Goal: Task Accomplishment & Management: Complete application form

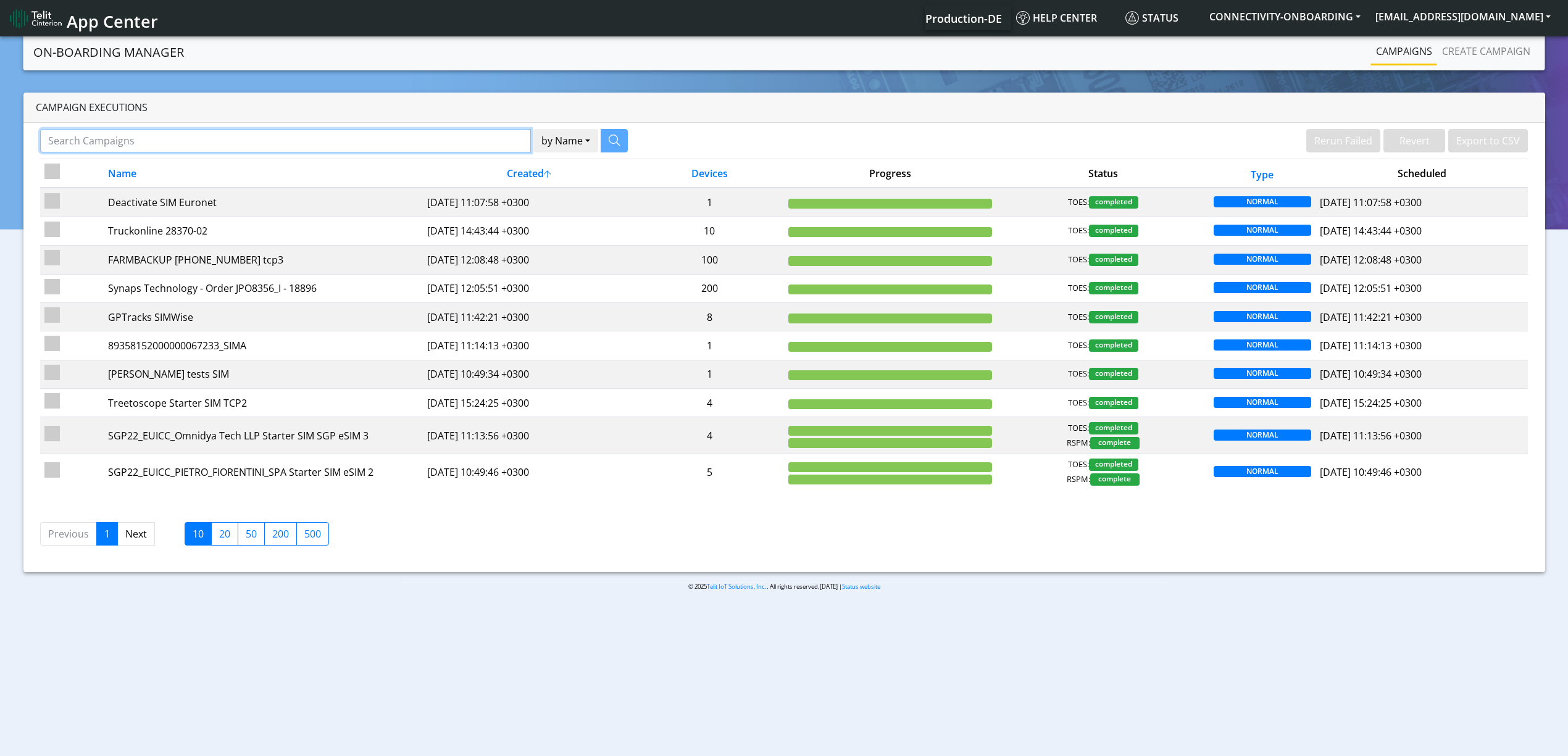
click at [483, 151] on input "Search Campaigns" at bounding box center [285, 141] width 491 height 24
paste input "16108"
type input "16108"
click at [591, 141] on button "button" at bounding box center [598, 141] width 27 height 24
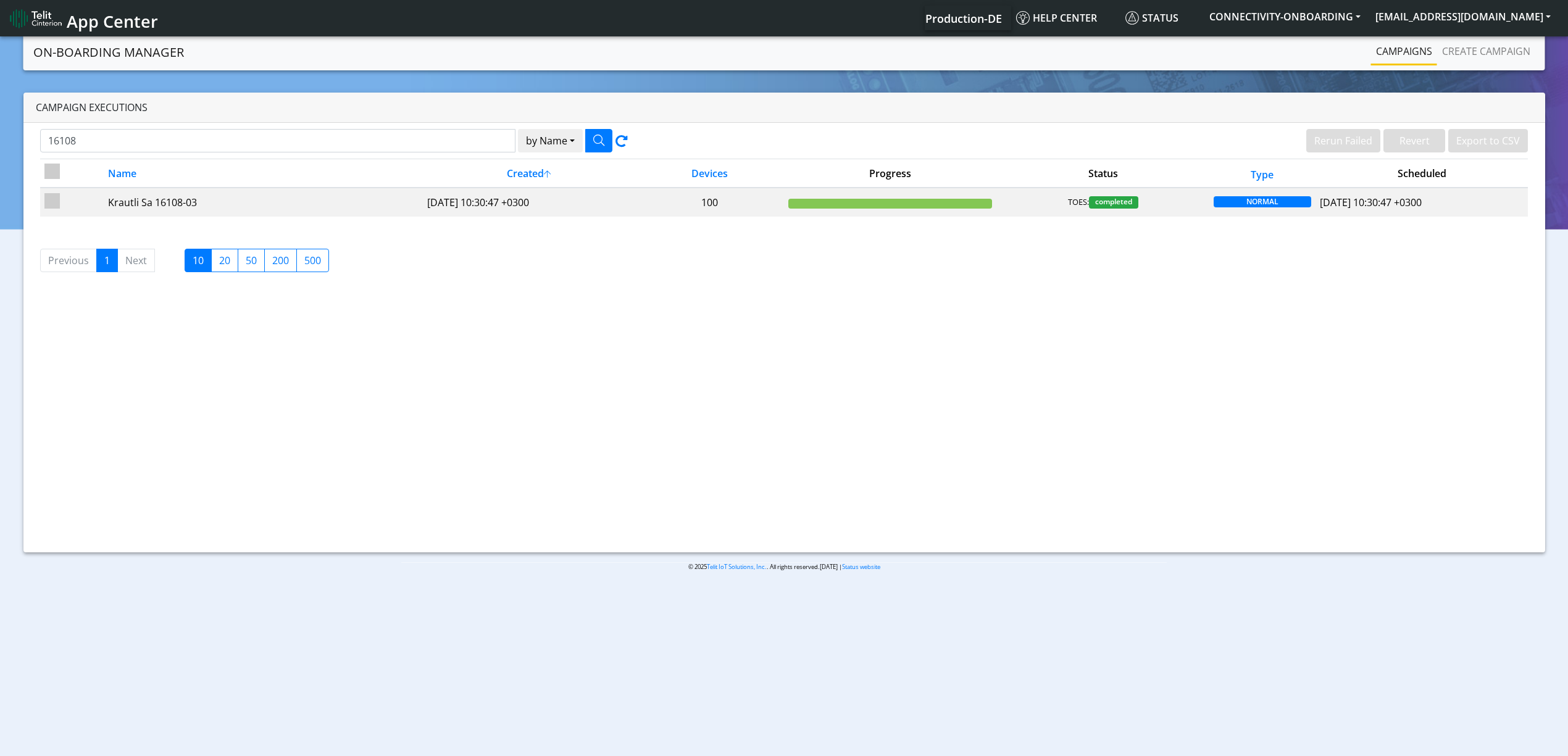
click at [573, 181] on th "Created" at bounding box center [529, 173] width 213 height 29
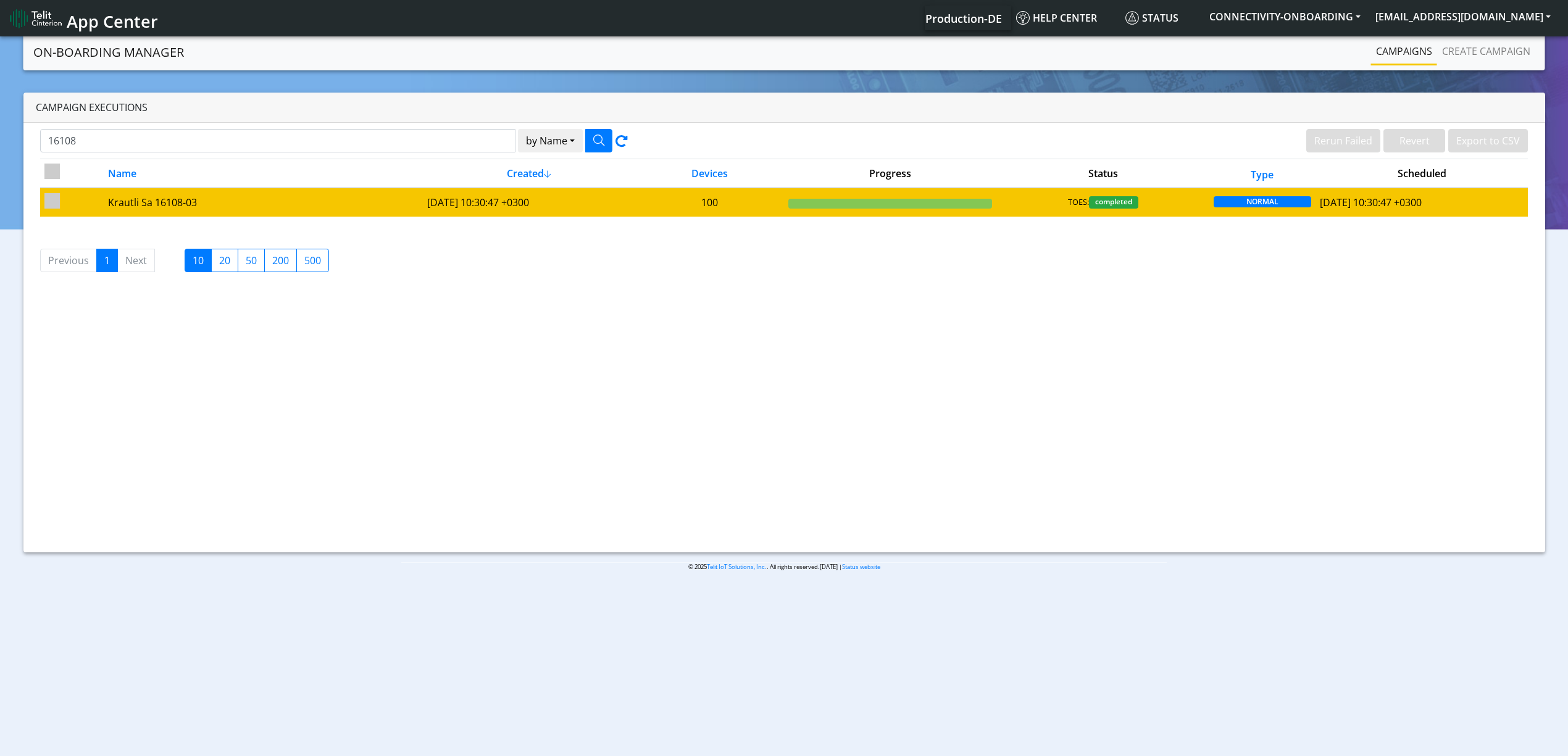
click at [584, 200] on td "2025-04-09 10:30:47 +0300" at bounding box center [529, 202] width 213 height 29
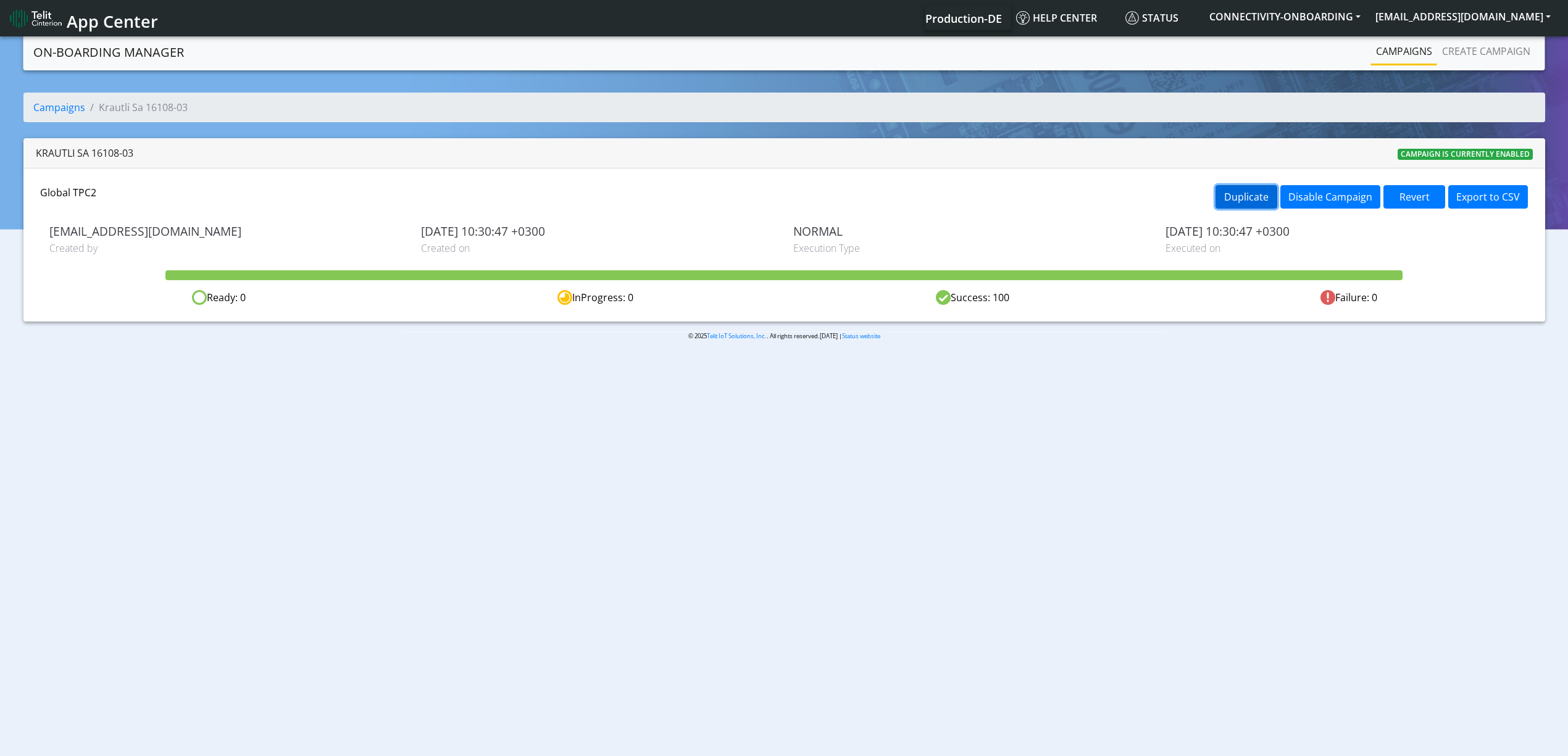
click at [1250, 191] on button "Duplicate" at bounding box center [1247, 197] width 62 height 24
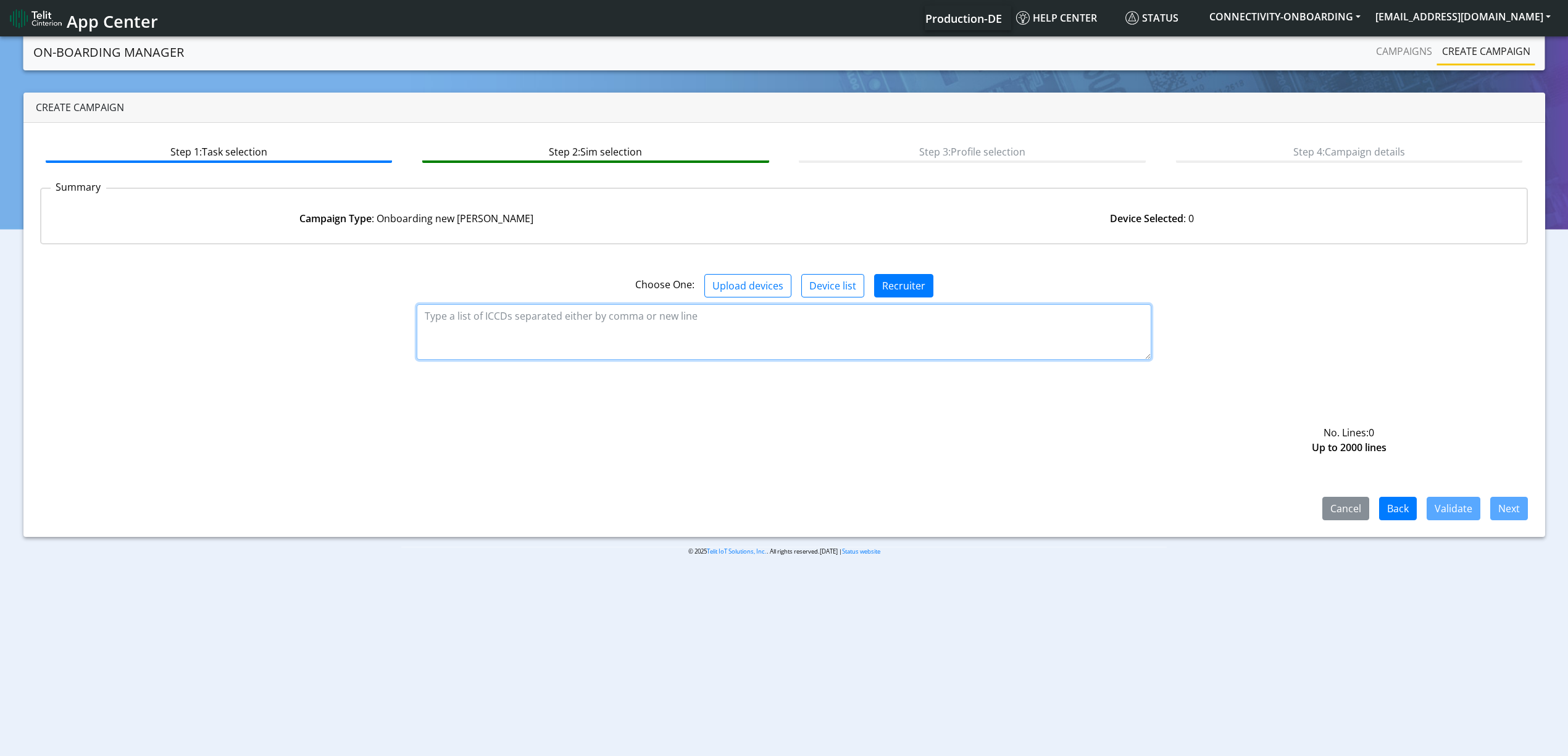
click at [912, 317] on textarea at bounding box center [784, 332] width 735 height 56
paste textarea "89358151000030621224 89358151000030621232 89358151000030621240 8935815100003062…"
type textarea "89358151000030621224 89358151000030621232 89358151000030621240 8935815100003062…"
click at [1453, 506] on button "Validate" at bounding box center [1454, 508] width 54 height 24
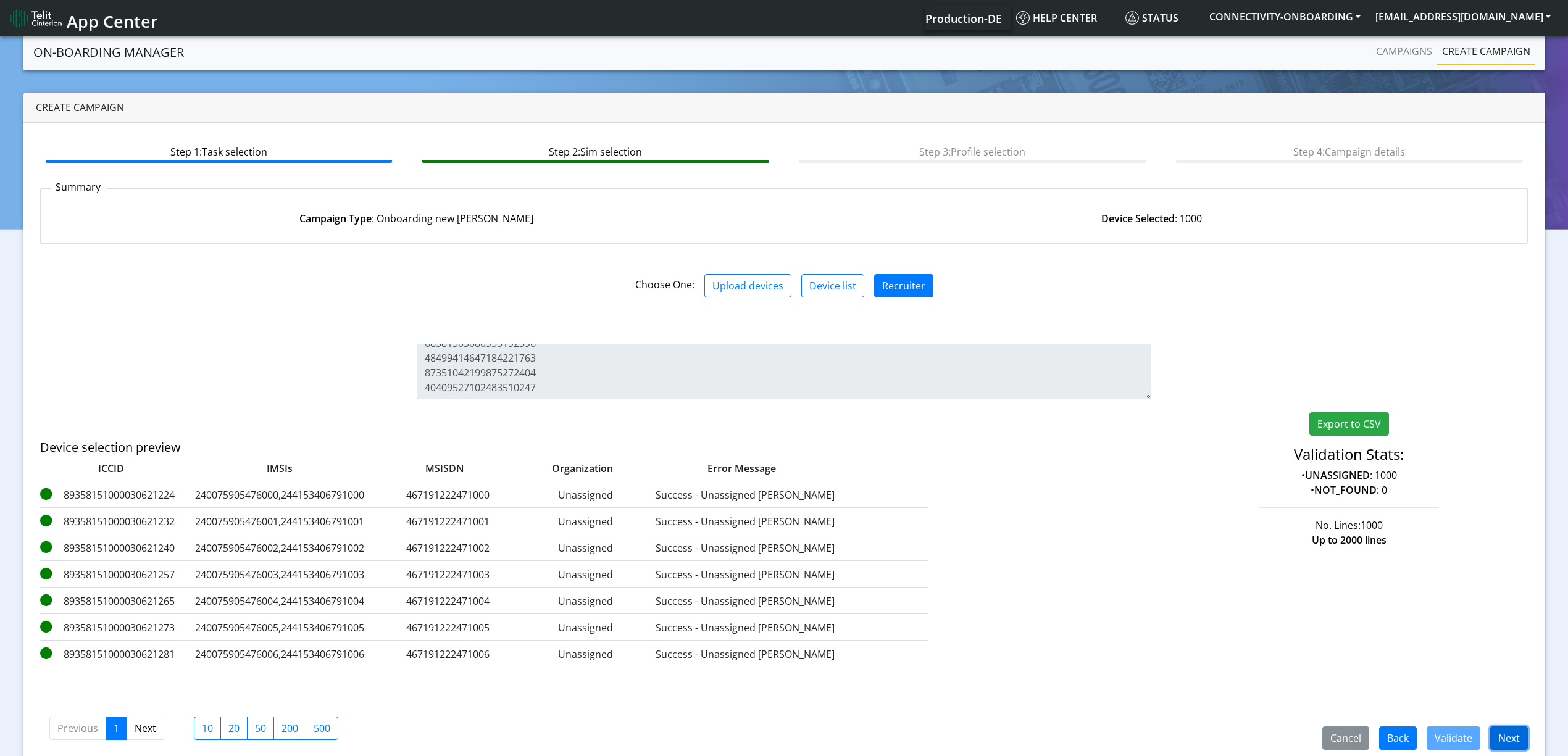
click at [1507, 728] on button "Next" at bounding box center [1509, 738] width 38 height 24
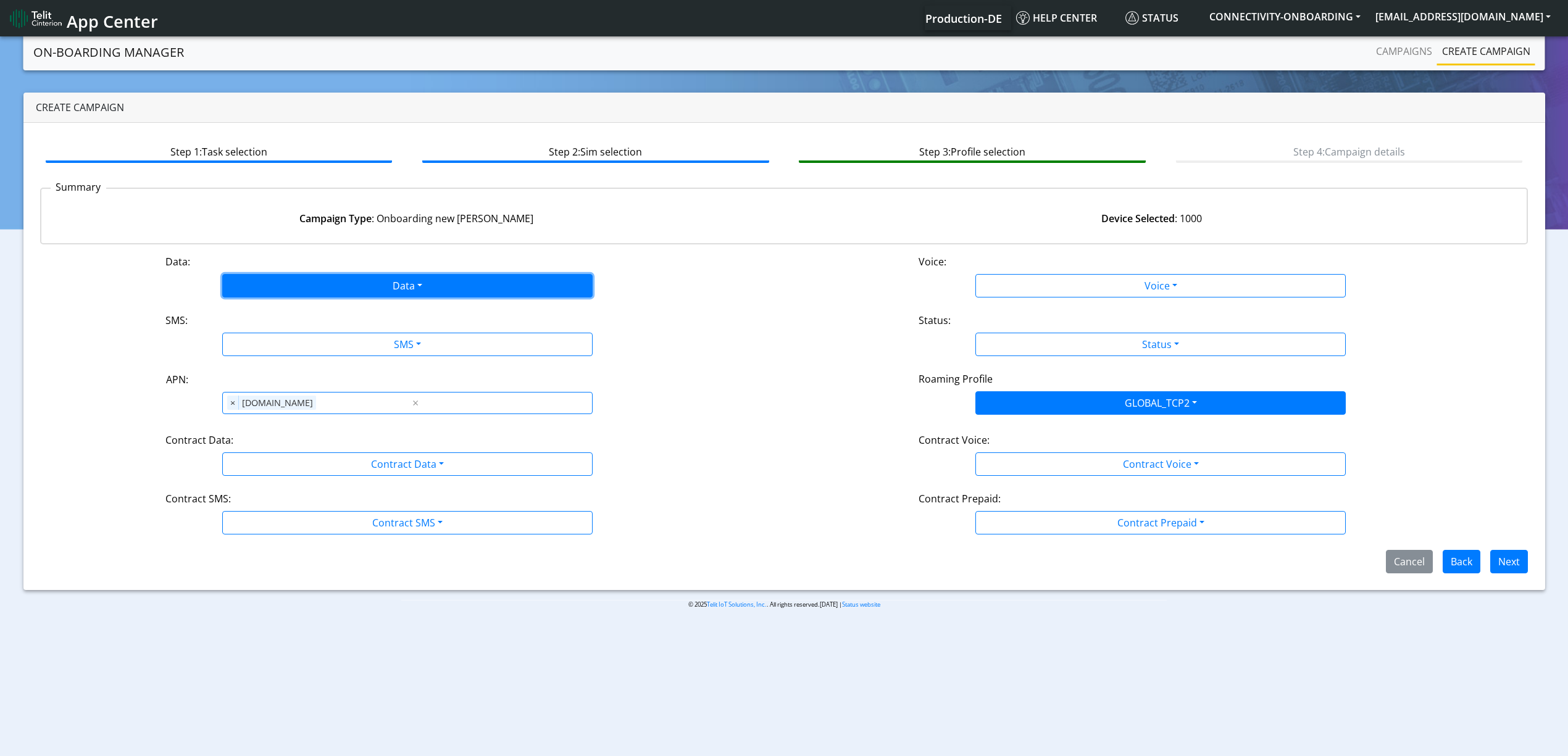
click at [394, 277] on button "Data" at bounding box center [407, 285] width 370 height 24
click at [235, 344] on div "Disabled Enabled" at bounding box center [407, 324] width 370 height 51
click at [247, 336] on button "Enabled" at bounding box center [408, 334] width 370 height 20
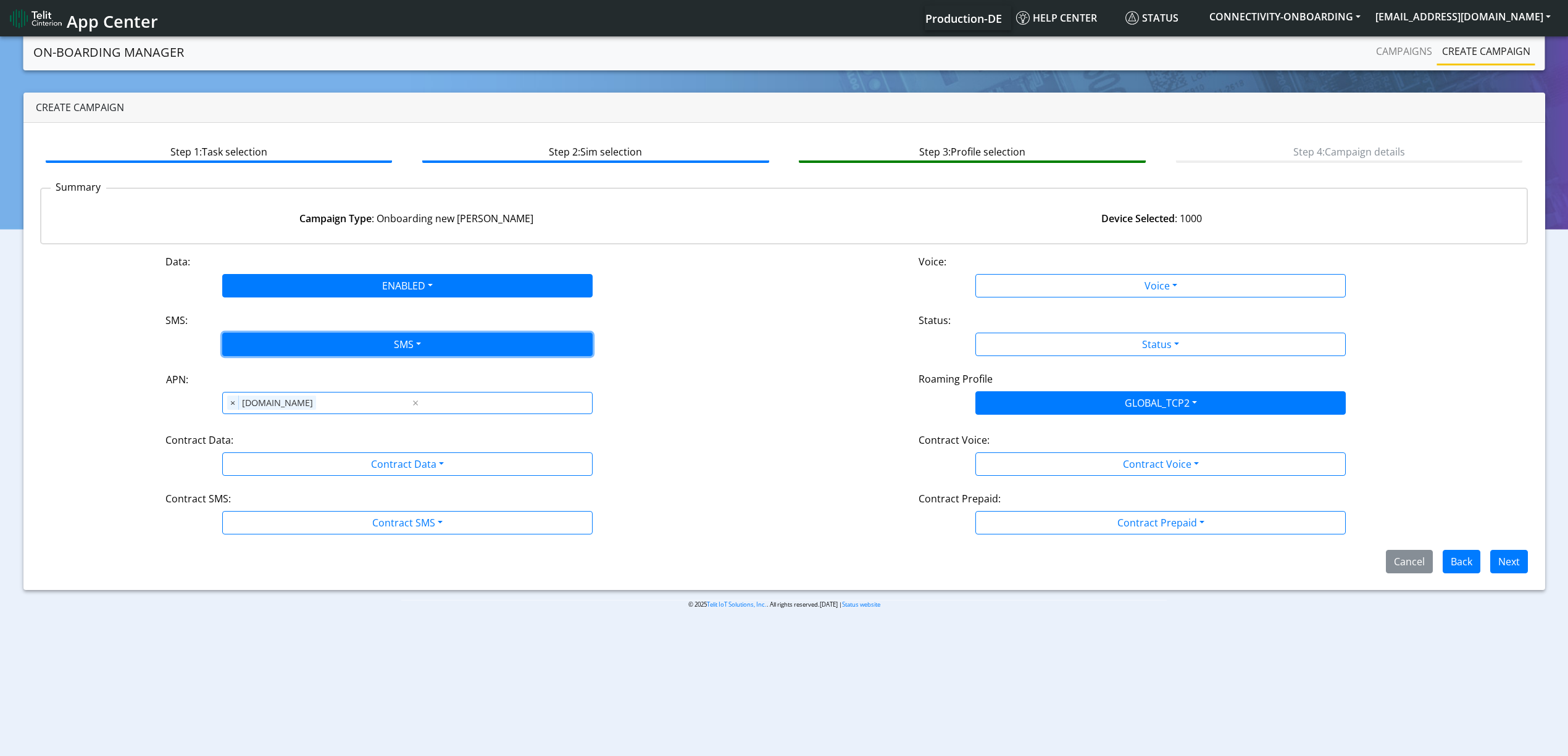
click at [265, 351] on button "SMS" at bounding box center [407, 344] width 370 height 24
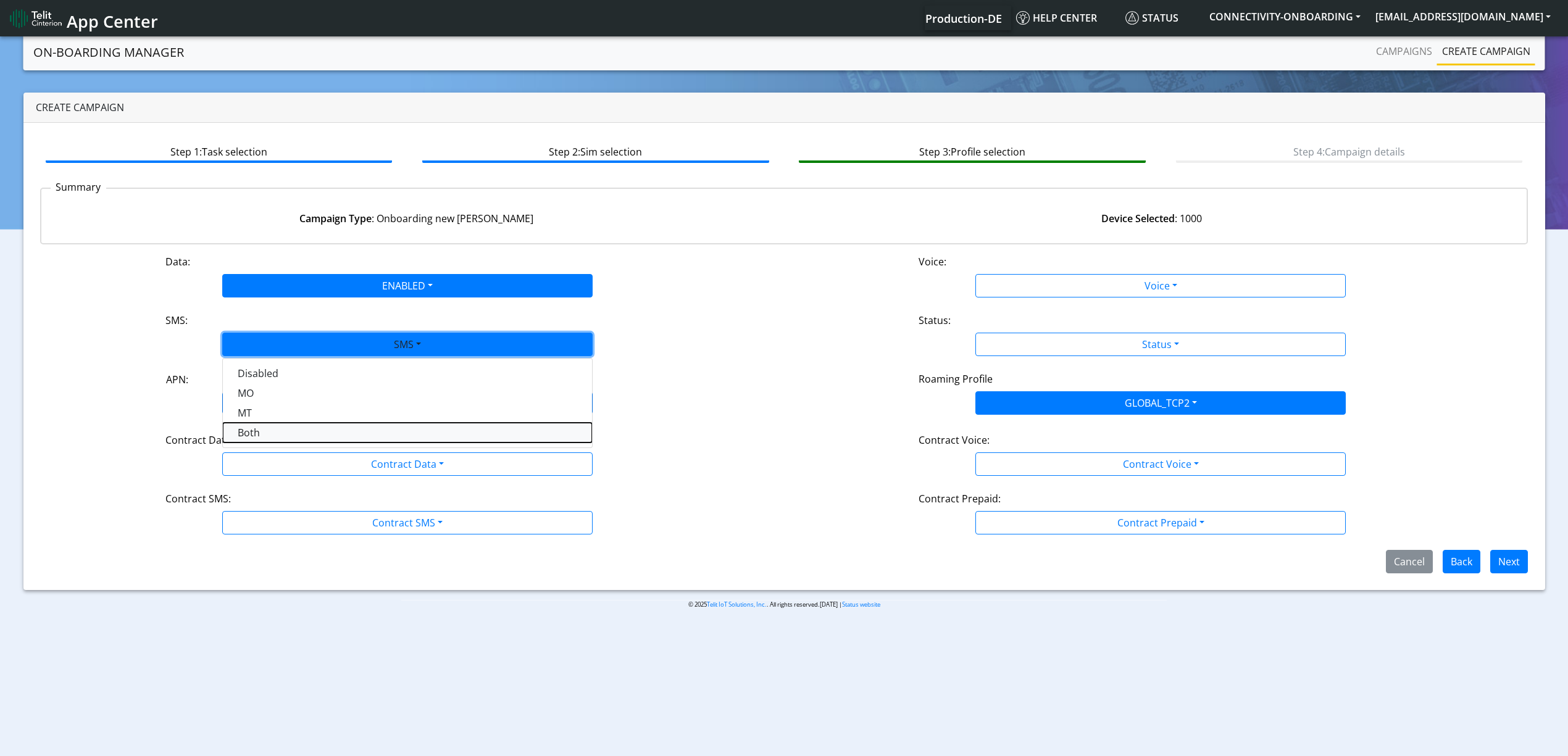
click at [275, 435] on button "Both" at bounding box center [408, 432] width 370 height 20
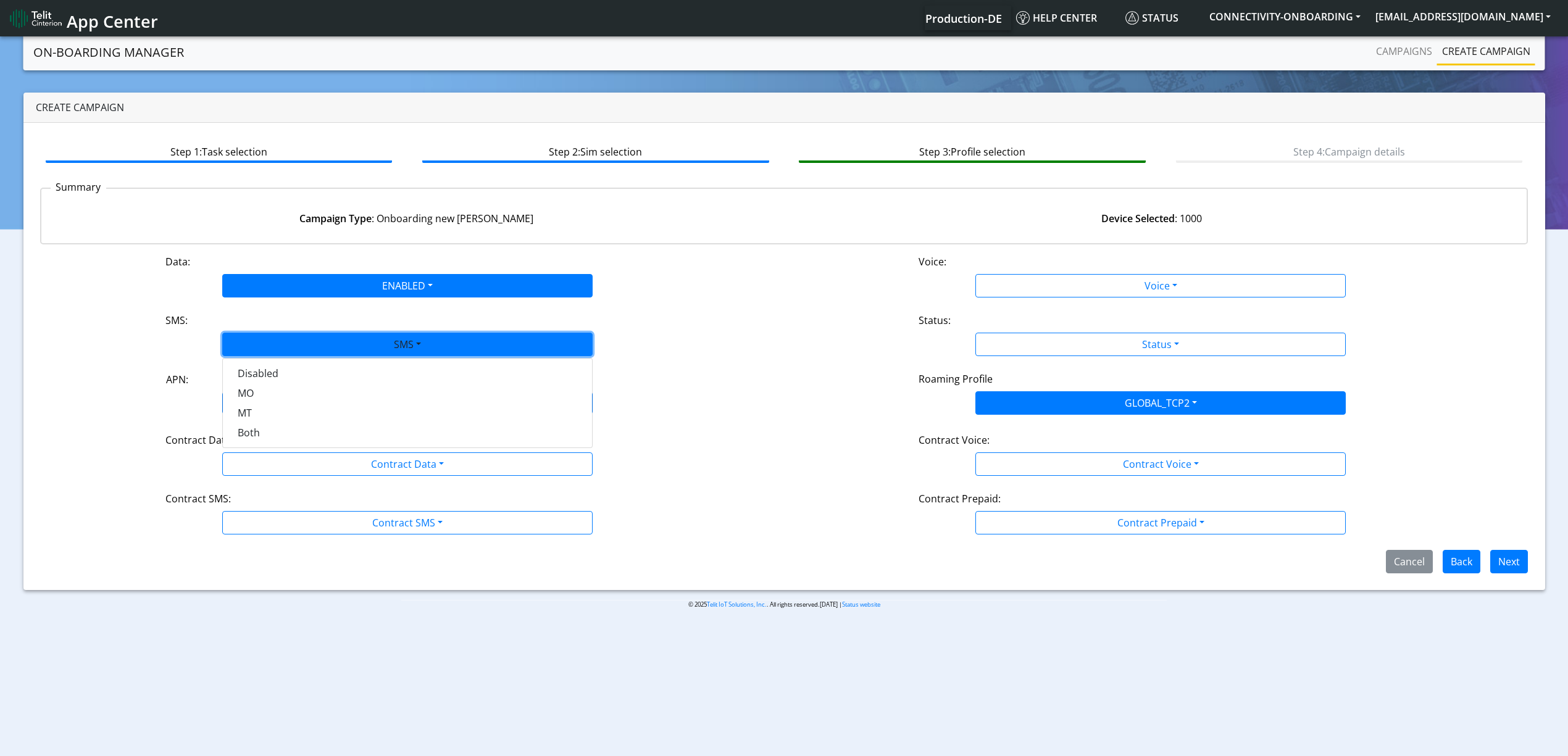
click at [276, 440] on div "Contract Data:" at bounding box center [407, 442] width 503 height 20
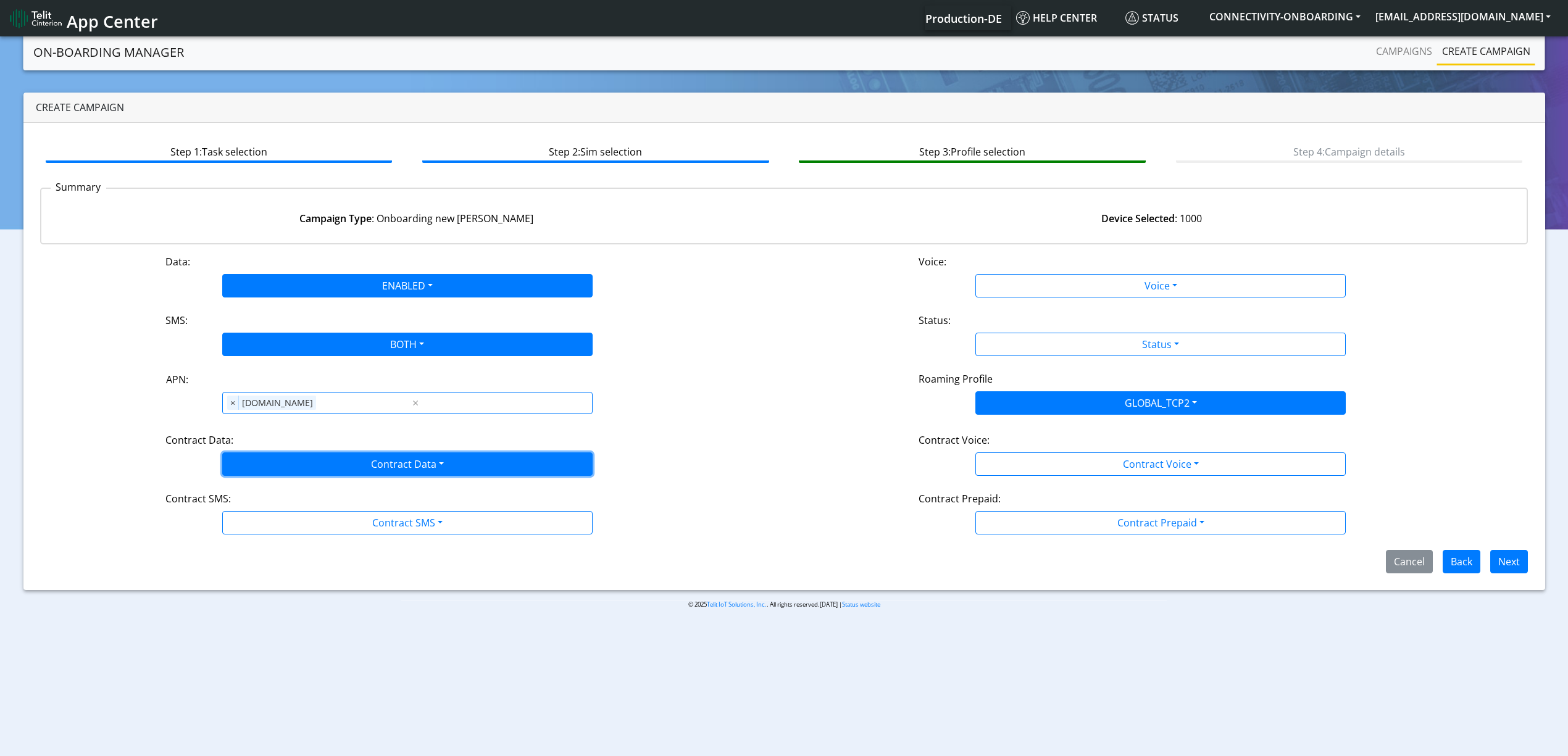
click at [271, 457] on button "Contract Data" at bounding box center [407, 464] width 370 height 24
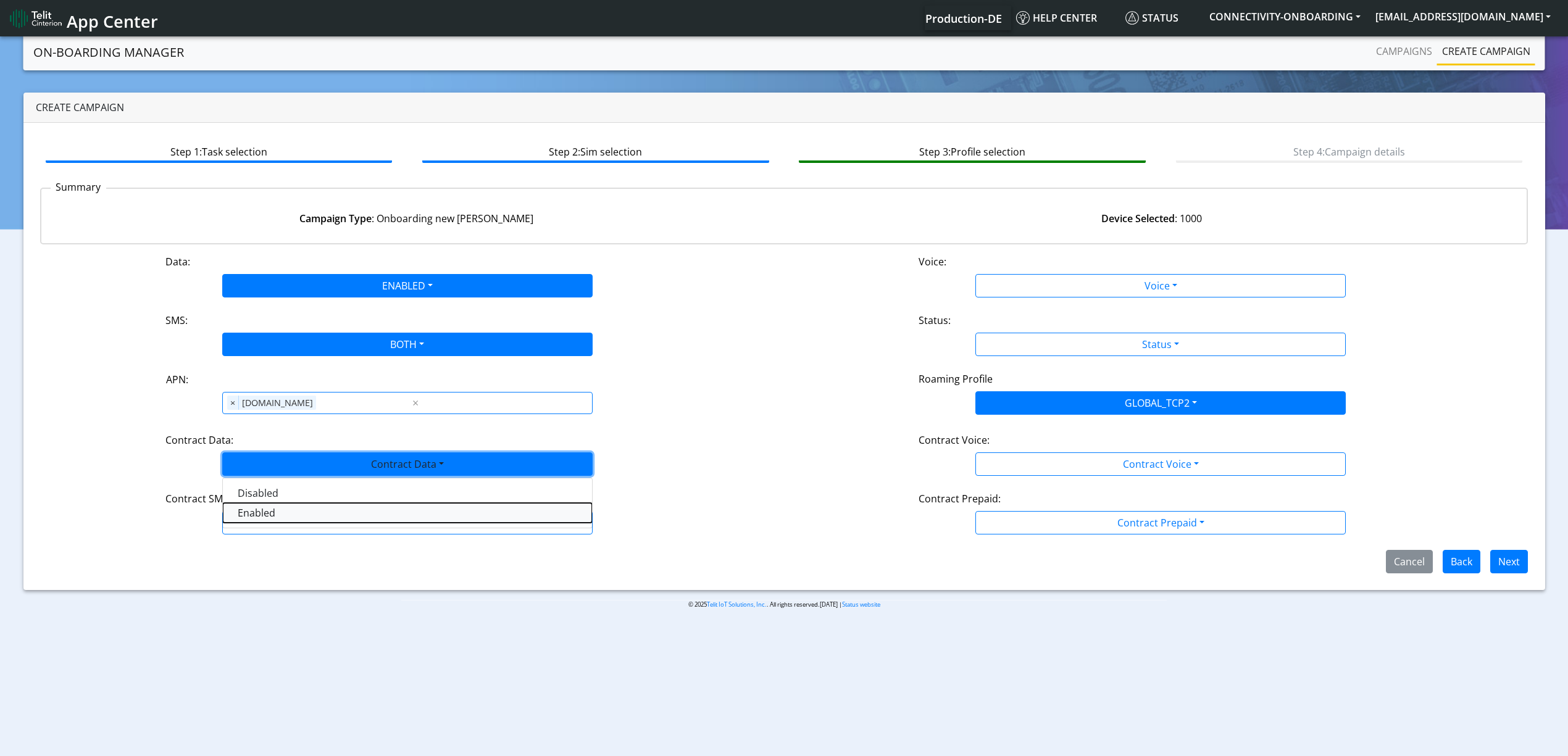
click at [253, 511] on Dataenabled-dropdown "Enabled" at bounding box center [408, 513] width 370 height 20
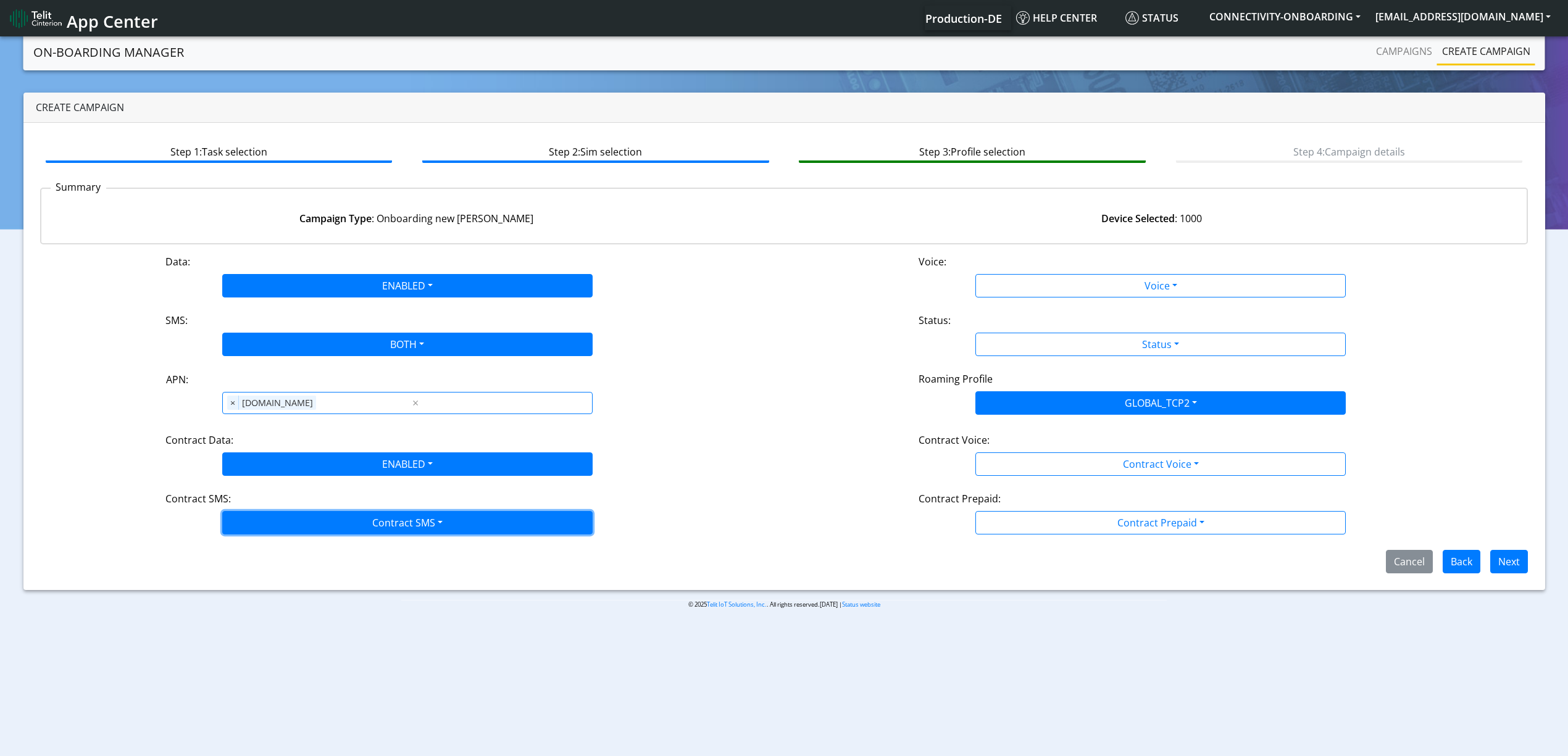
click at [256, 520] on button "Contract SMS" at bounding box center [407, 522] width 370 height 24
click at [252, 610] on SMSboth-dropdown "Both" at bounding box center [408, 611] width 370 height 20
click at [1006, 304] on div "Data: ENABLED Disabled Enabled Voice: Voice Disabled Enabled SMS: BOTH Disabled…" at bounding box center [784, 414] width 1489 height 319
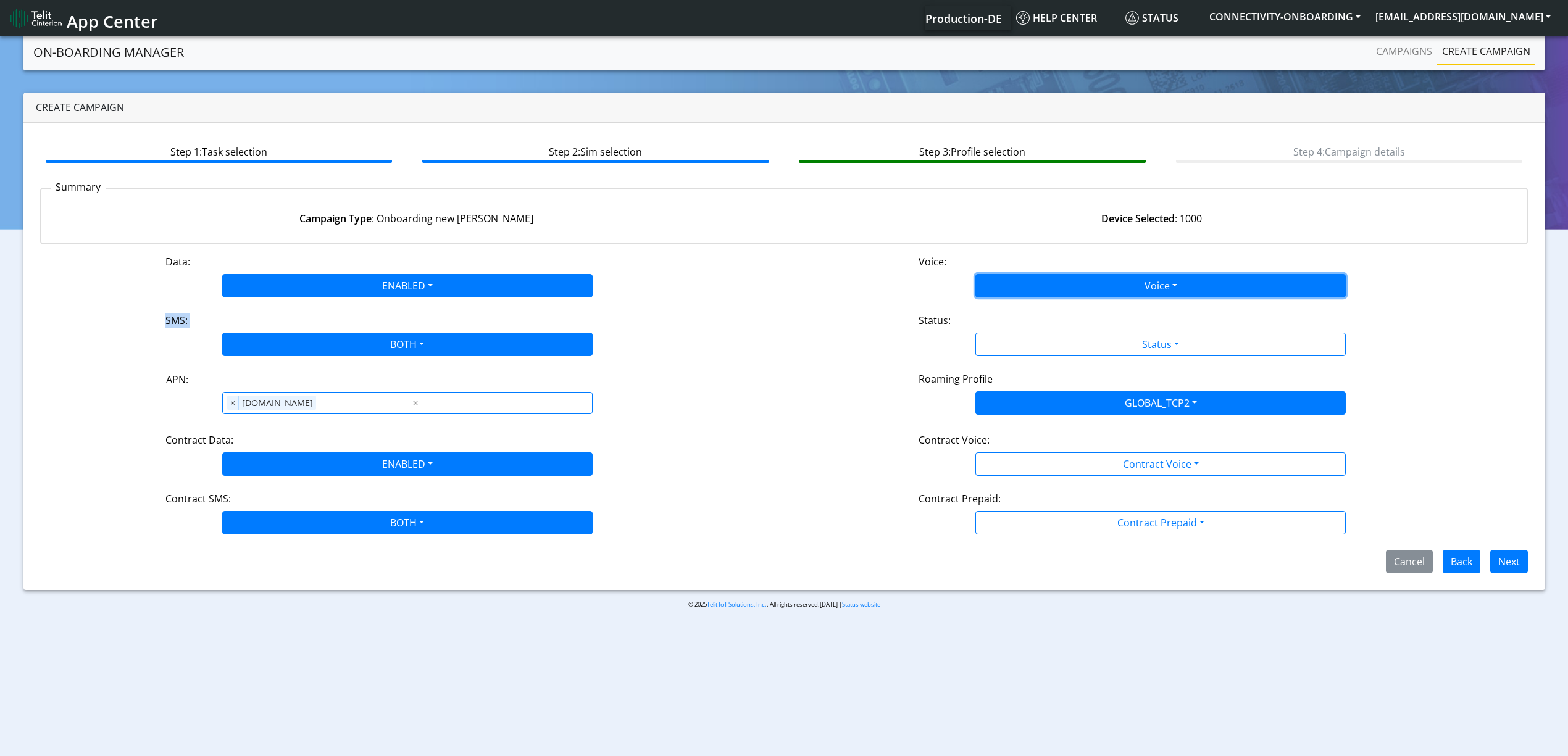
click at [1006, 290] on button "Voice" at bounding box center [1160, 285] width 370 height 24
click at [1006, 305] on button "Disabled" at bounding box center [1161, 315] width 370 height 20
click at [1006, 327] on div "Status:" at bounding box center [1161, 323] width 503 height 20
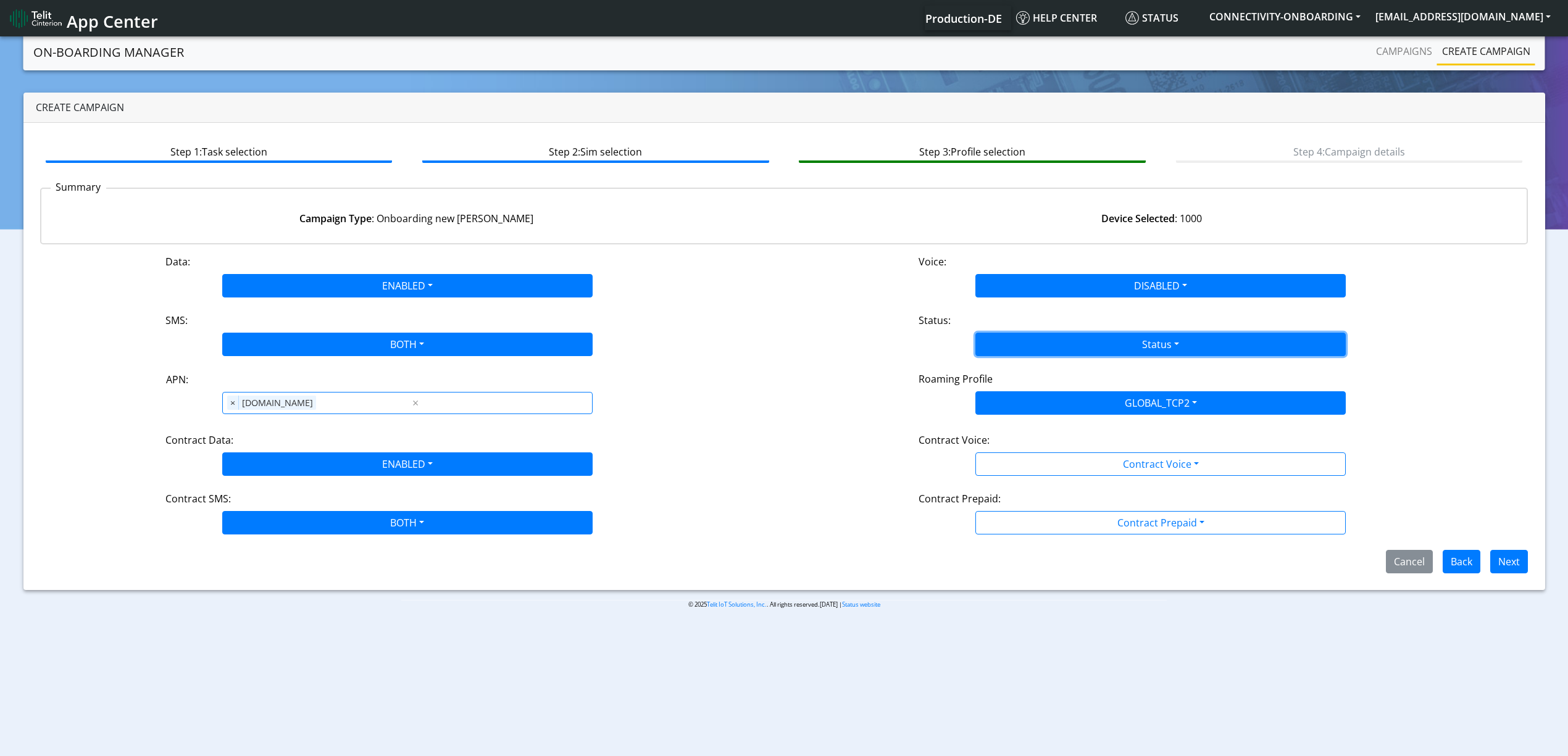
click at [1006, 337] on button "Status" at bounding box center [1160, 344] width 370 height 24
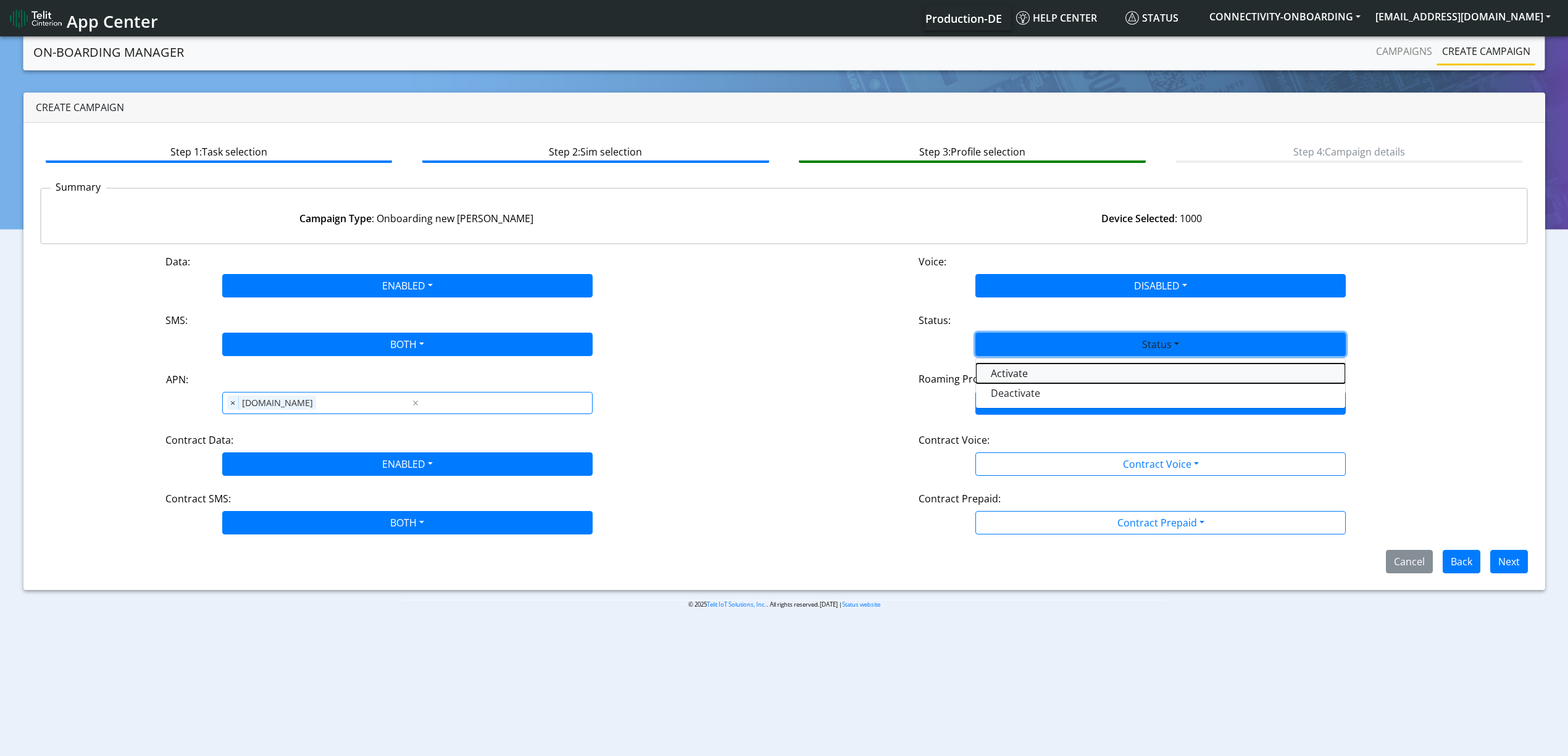
click at [1013, 370] on button "Activate" at bounding box center [1161, 374] width 370 height 20
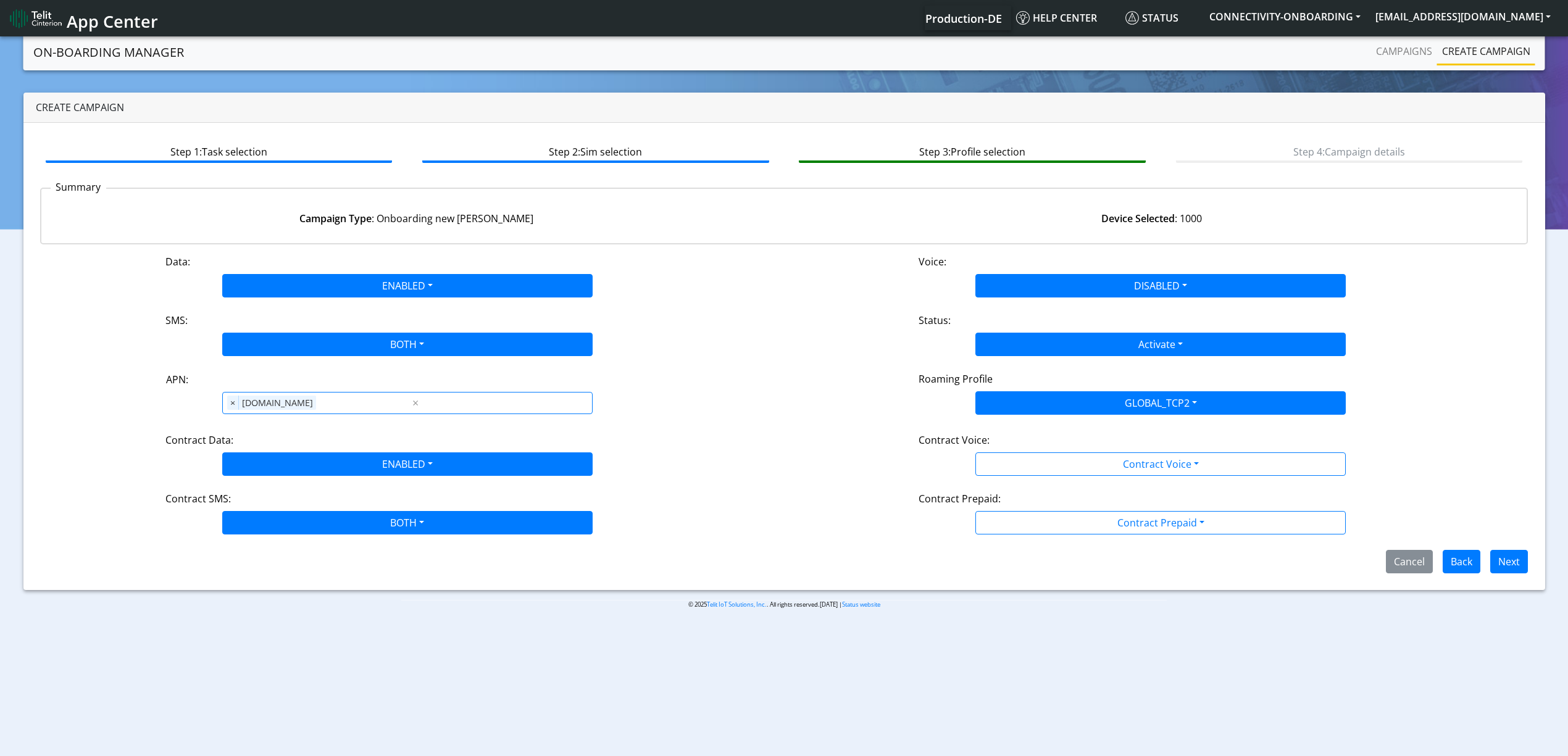
click at [1026, 450] on div "Contract Voice:" at bounding box center [1161, 442] width 503 height 20
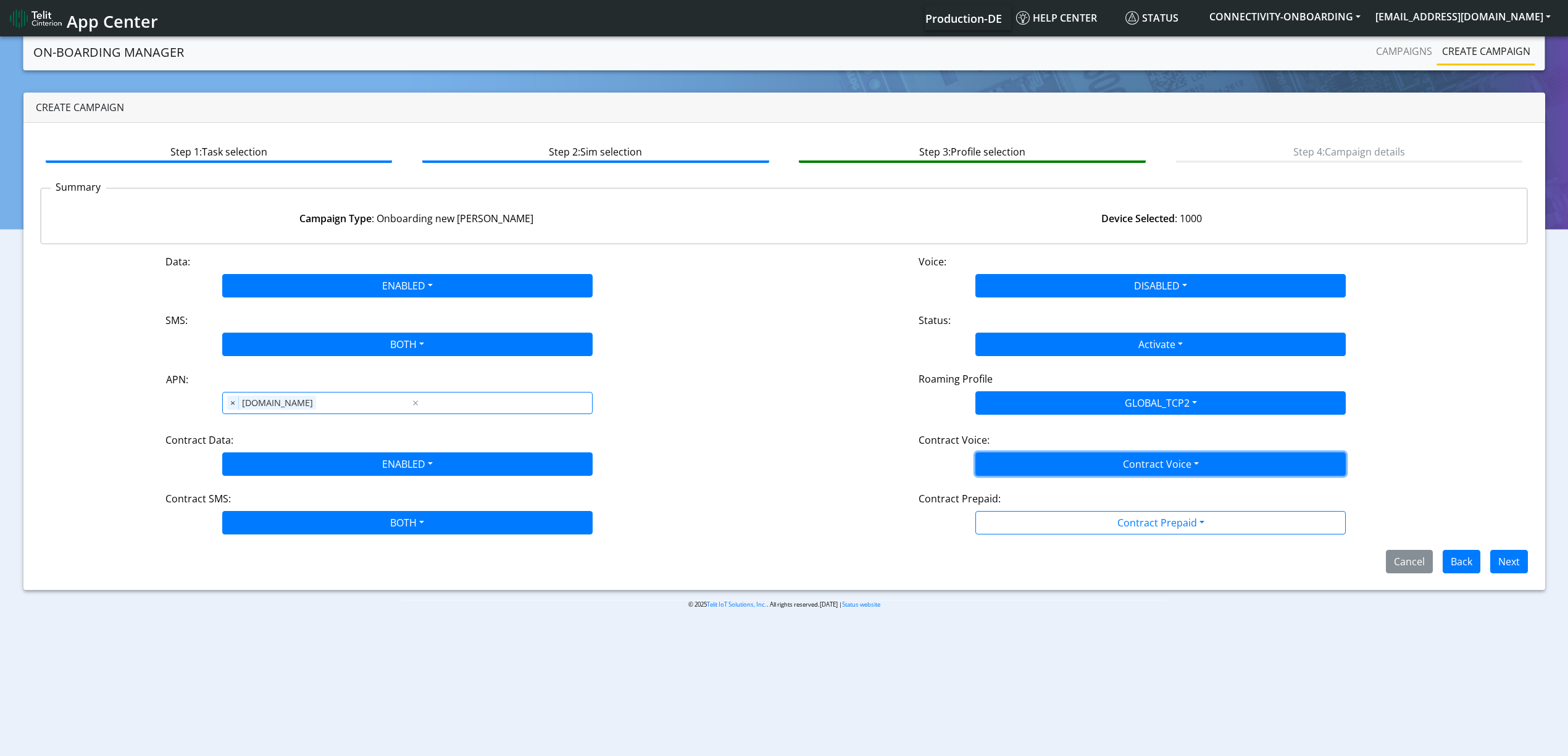
click at [1024, 467] on button "Contract Voice" at bounding box center [1160, 464] width 370 height 24
click at [1013, 482] on div "Disabled Enabled" at bounding box center [1160, 503] width 370 height 51
click at [1010, 490] on Voicedisabled-dropdown "Disabled" at bounding box center [1161, 493] width 370 height 20
click at [1014, 539] on div "Data: ENABLED Disabled Enabled Voice: DISABLED Disabled Enabled SMS: BOTH Disab…" at bounding box center [784, 414] width 1489 height 319
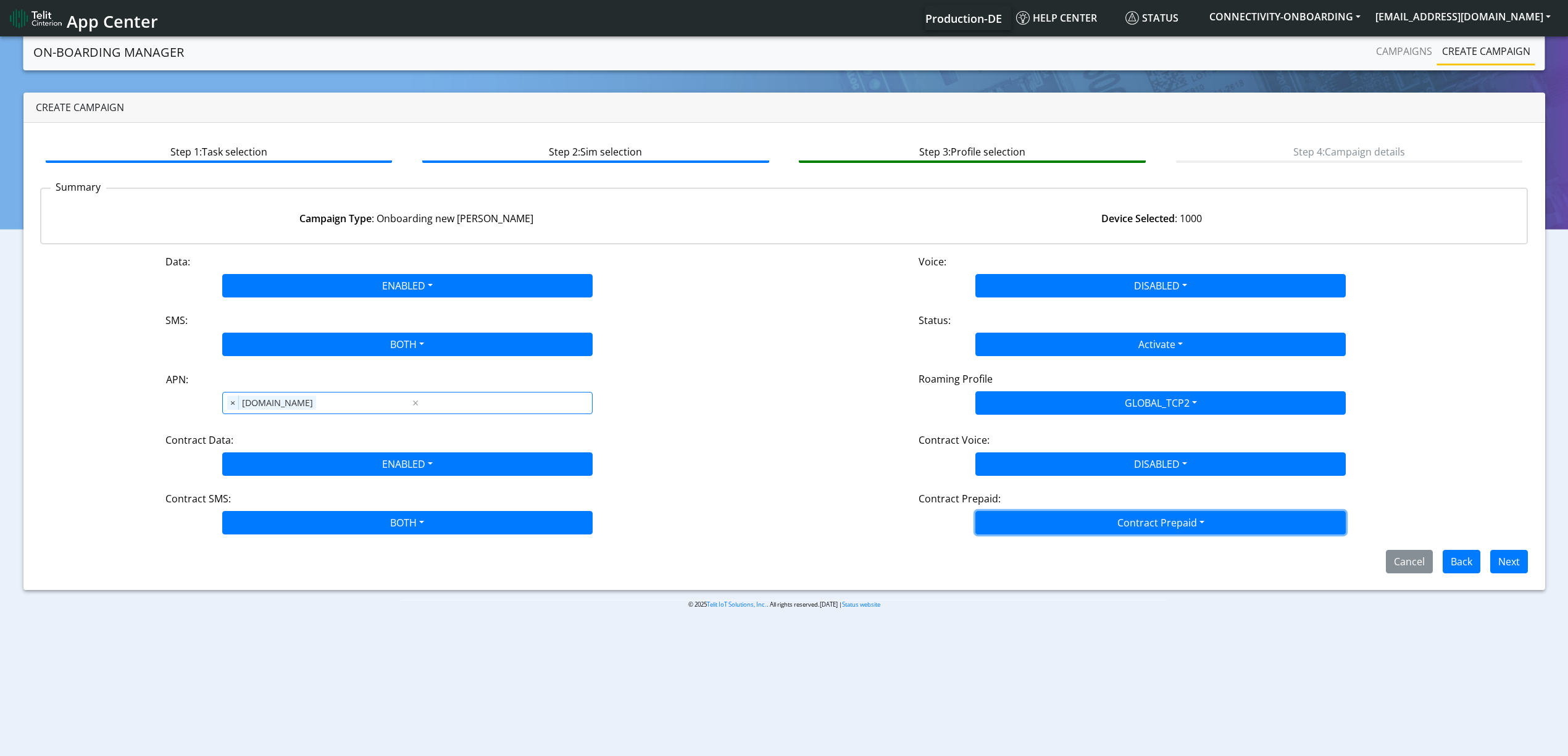
click at [1014, 531] on button "Contract Prepaid" at bounding box center [1160, 522] width 370 height 24
click at [1010, 587] on div "Yes No" at bounding box center [1160, 561] width 370 height 51
click at [1008, 576] on Prepaidnotprepaid-dropdown "No" at bounding box center [1161, 571] width 370 height 20
click at [1530, 563] on div "Cancel Back Next" at bounding box center [785, 561] width 1508 height 24
click at [1519, 561] on button "Next" at bounding box center [1509, 561] width 38 height 24
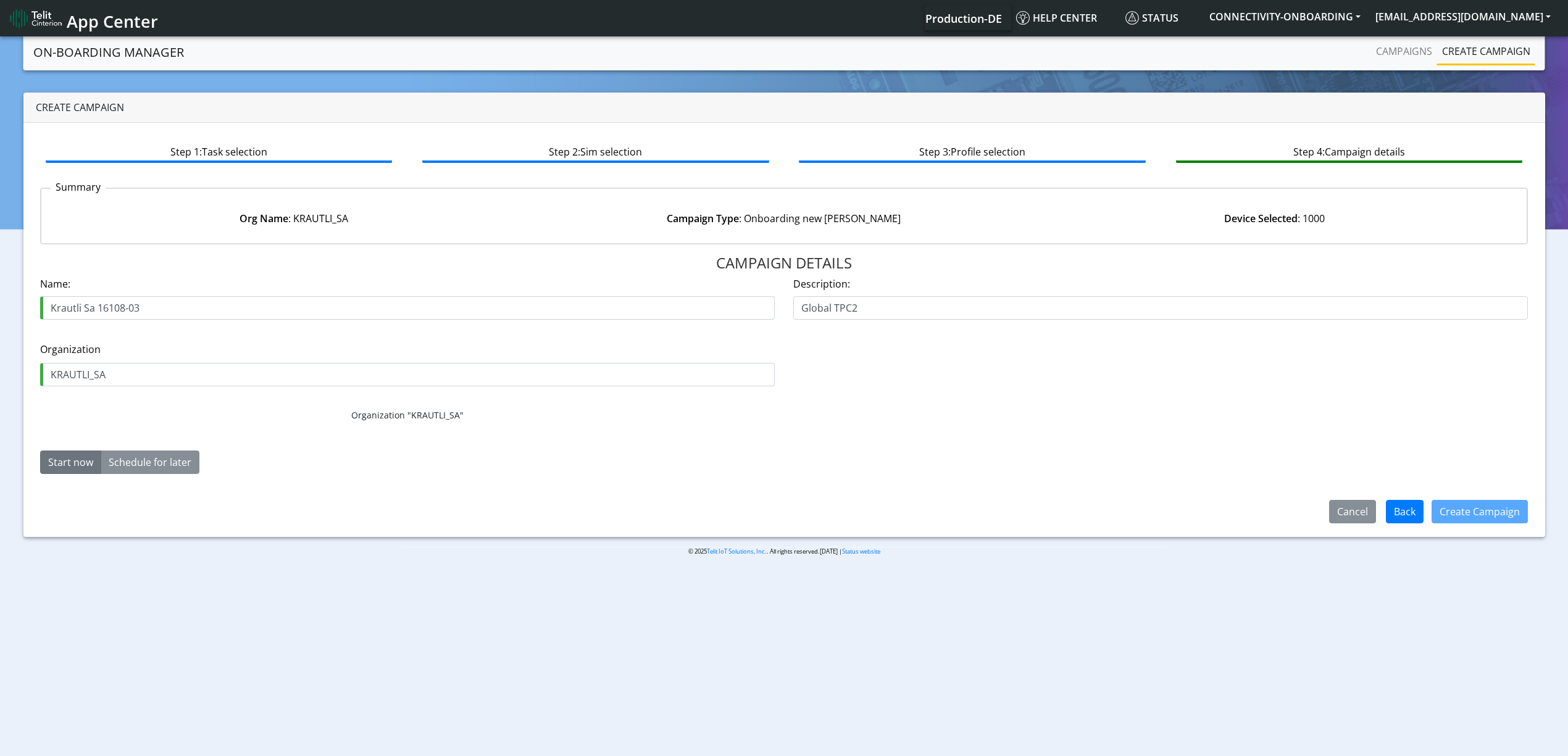
drag, startPoint x: 132, startPoint y: 310, endPoint x: 170, endPoint y: 315, distance: 38.3
click at [170, 315] on input "Krautli Sa 16108-03" at bounding box center [407, 308] width 735 height 24
type input "Krautli Sa 16108-04"
click at [1440, 525] on div "Create Campaign" at bounding box center [1480, 511] width 112 height 32
click at [1467, 495] on div "Create Campaign" at bounding box center [1480, 511] width 112 height 32
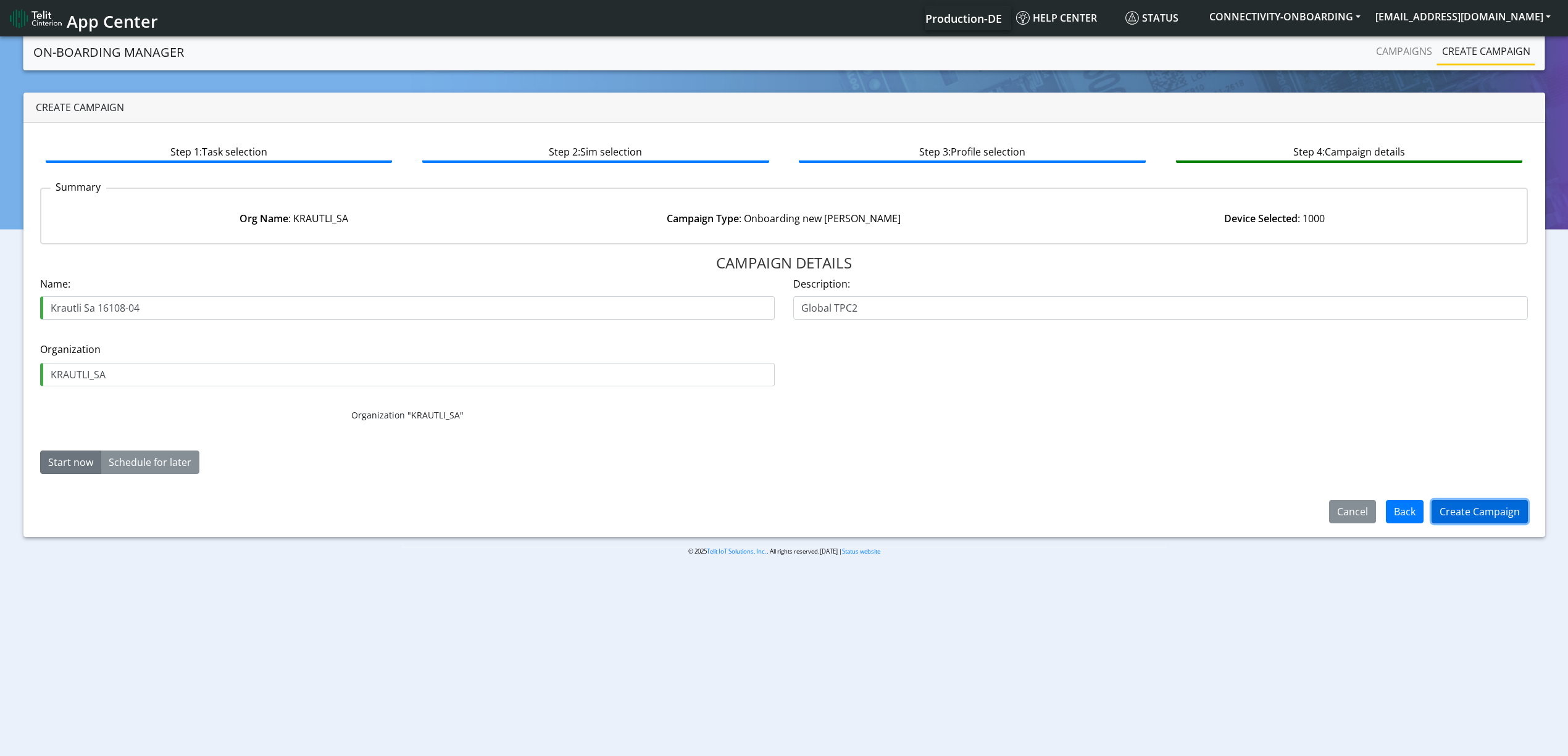
click at [1445, 500] on button "Create Campaign" at bounding box center [1481, 512] width 96 height 24
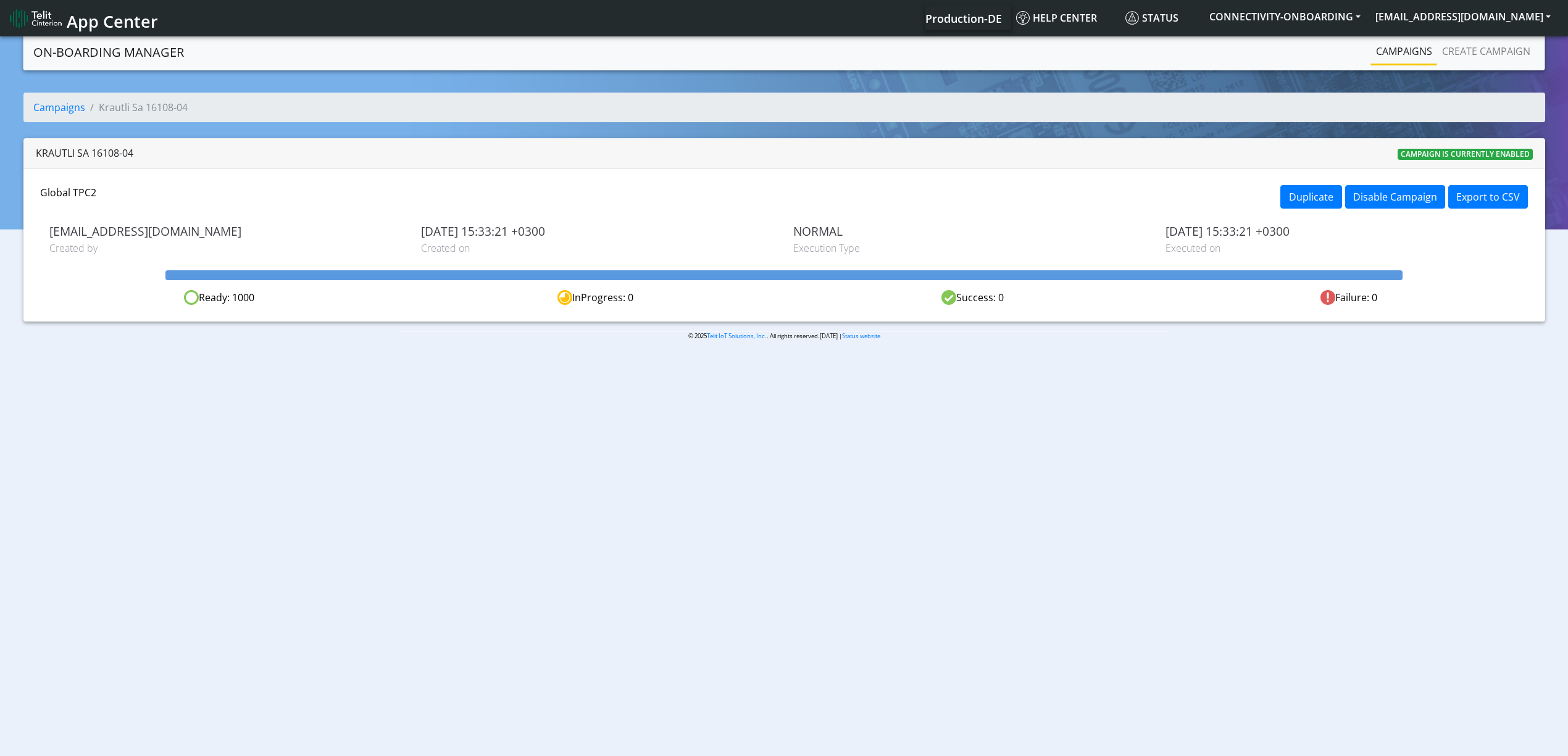
click at [1382, 58] on link "Campaigns" at bounding box center [1404, 51] width 66 height 25
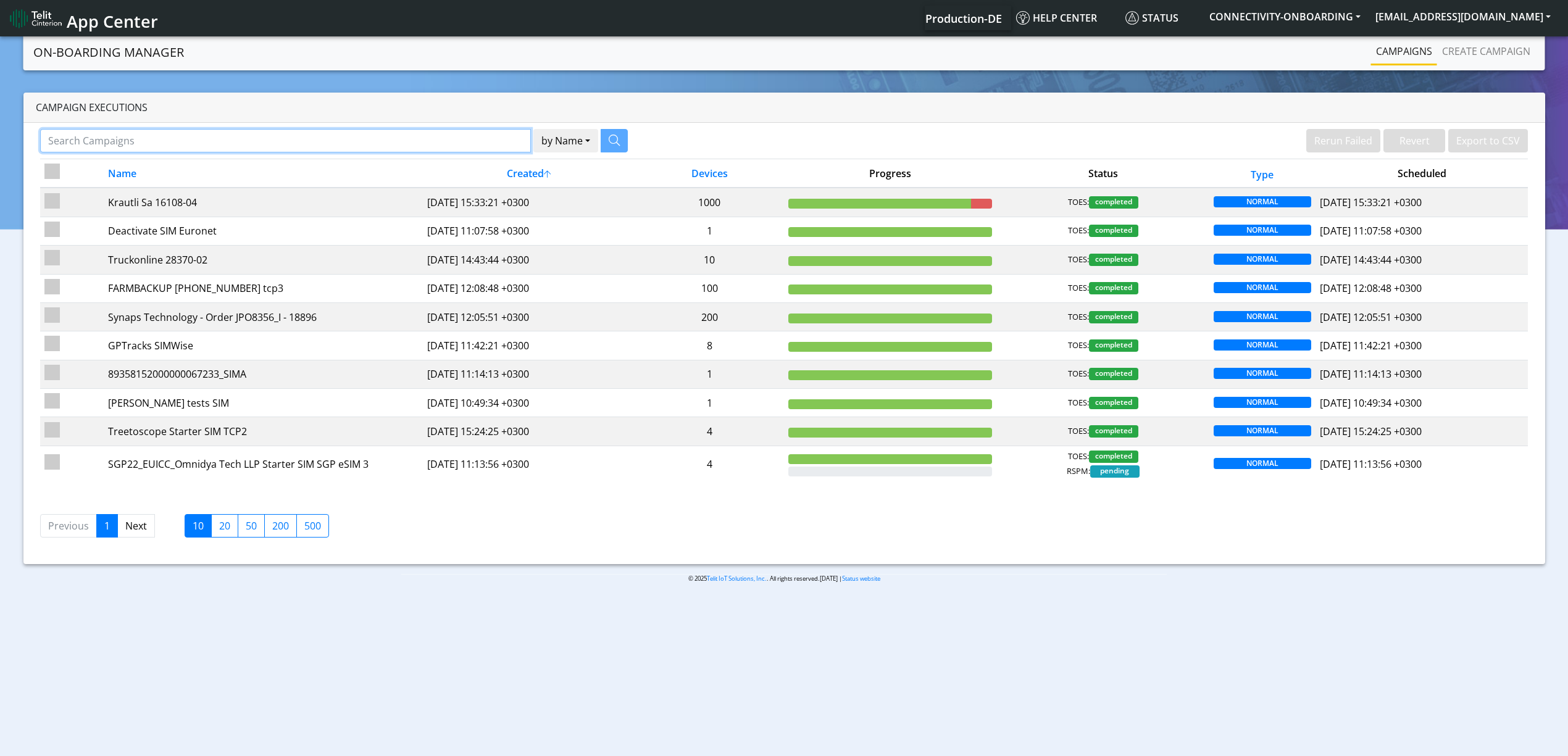
click at [354, 140] on input "Search Campaigns" at bounding box center [285, 141] width 491 height 24
paste input "12762"
type input "12762"
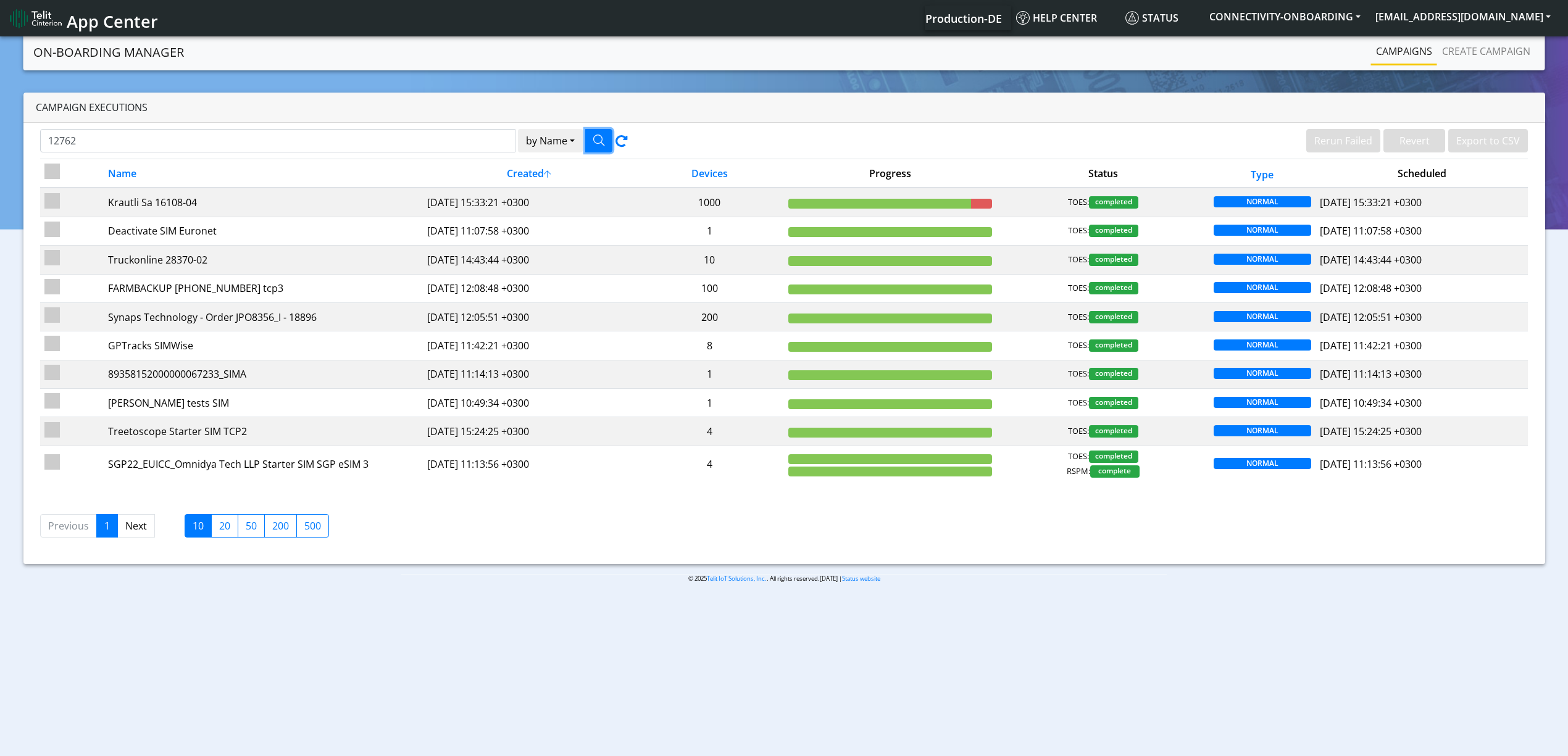
click at [609, 138] on button "button" at bounding box center [598, 141] width 27 height 24
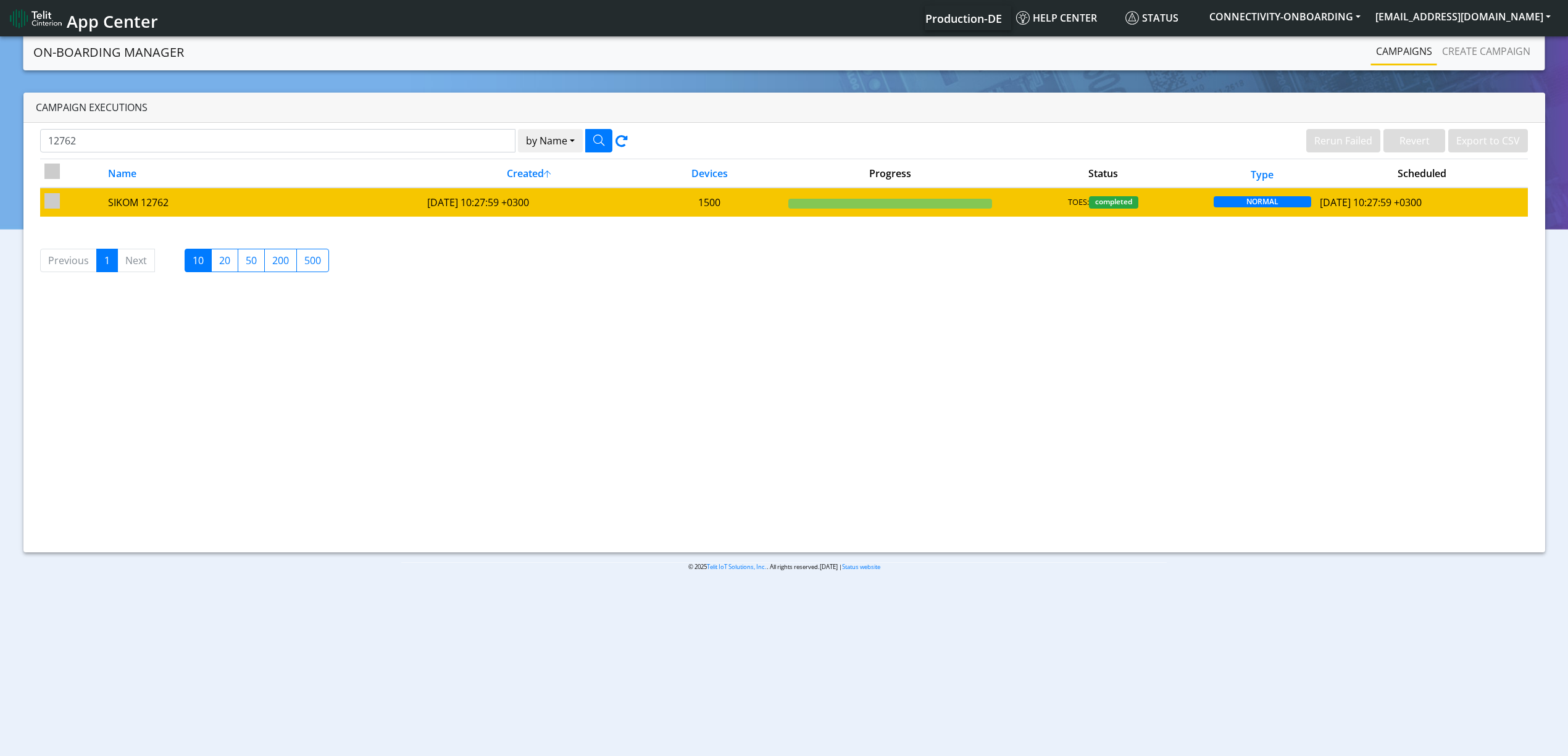
click at [536, 208] on td "2025-05-11 10:27:59 +0300" at bounding box center [529, 202] width 213 height 29
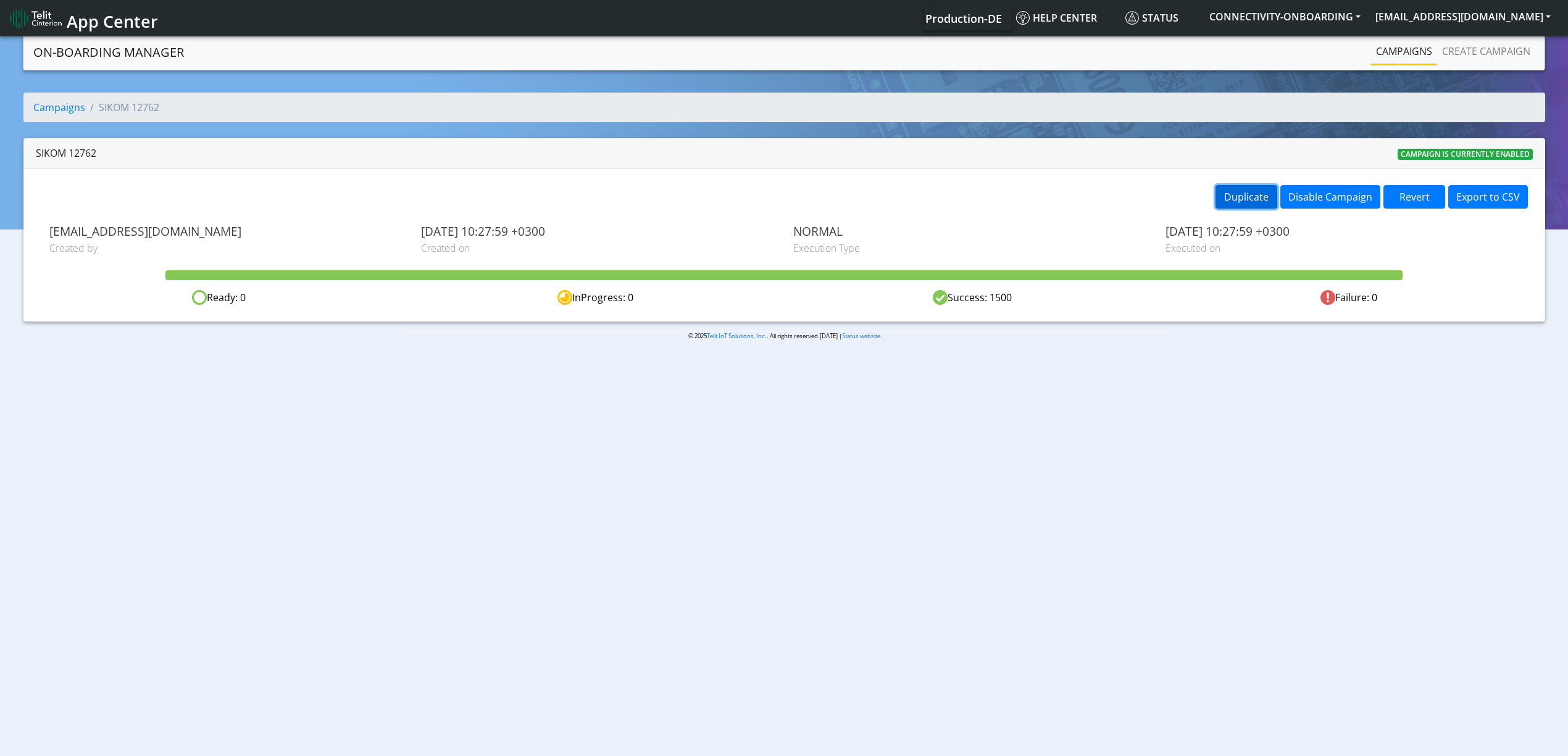
click at [1245, 205] on button "Duplicate" at bounding box center [1247, 197] width 62 height 24
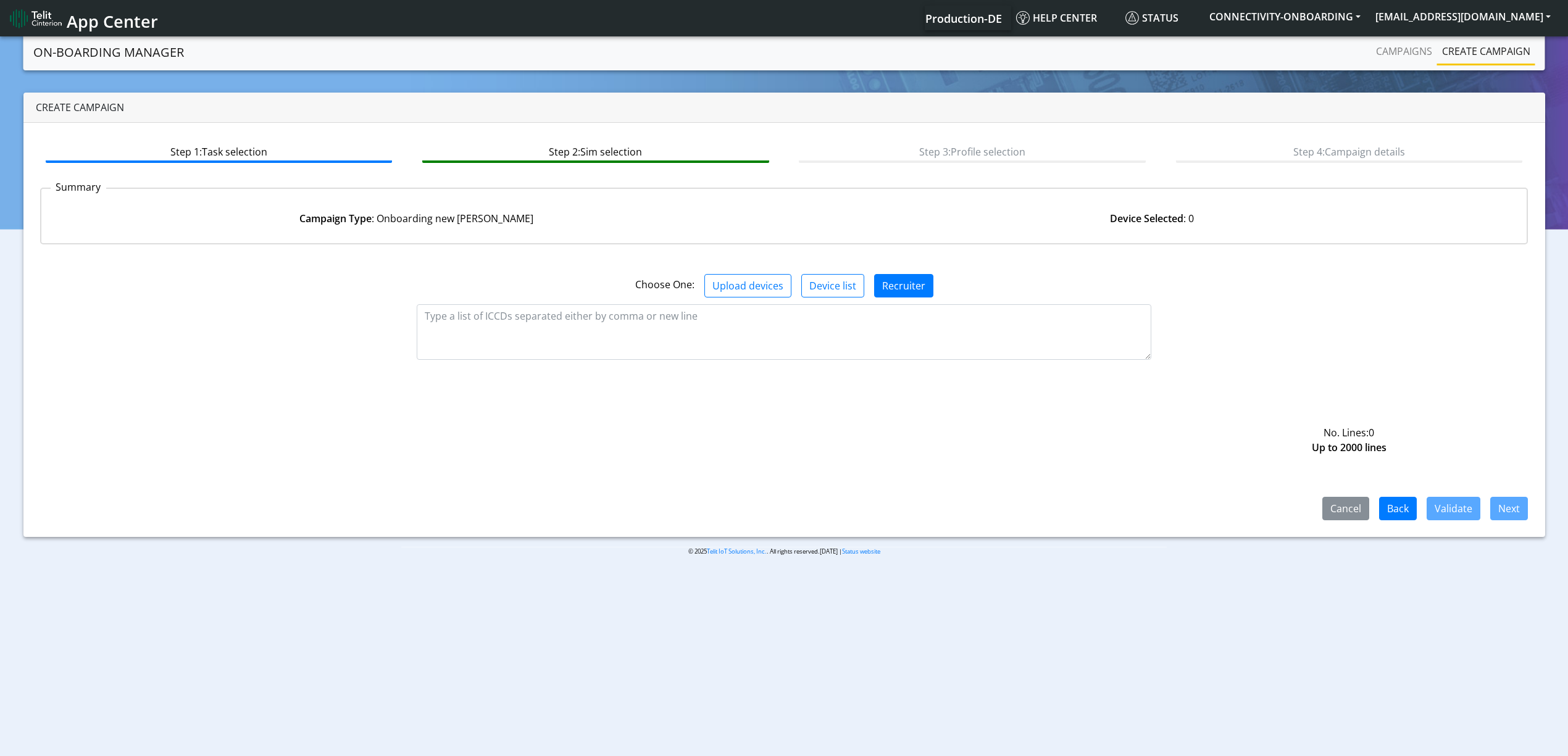
click at [652, 292] on div "Choose One: Upload devices Device list Recruiter" at bounding box center [785, 285] width 1508 height 24
click at [645, 304] on textarea at bounding box center [784, 332] width 735 height 56
paste textarea "89358151000030656220 89358151000030656238 89358151000030656246 8935815100003065…"
type textarea "89358151000030656220 89358151000030656238 89358151000030656246 8935815100003065…"
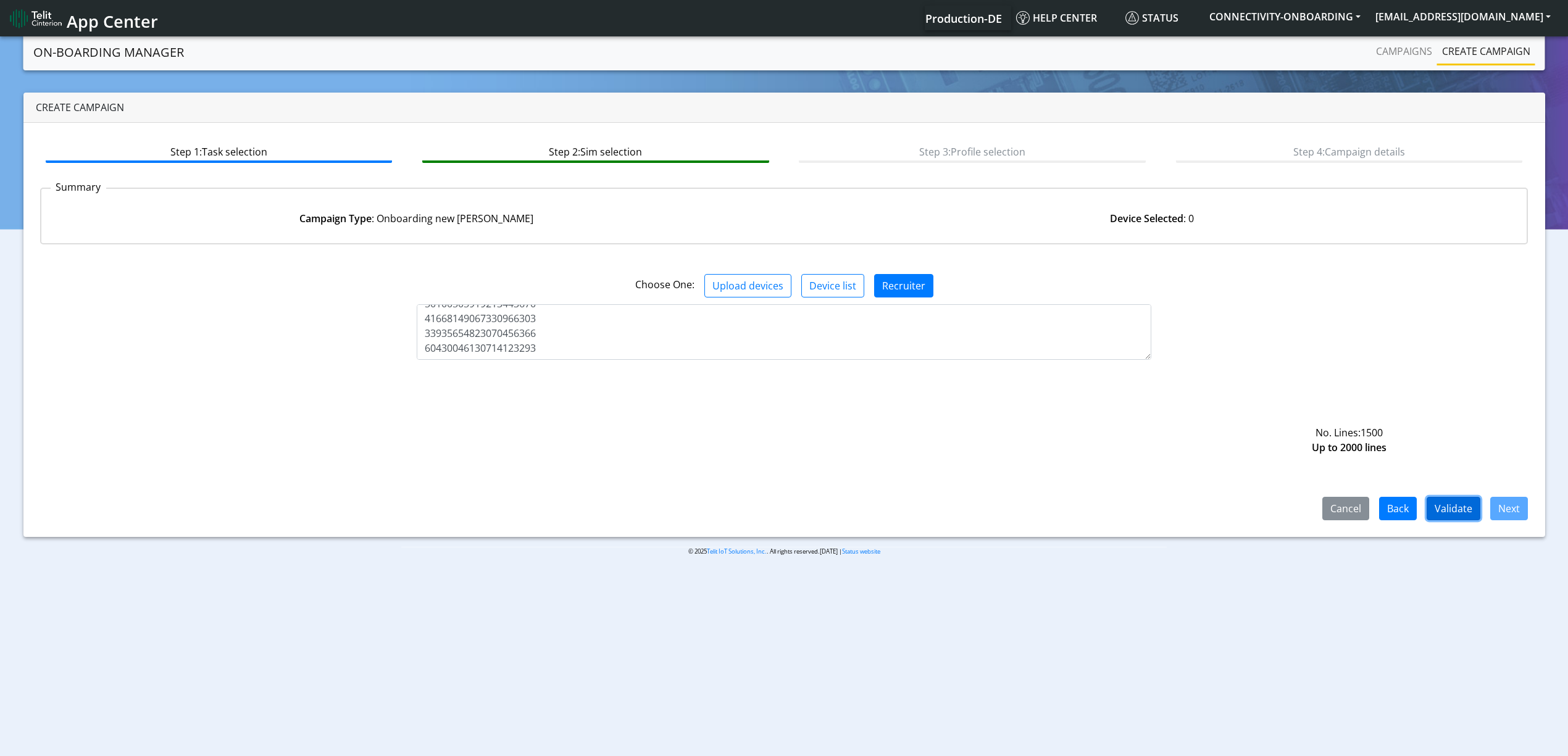
click at [1436, 500] on button "Validate" at bounding box center [1454, 508] width 54 height 24
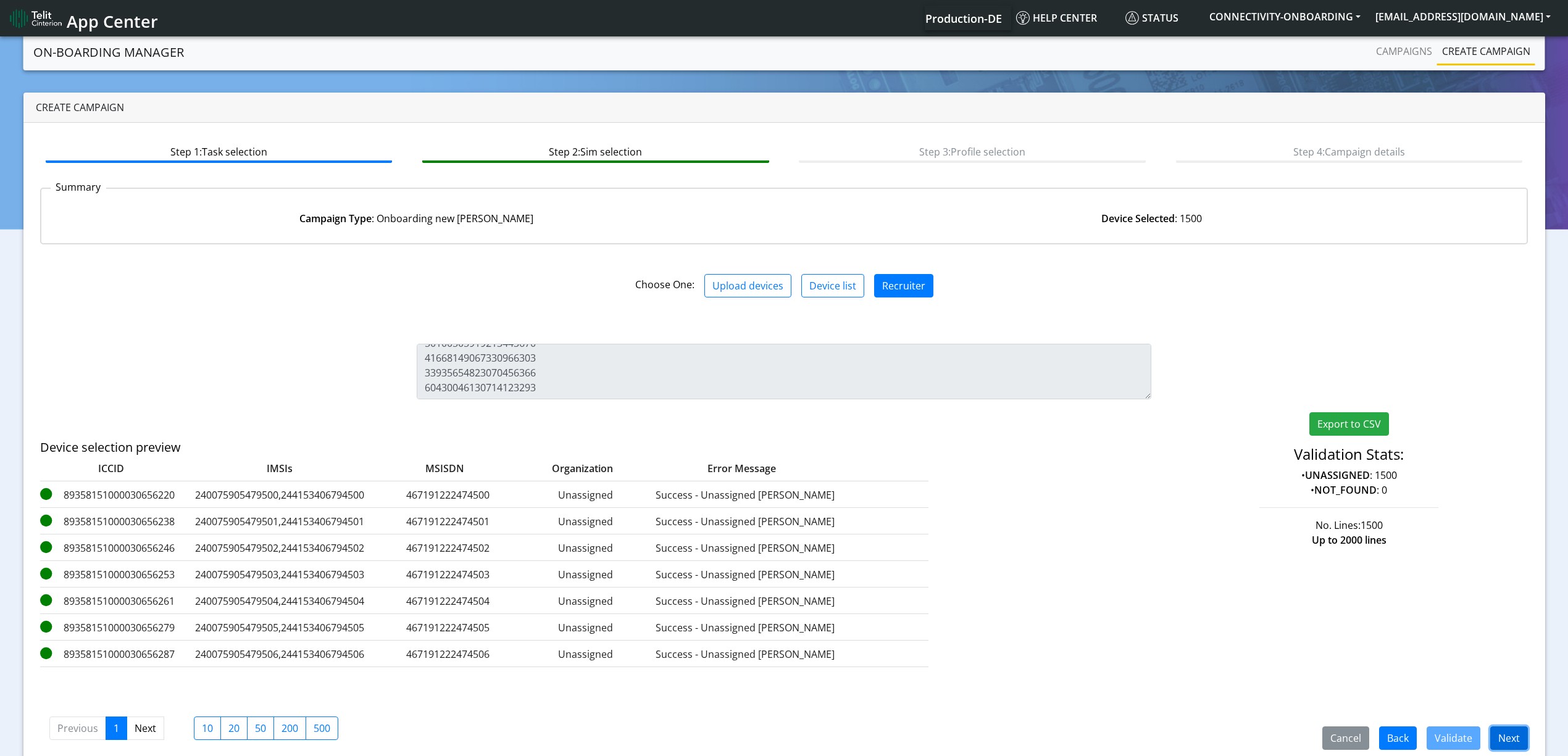
click at [1500, 728] on button "Next" at bounding box center [1509, 738] width 38 height 24
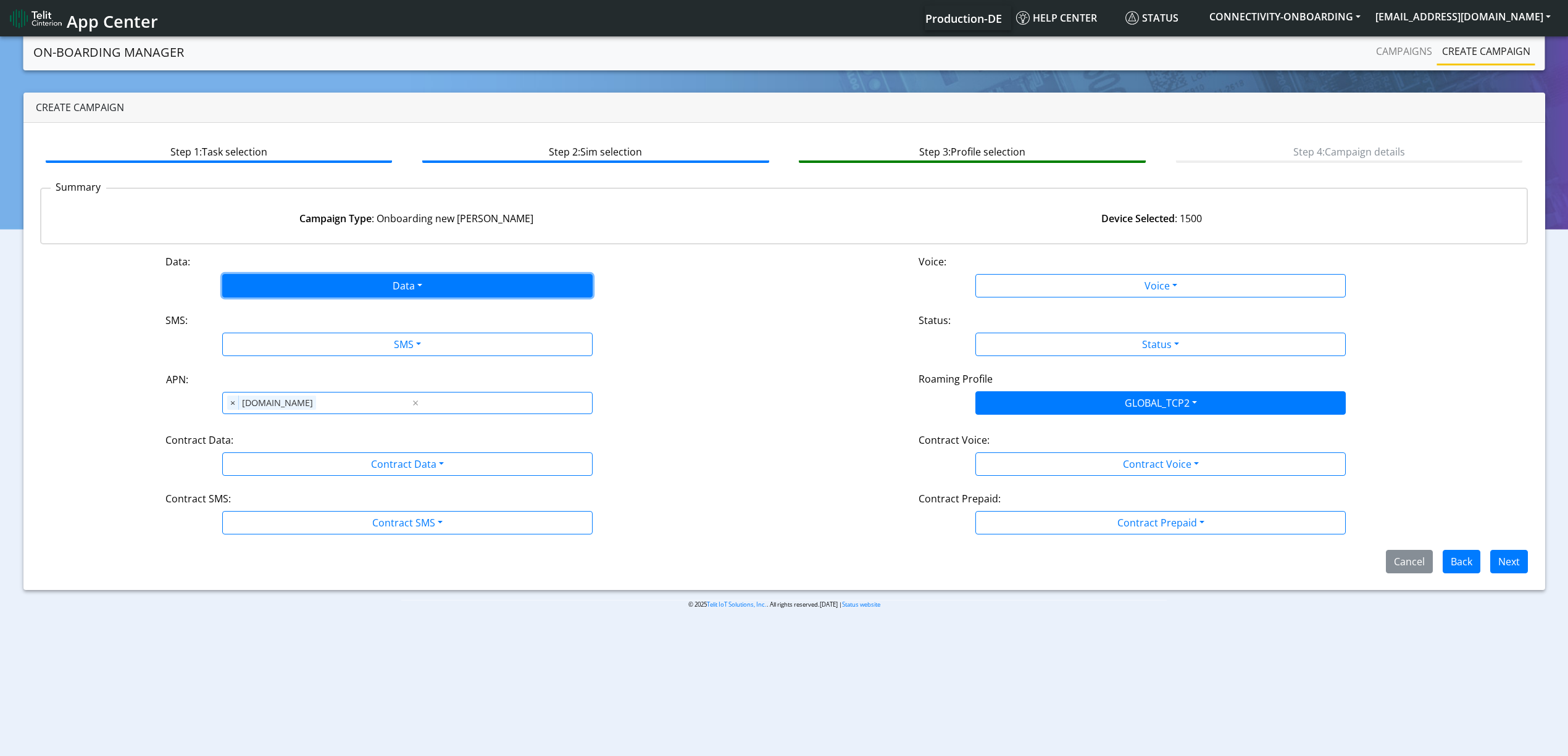
click at [316, 286] on button "Data" at bounding box center [407, 285] width 370 height 24
click at [289, 329] on button "Enabled" at bounding box center [408, 334] width 370 height 20
click at [299, 347] on button "SMS" at bounding box center [407, 344] width 370 height 24
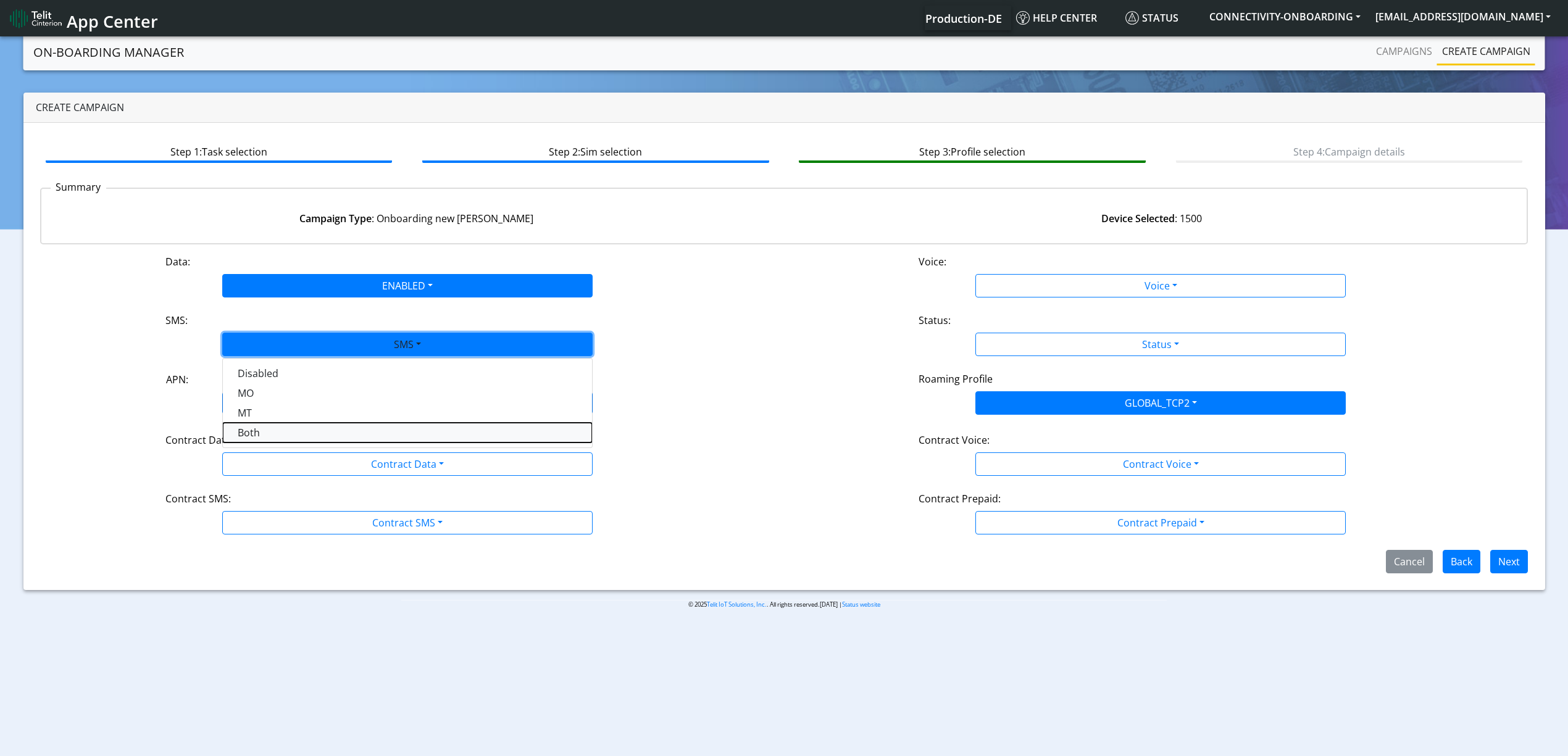
click at [264, 436] on button "Both" at bounding box center [408, 432] width 370 height 20
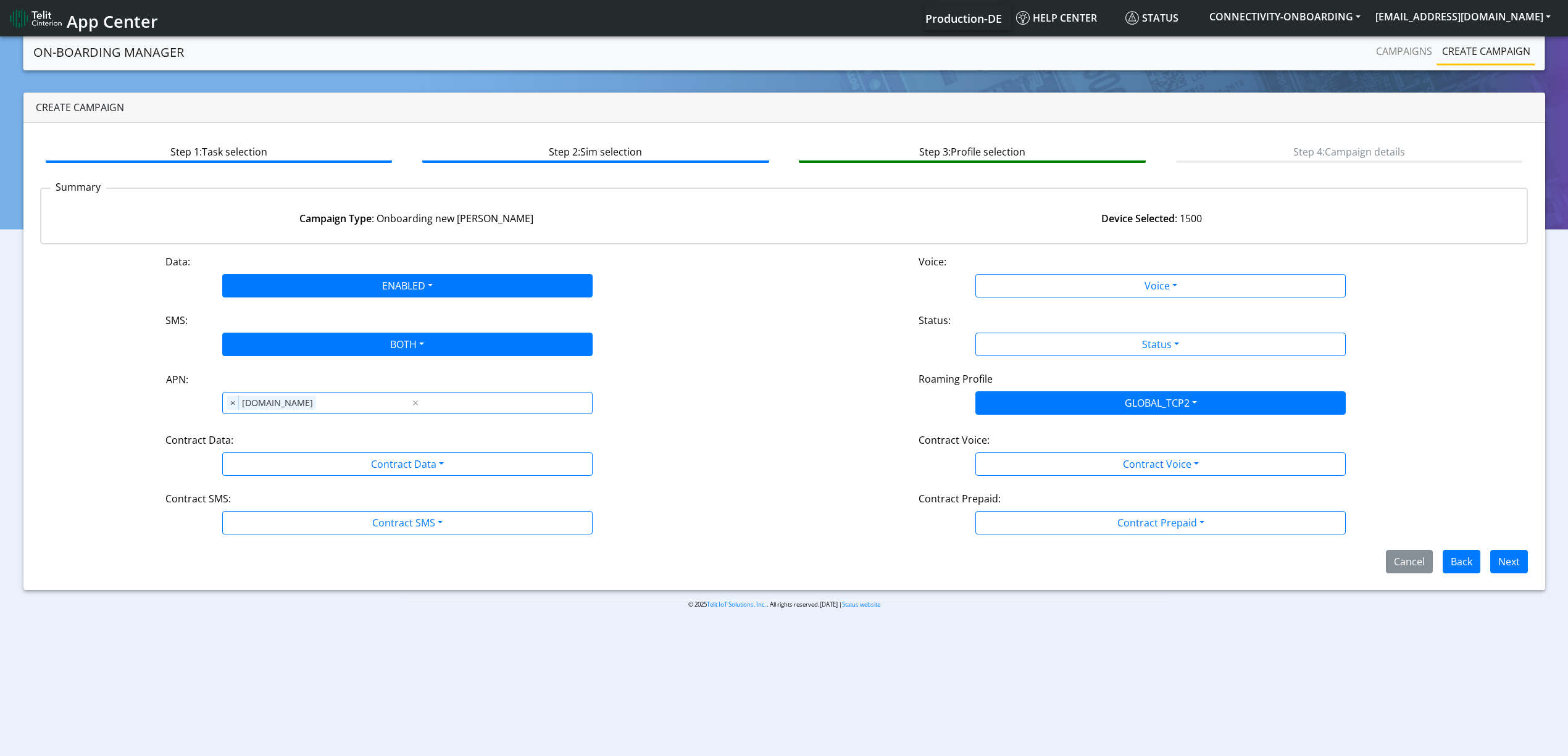
click at [276, 445] on div "Contract Data:" at bounding box center [407, 442] width 503 height 20
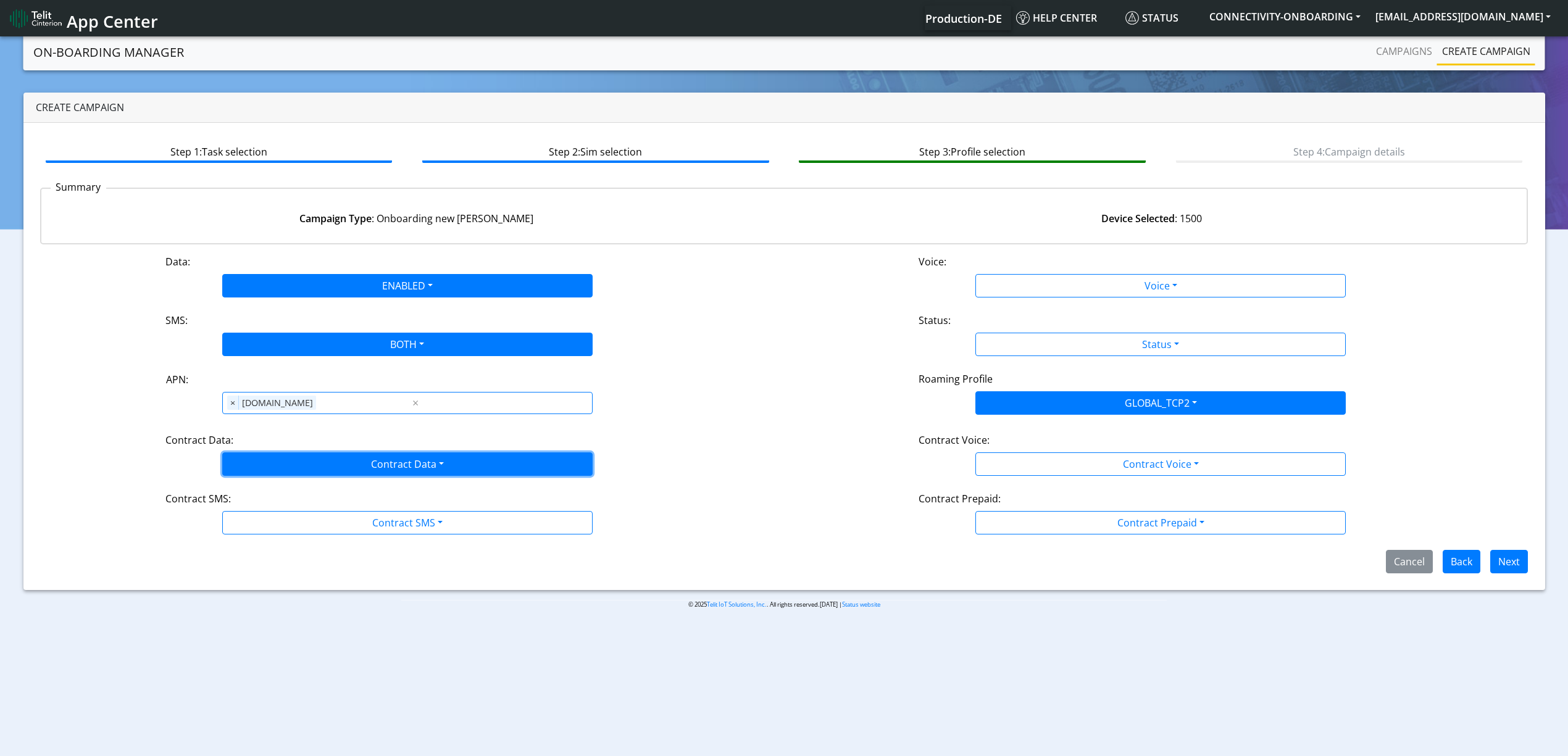
click at [276, 458] on button "Contract Data" at bounding box center [407, 464] width 370 height 24
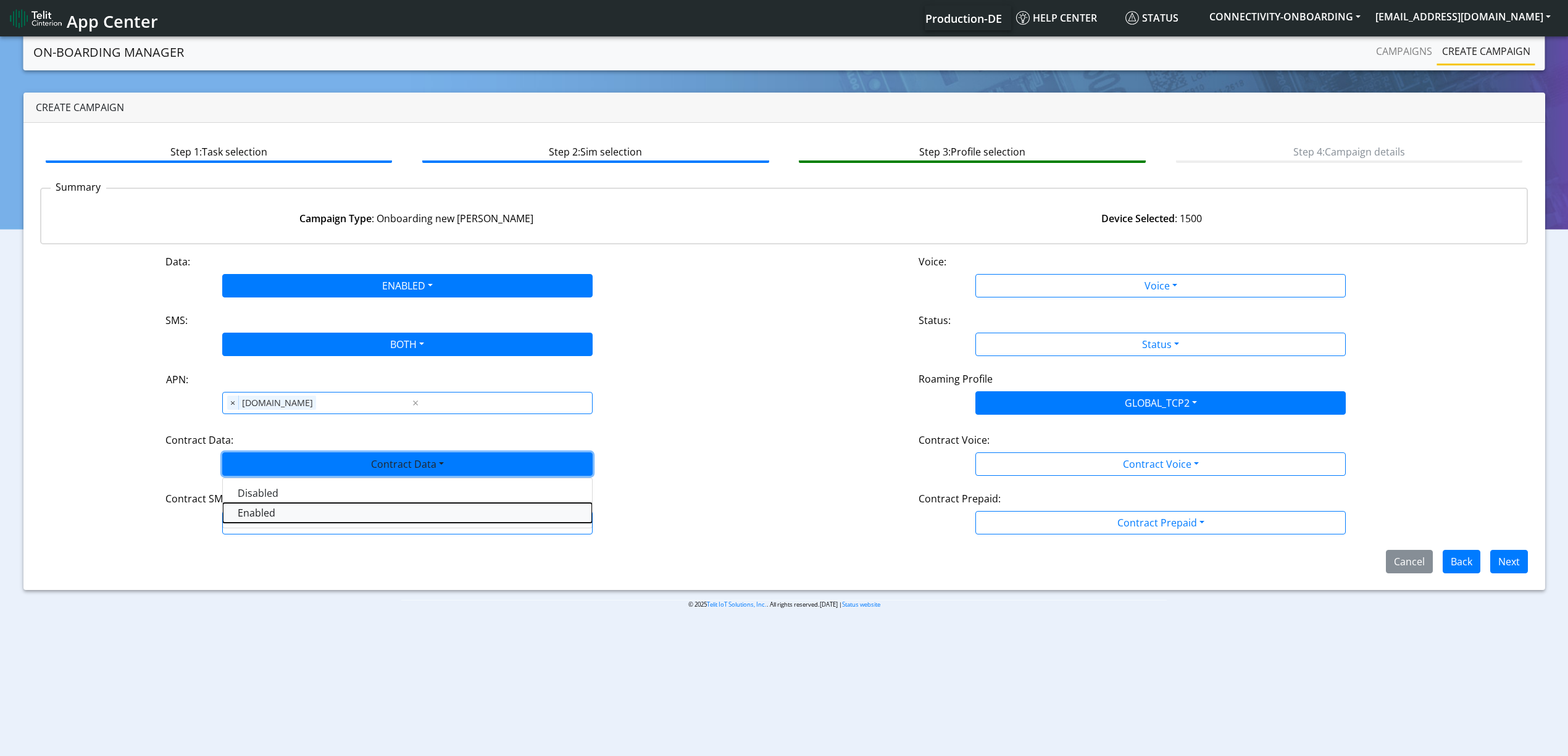
click at [264, 517] on Dataenabled-dropdown "Enabled" at bounding box center [408, 513] width 370 height 20
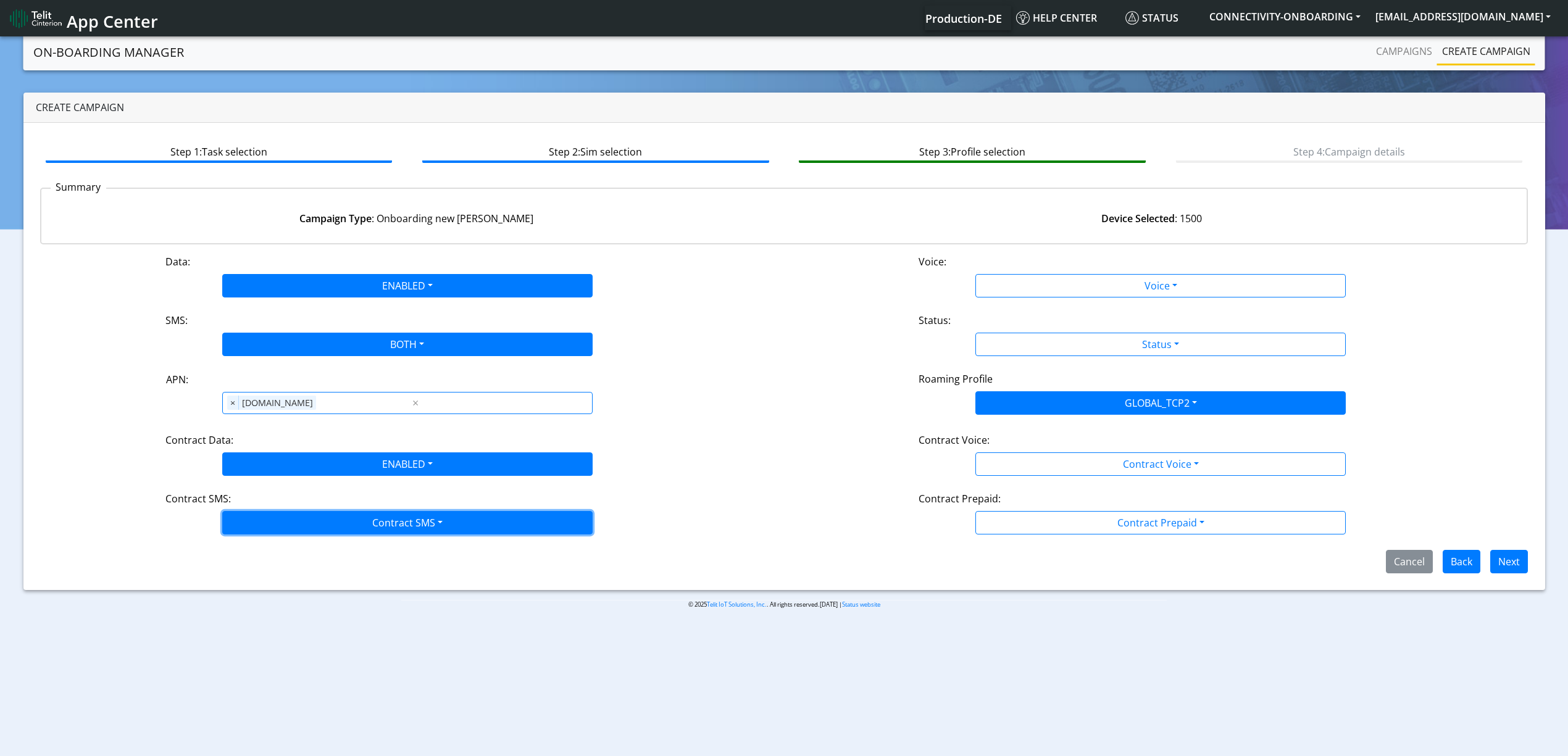
click at [268, 526] on button "Contract SMS" at bounding box center [407, 522] width 370 height 24
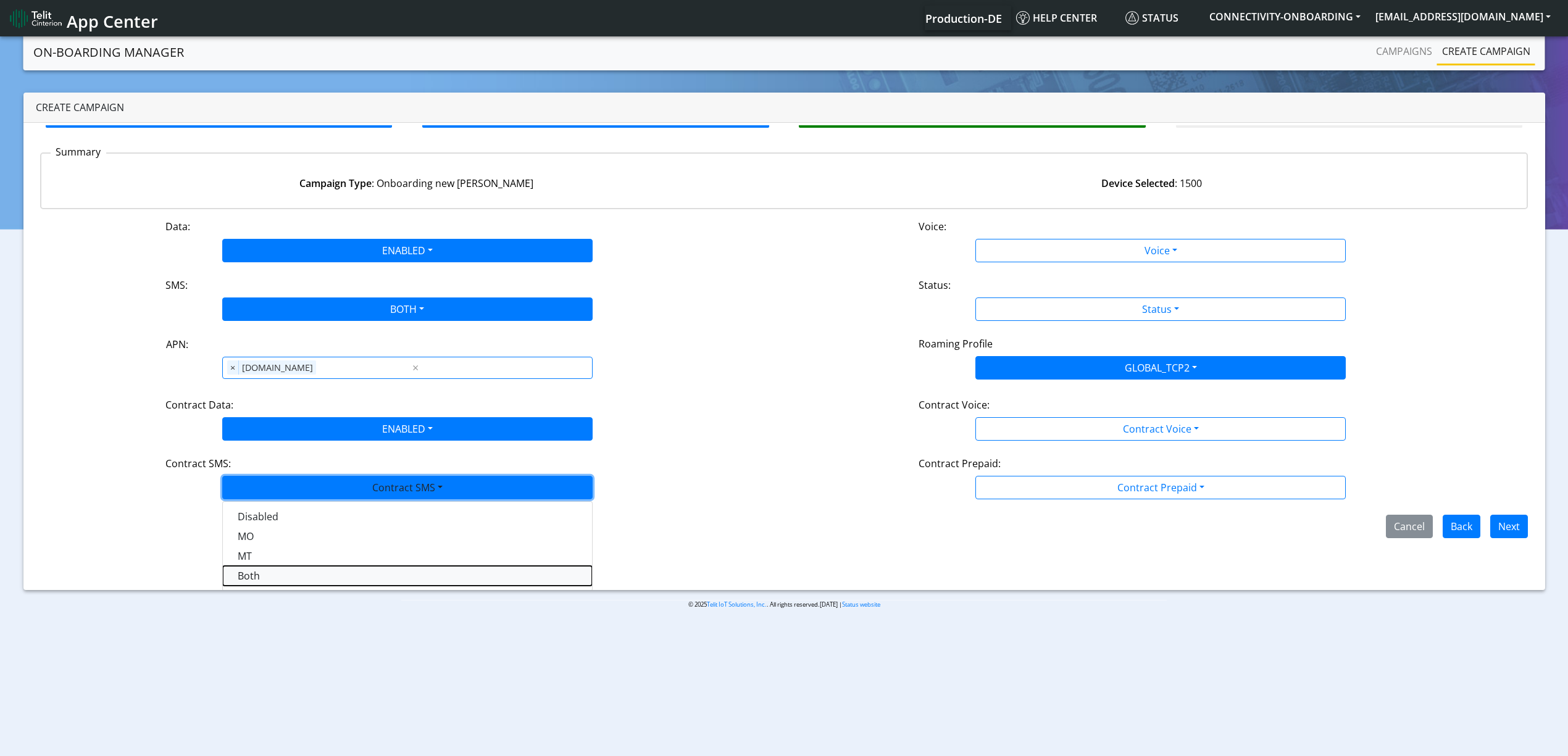
click at [252, 576] on SMSboth-dropdown "Both" at bounding box center [408, 576] width 370 height 20
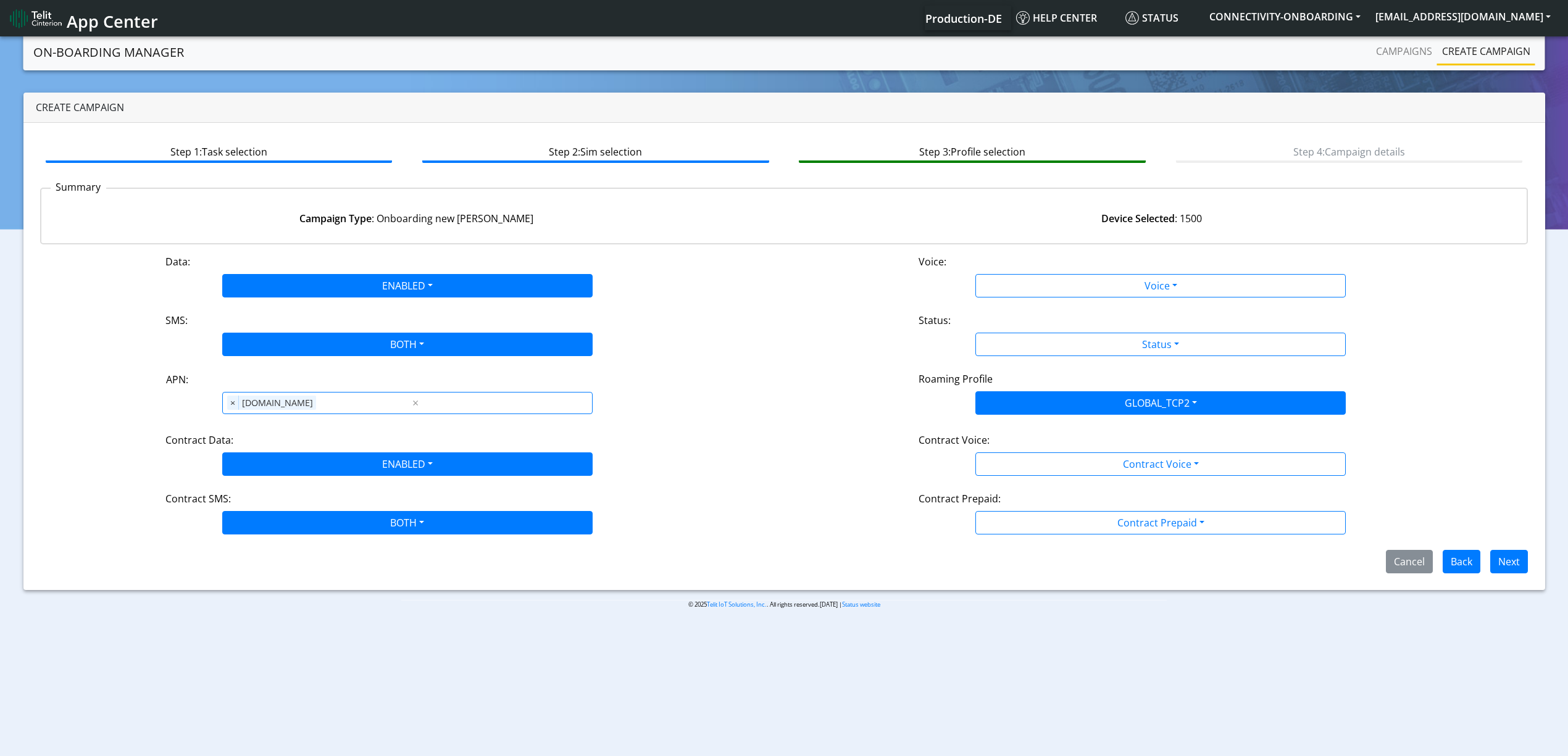
scroll to position [0, 0]
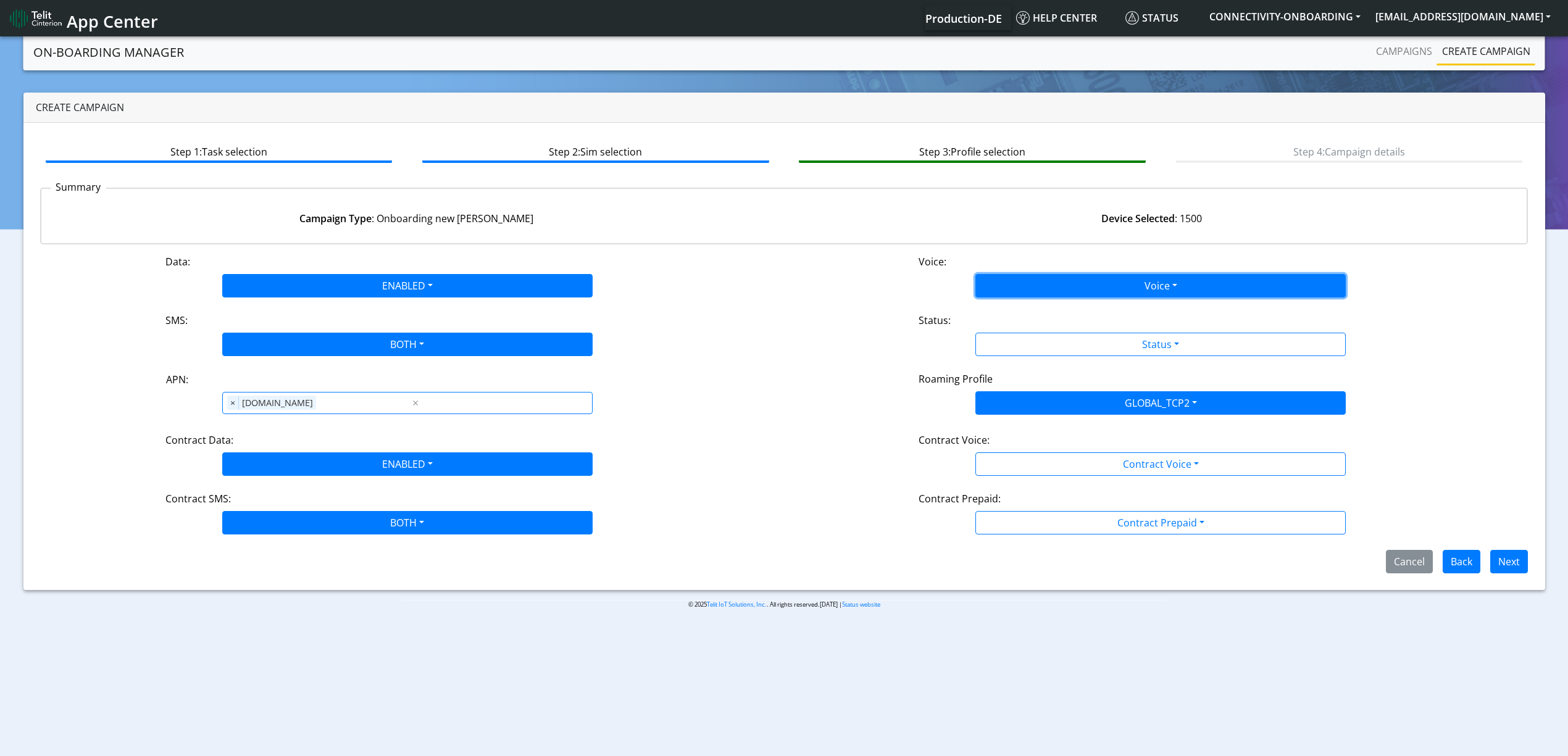
click at [1064, 280] on button "Voice" at bounding box center [1160, 285] width 370 height 24
click at [1028, 309] on button "Disabled" at bounding box center [1161, 315] width 370 height 20
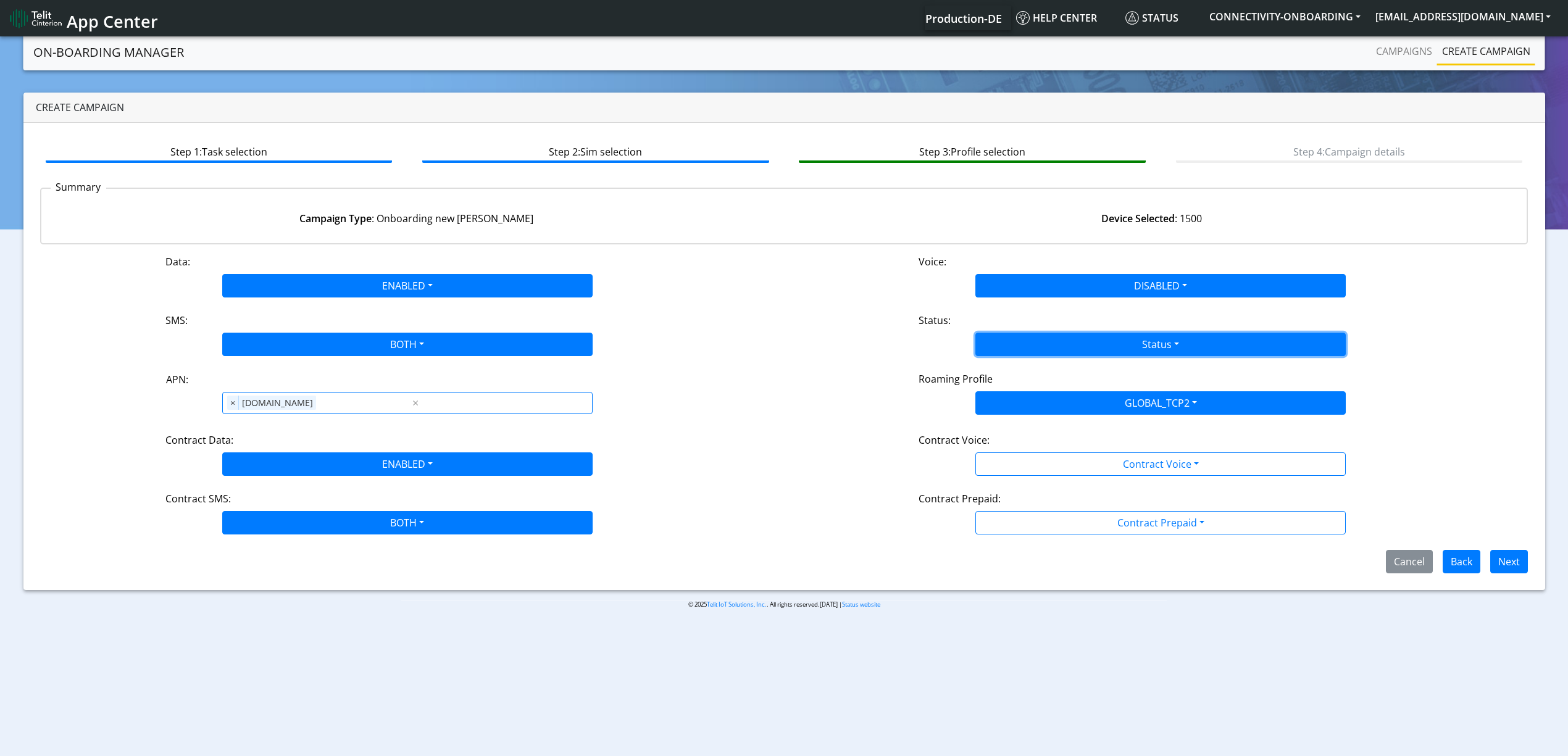
click at [1026, 338] on button "Status" at bounding box center [1160, 344] width 370 height 24
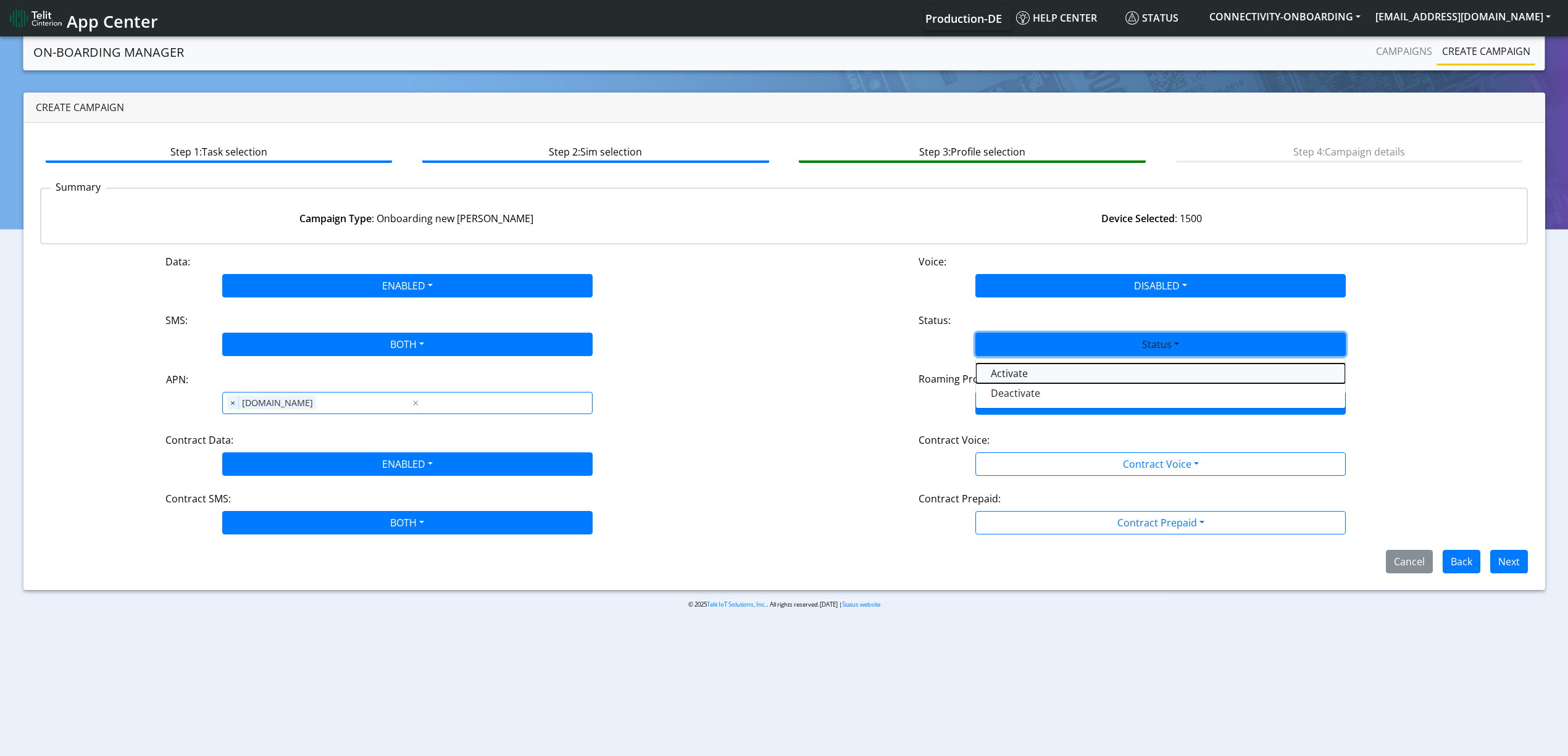
click at [998, 375] on button "Activate" at bounding box center [1161, 374] width 370 height 20
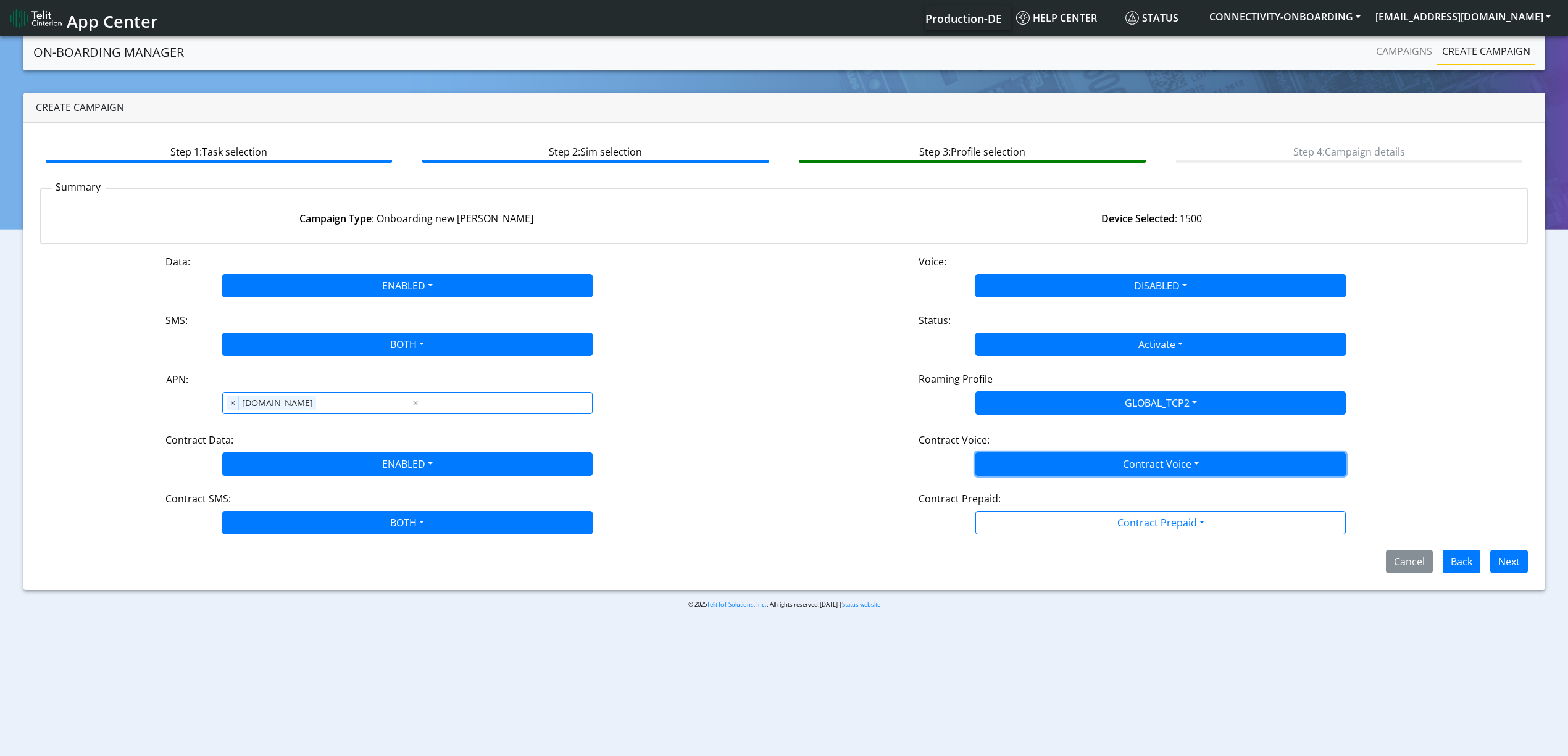
click at [1011, 453] on button "Contract Voice" at bounding box center [1160, 464] width 370 height 24
click at [1001, 489] on Voicedisabled-dropdown "Disabled" at bounding box center [1161, 493] width 370 height 20
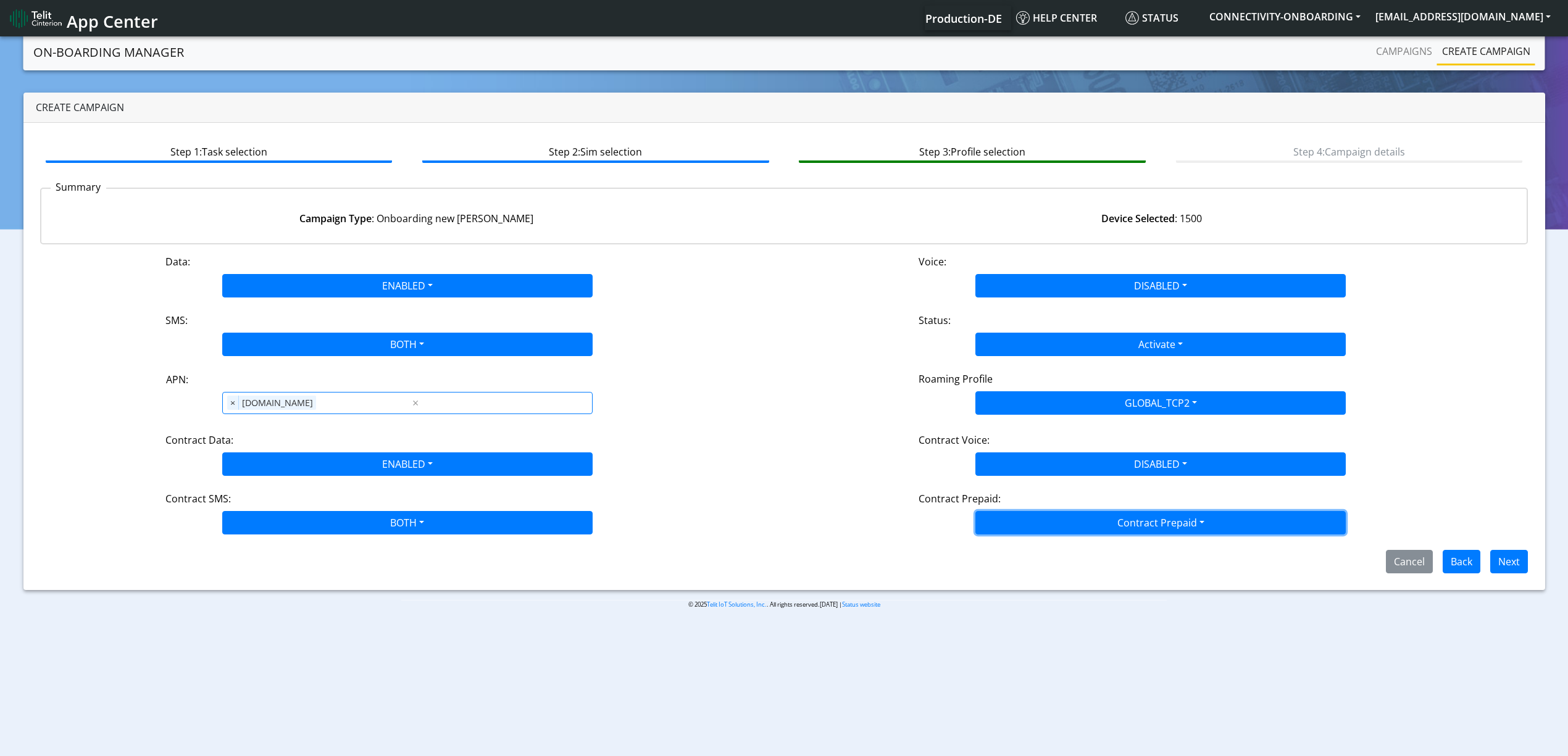
click at [1003, 531] on button "Contract Prepaid" at bounding box center [1160, 522] width 370 height 24
click at [997, 579] on Prepaidnotprepaid-dropdown "No" at bounding box center [1161, 571] width 370 height 20
click at [1510, 575] on div "Step 1: Task selection Step 2: Sim selection Step 3: Profile selection Step 4: …" at bounding box center [785, 356] width 1522 height 467
click at [1498, 557] on button "Next" at bounding box center [1509, 561] width 38 height 24
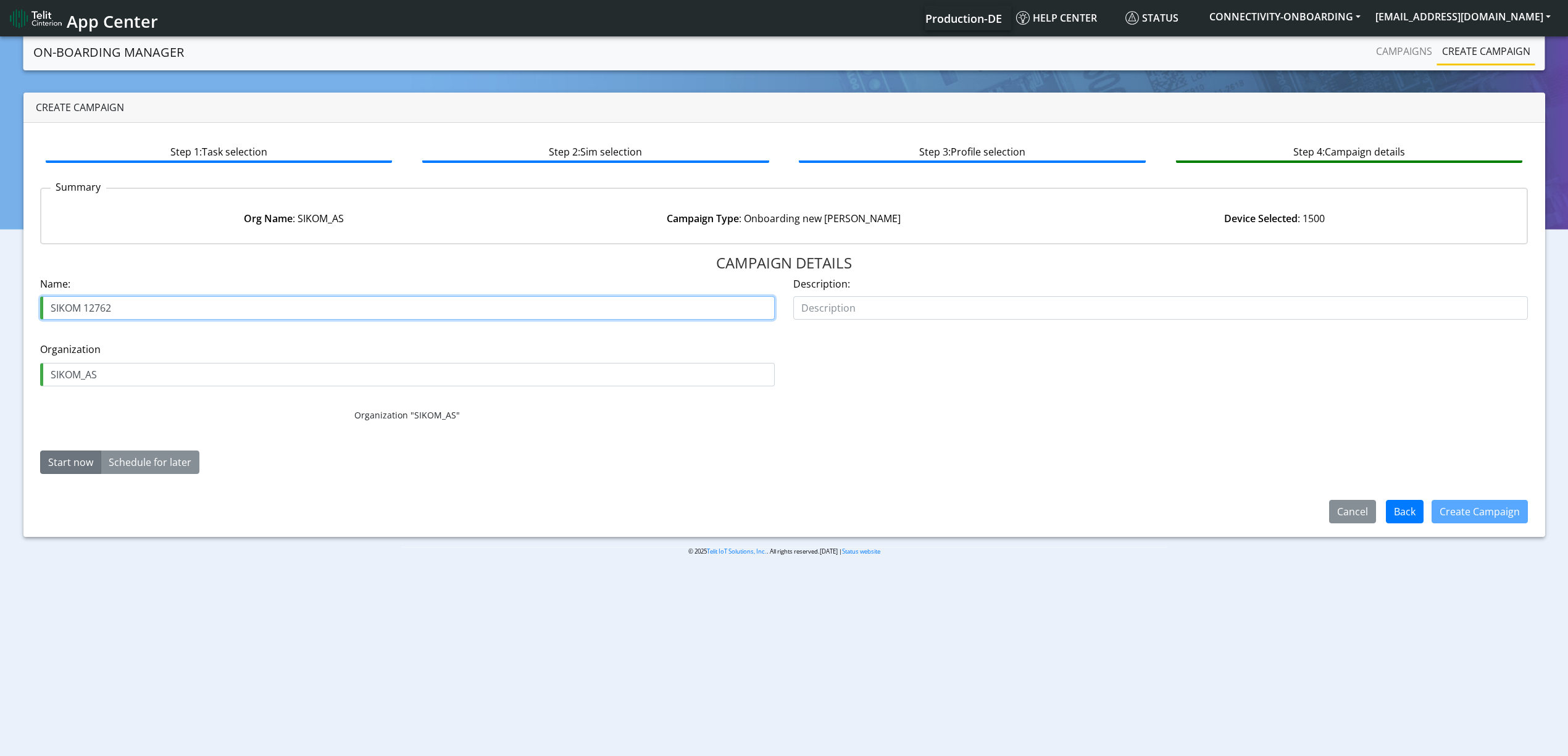
click at [84, 309] on input "SIKOM 12762" at bounding box center [407, 308] width 735 height 24
type input "SIKOM 53 12762"
click at [1453, 512] on button "Create Campaign" at bounding box center [1481, 512] width 96 height 24
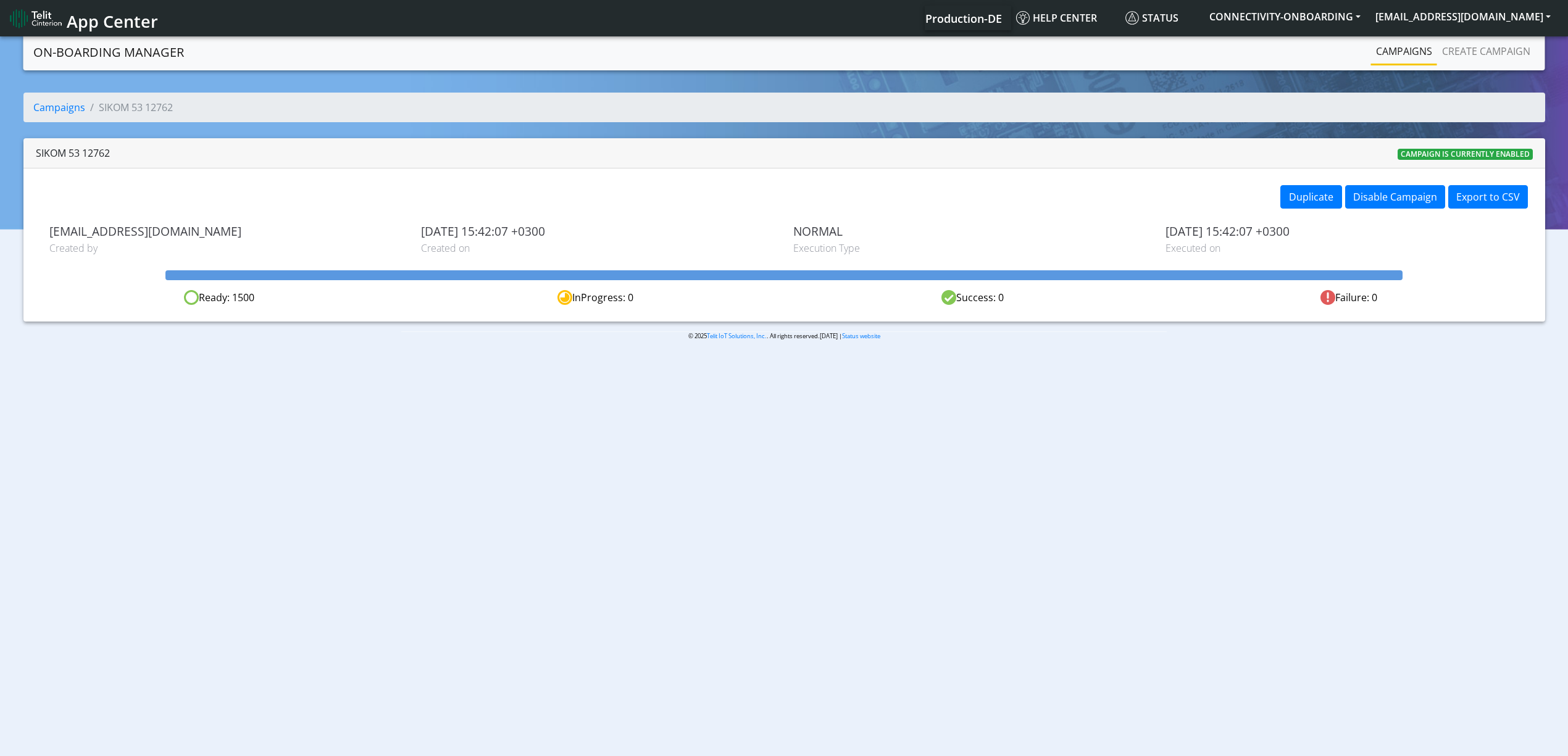
click at [1408, 51] on link "Campaigns" at bounding box center [1404, 51] width 66 height 25
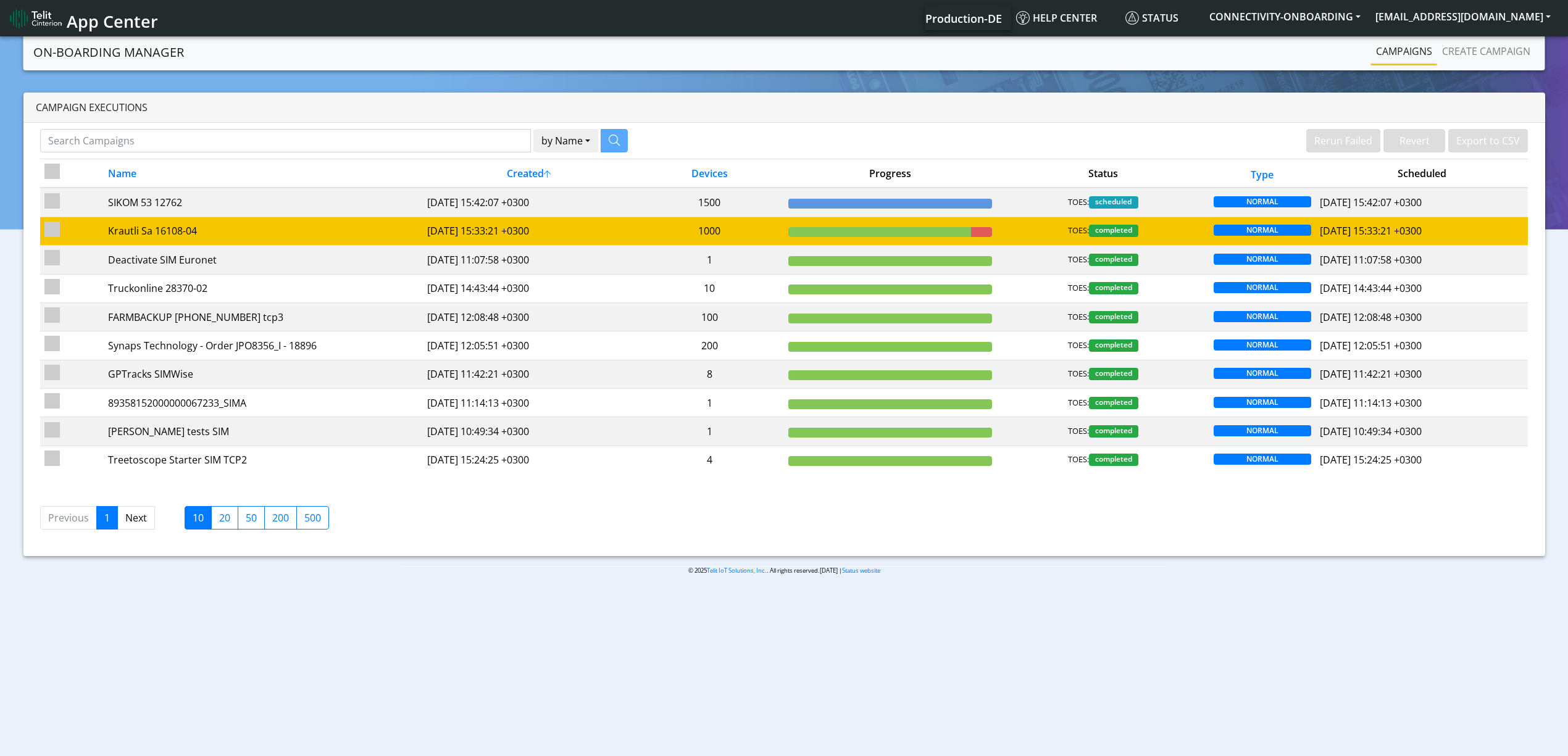
click at [716, 228] on td "1000" at bounding box center [710, 230] width 149 height 29
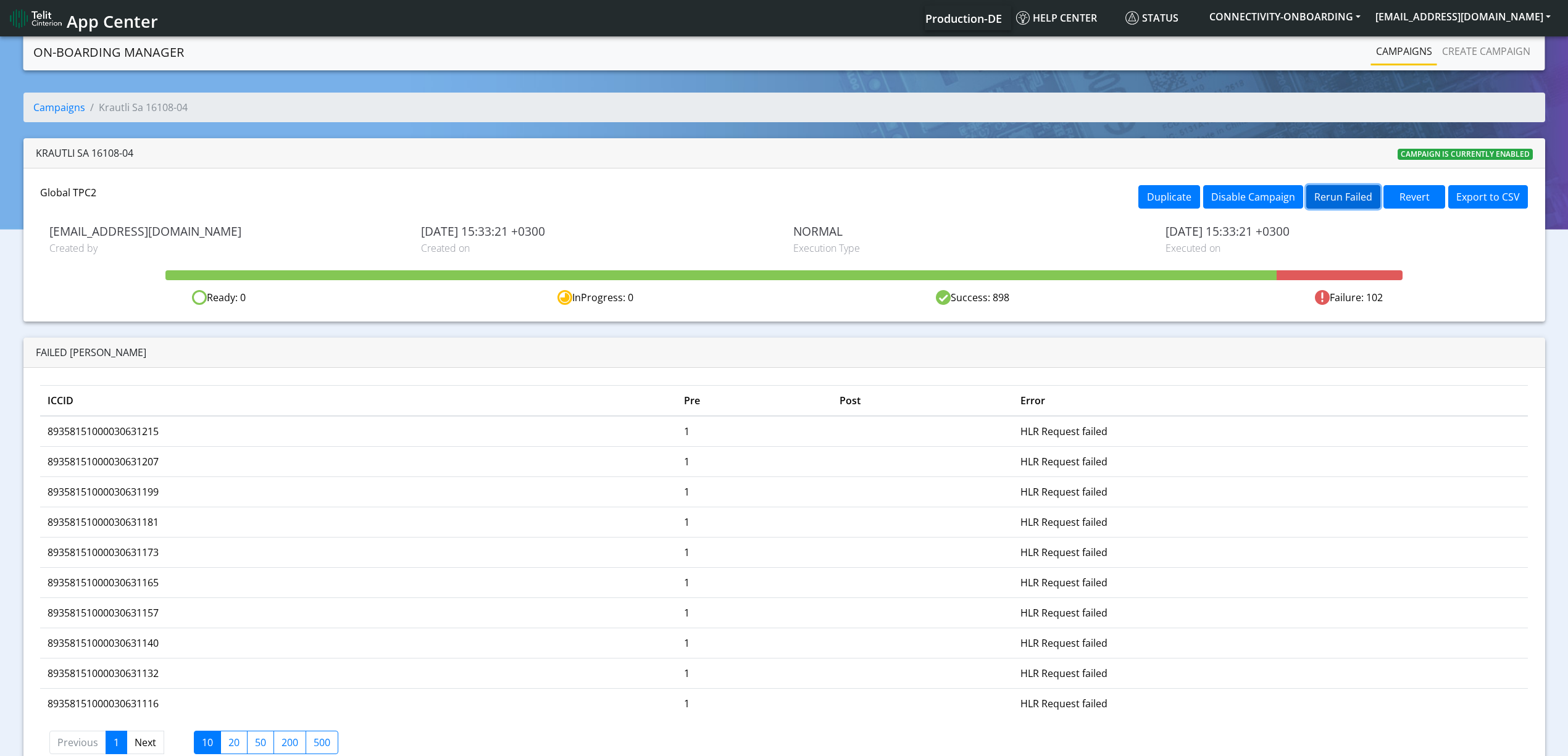
click at [1339, 198] on button "Rerun Failed" at bounding box center [1343, 197] width 74 height 24
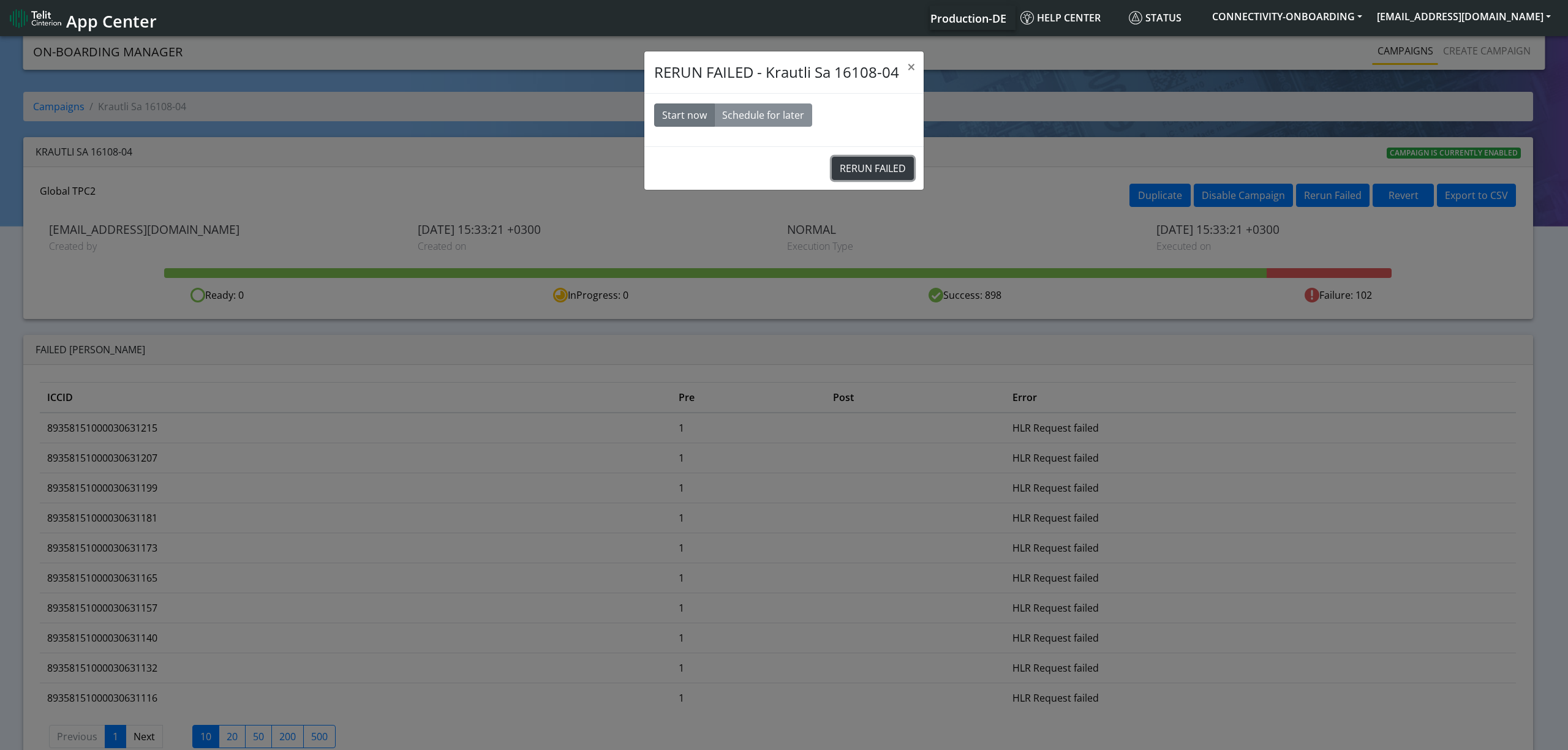
click at [854, 177] on button "RERUN FAILED" at bounding box center [872, 168] width 82 height 24
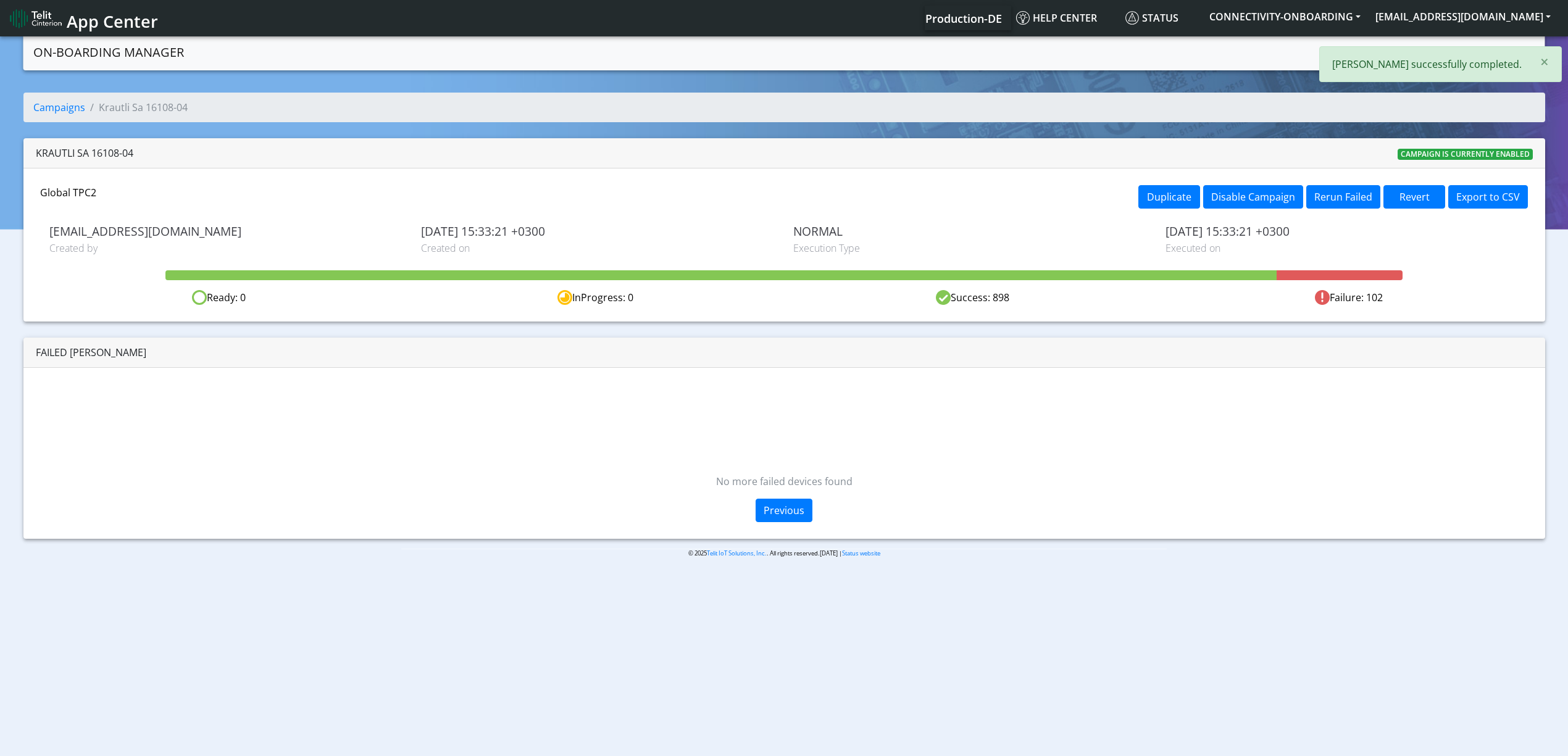
click at [1369, 56] on div "× Rerun successfully completed." at bounding box center [1440, 65] width 243 height 36
click at [1377, 56] on link "Campaigns" at bounding box center [1404, 51] width 66 height 25
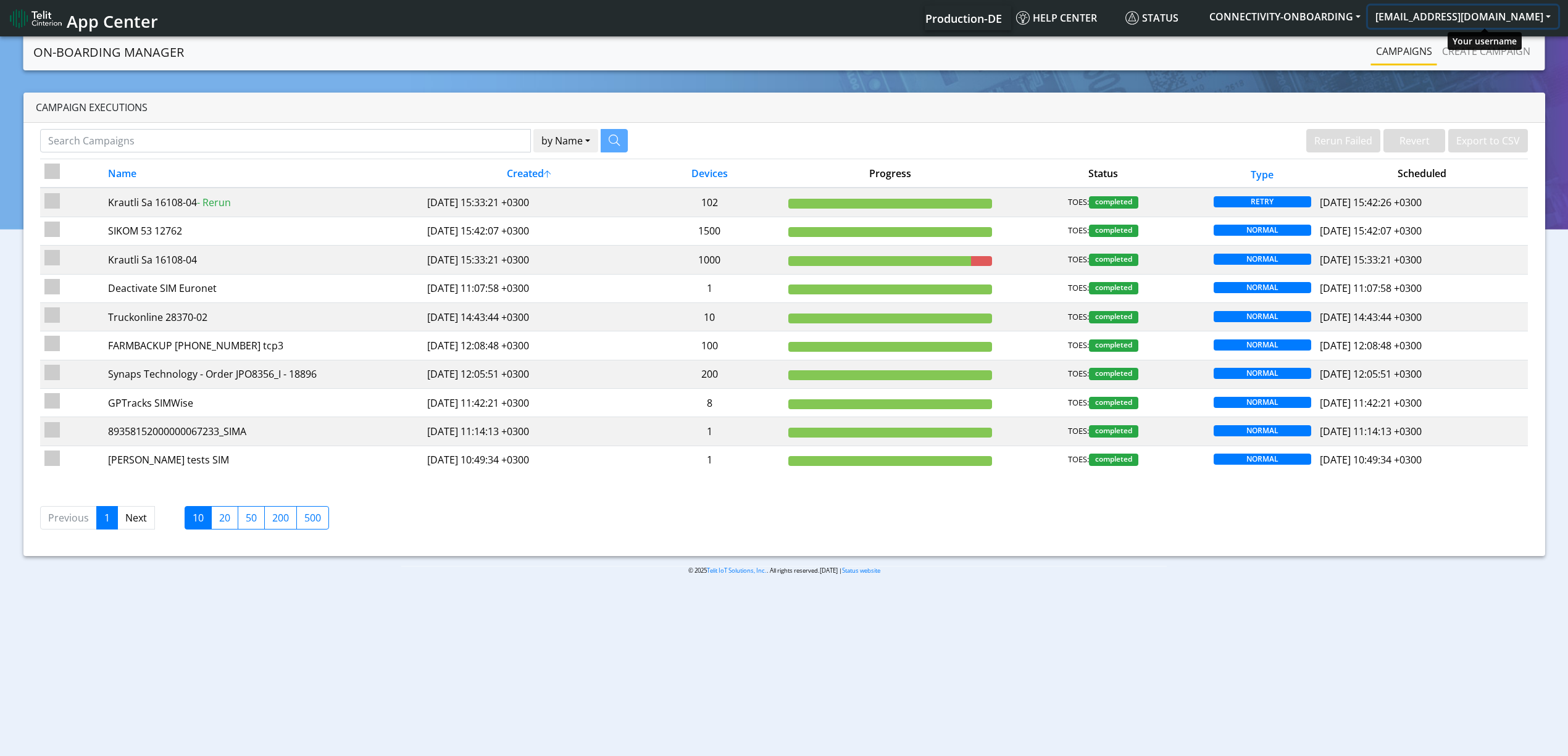
click at [1515, 15] on button "[EMAIL_ADDRESS][DOMAIN_NAME]" at bounding box center [1463, 16] width 190 height 22
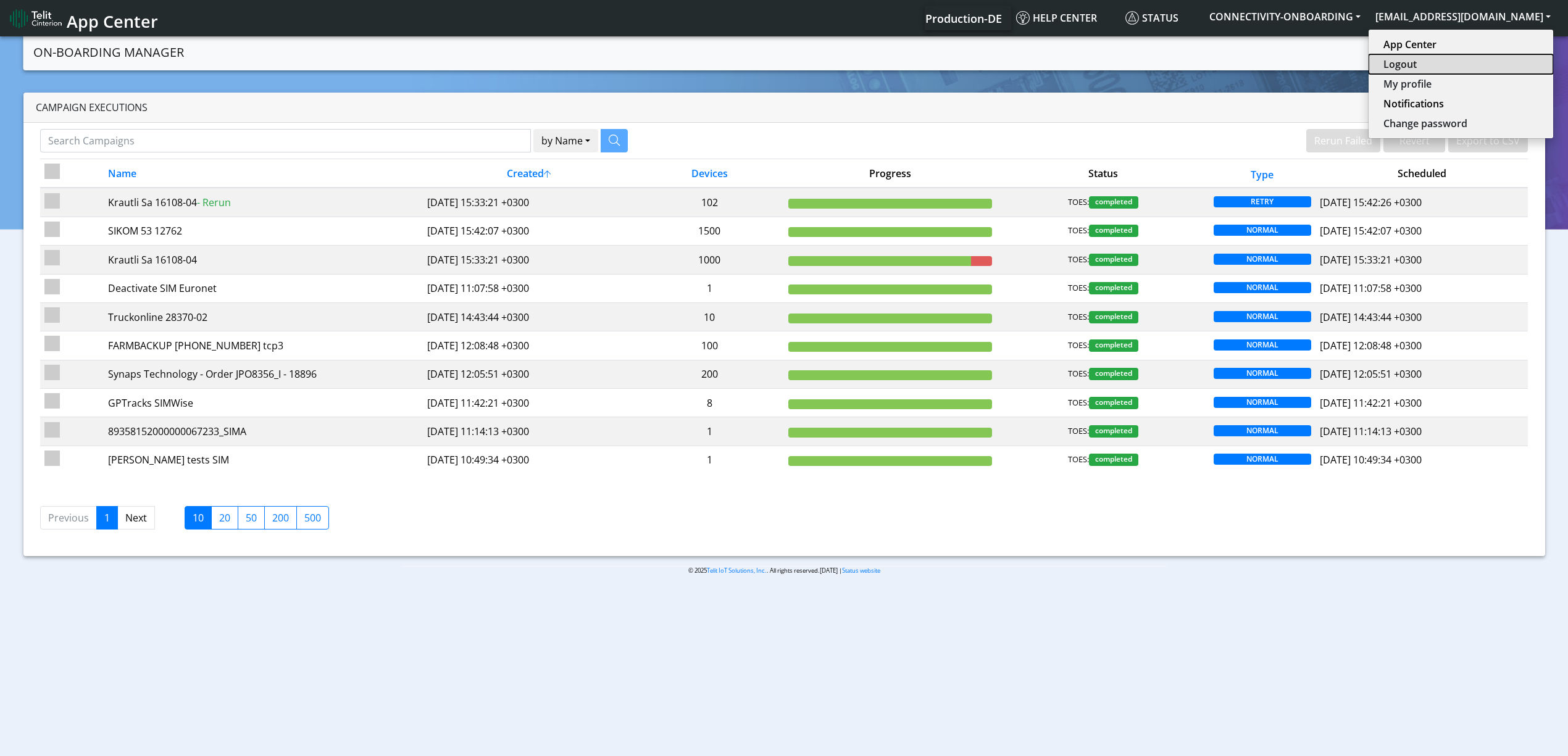
click at [1453, 56] on button "Logout" at bounding box center [1461, 64] width 185 height 20
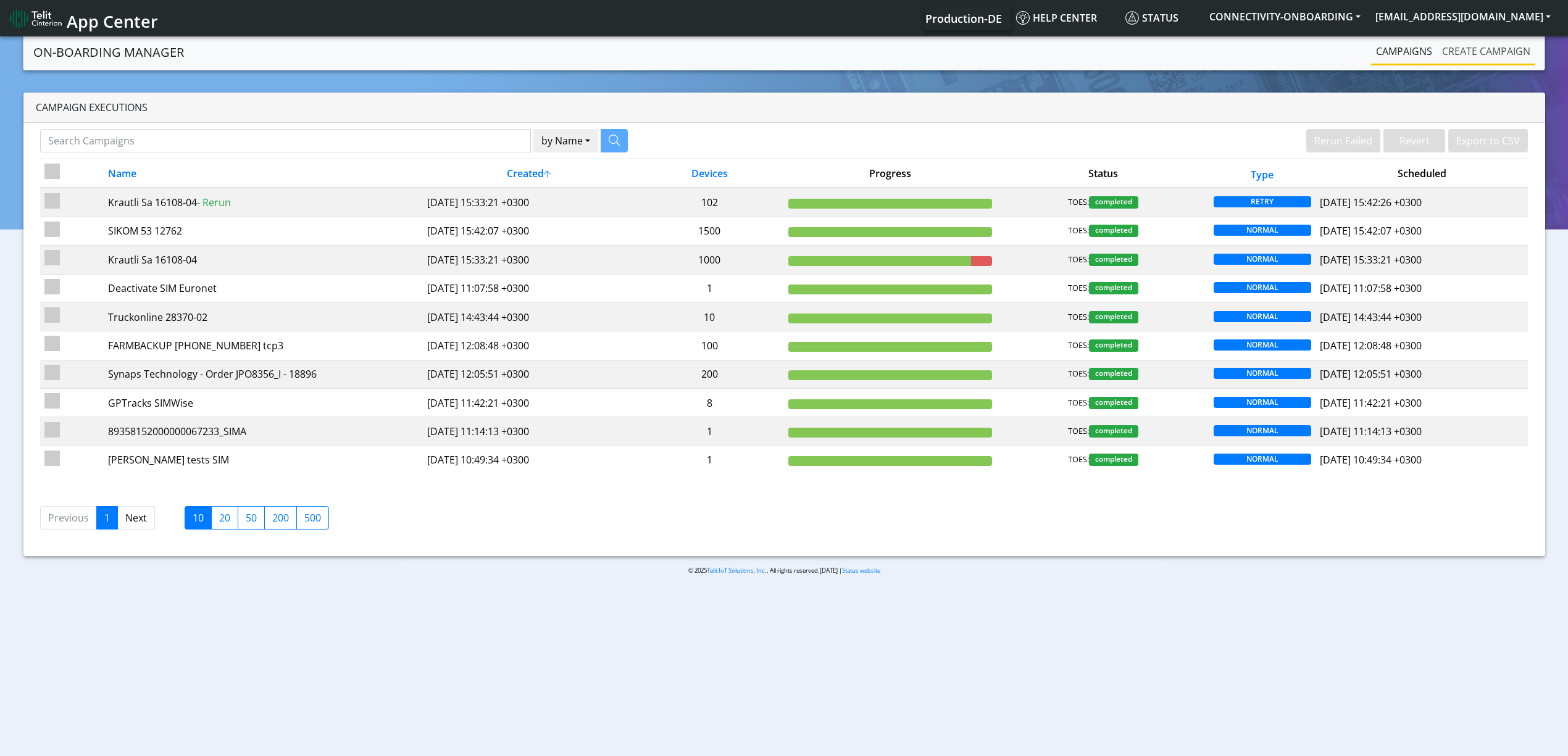
click at [1495, 60] on link "Create campaign" at bounding box center [1486, 51] width 98 height 25
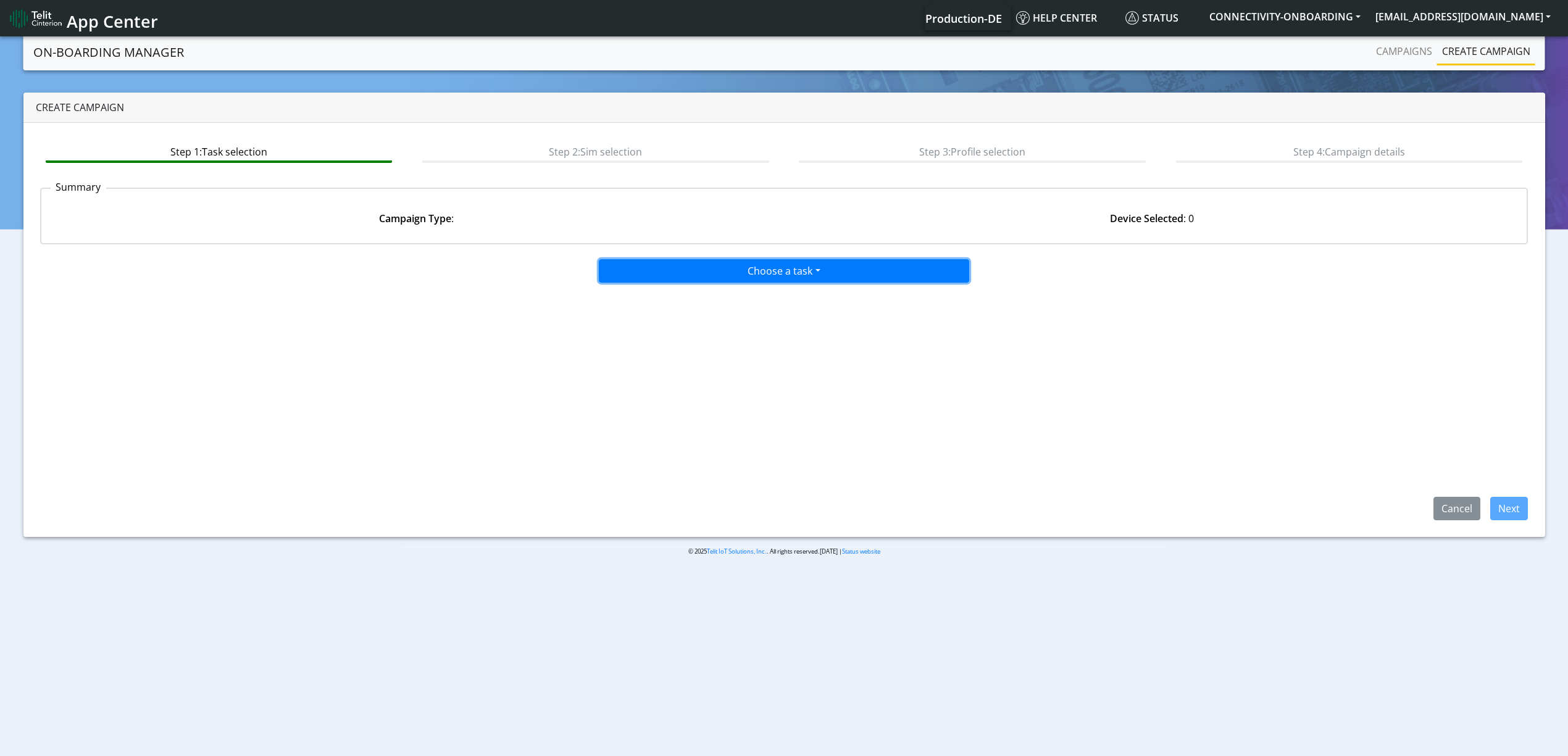
click at [646, 263] on button "Choose a task" at bounding box center [784, 271] width 370 height 24
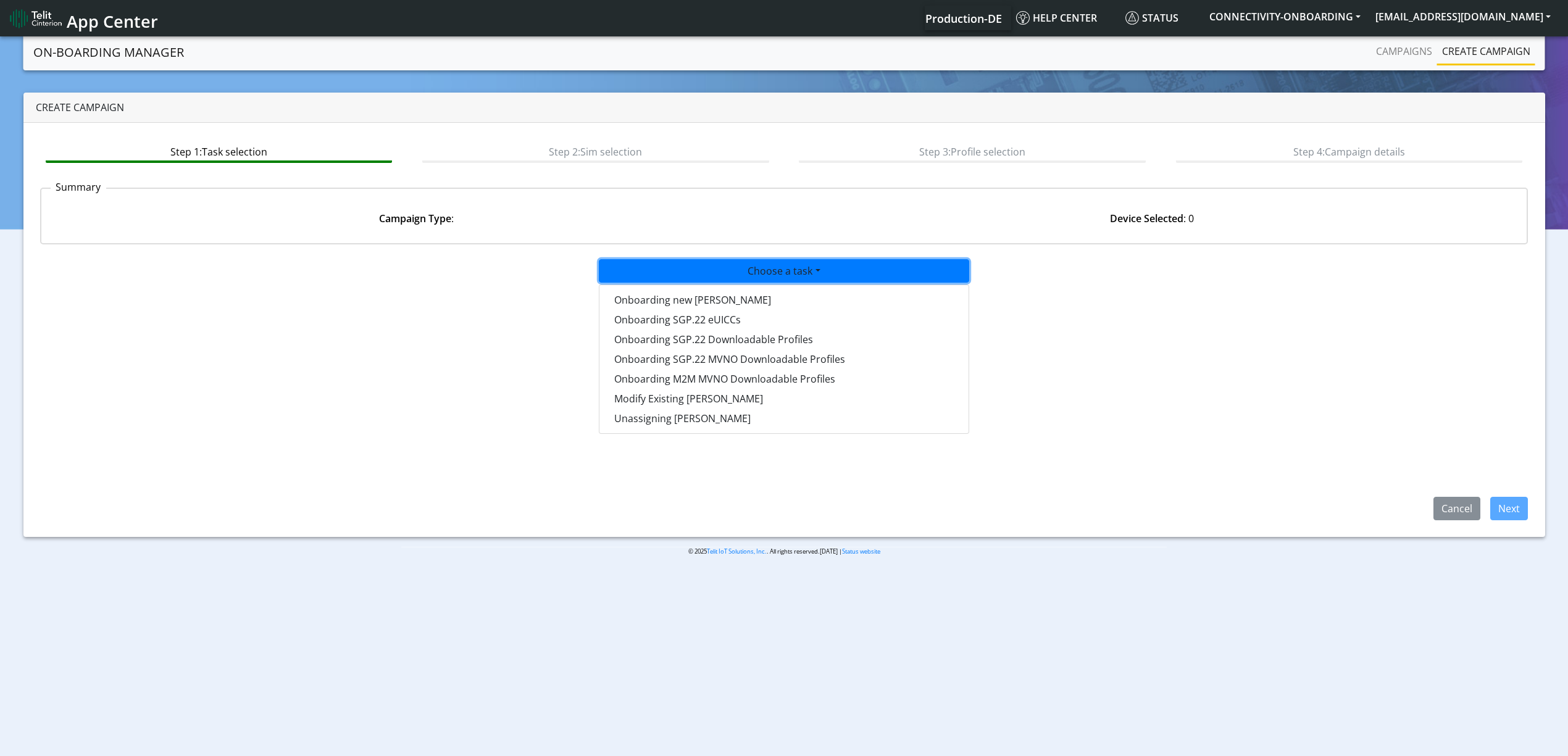
click at [651, 288] on div "Onboarding new SIMs Onboarding SGP.22 eUICCs Onboarding SGP.22 Downloadable Pro…" at bounding box center [784, 359] width 370 height 150
click at [808, 294] on tasktoes-dropdown "Onboarding new SIMs" at bounding box center [784, 300] width 370 height 20
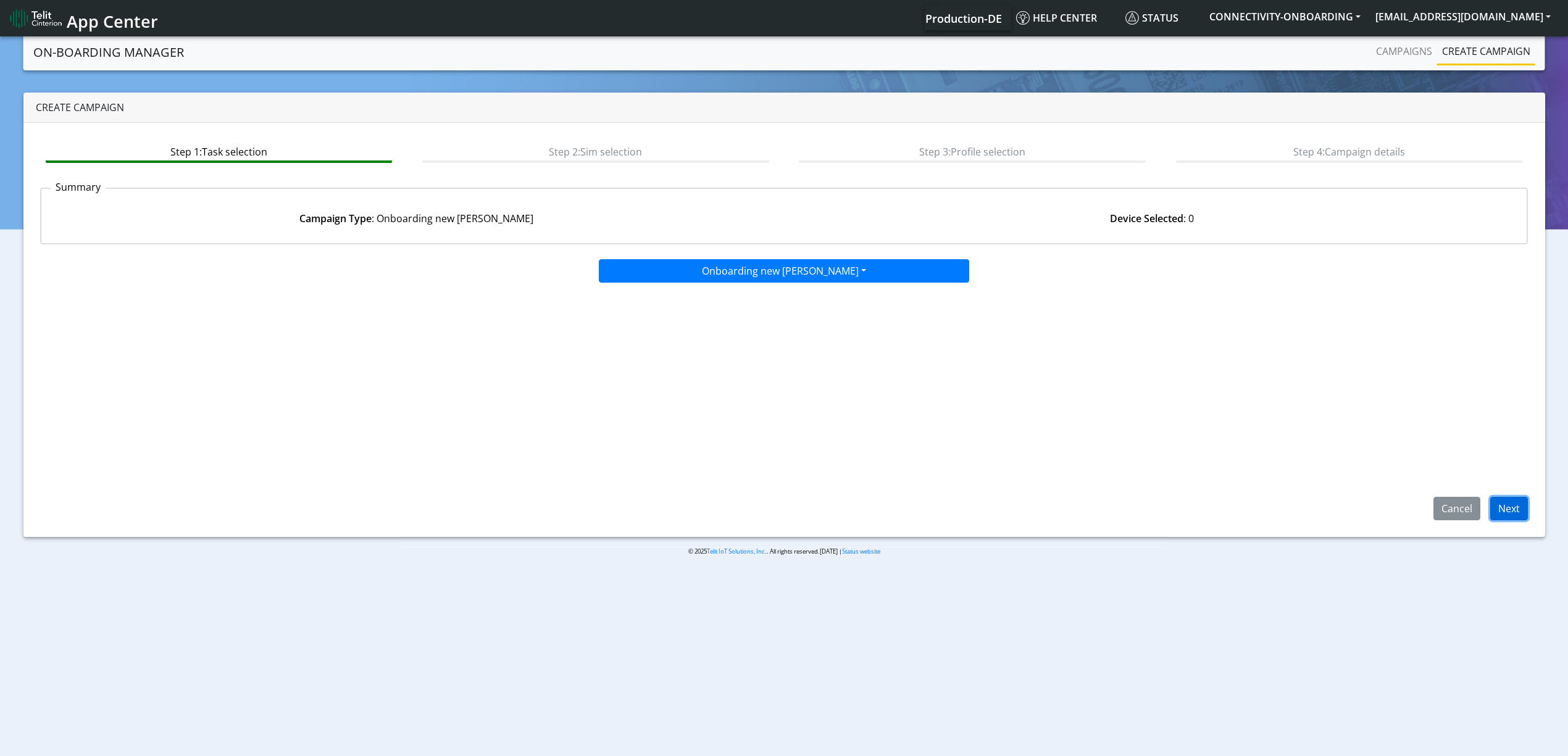
click at [1500, 515] on button "Next" at bounding box center [1509, 508] width 38 height 24
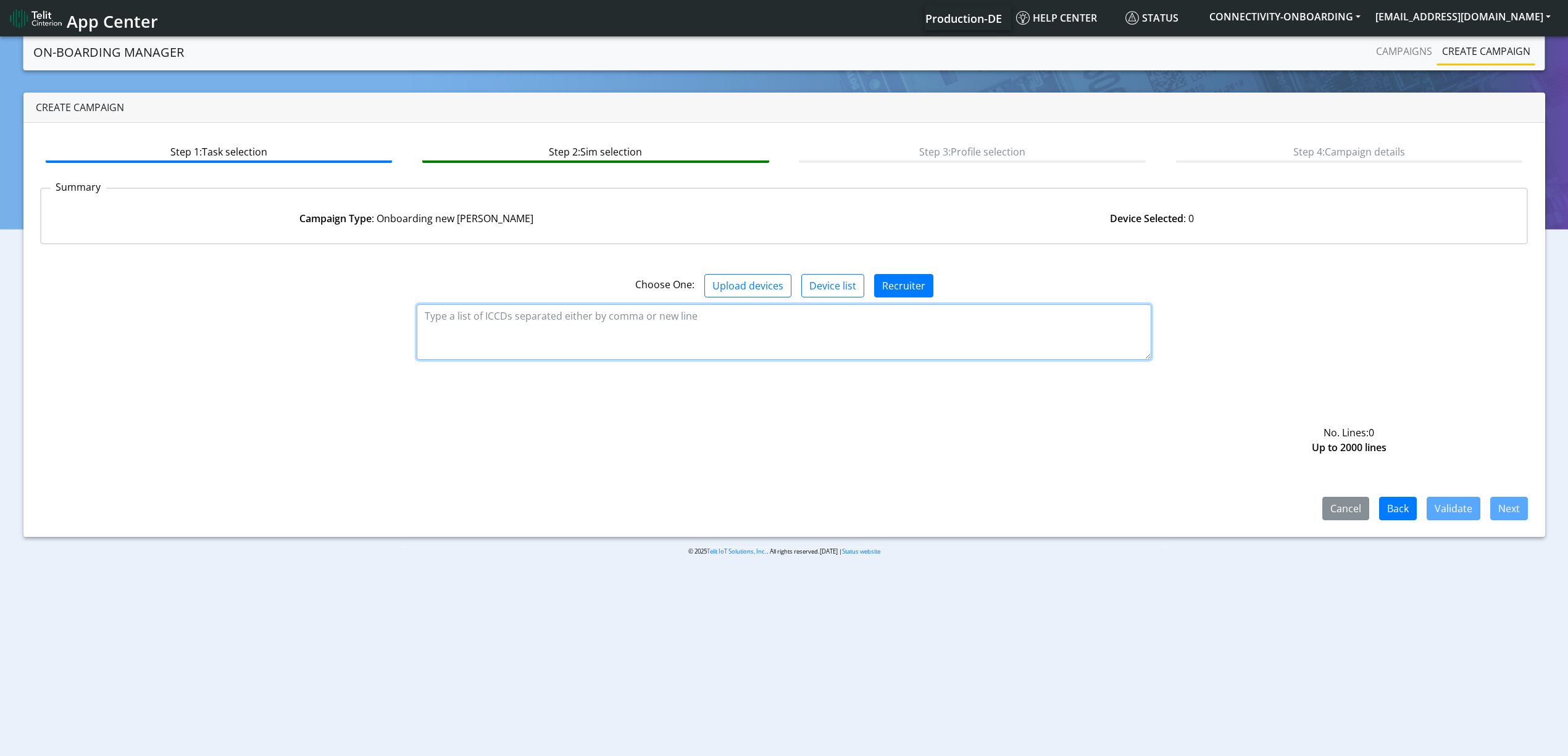
click at [532, 319] on textarea at bounding box center [784, 332] width 735 height 56
paste textarea "89358151000008322433 89358151000008322417 89358151000008322425 8935815100000832…"
type textarea "89358151000008322433 89358151000008322417 89358151000008322425 8935815100000832…"
click at [1436, 519] on button "Validate" at bounding box center [1454, 508] width 54 height 24
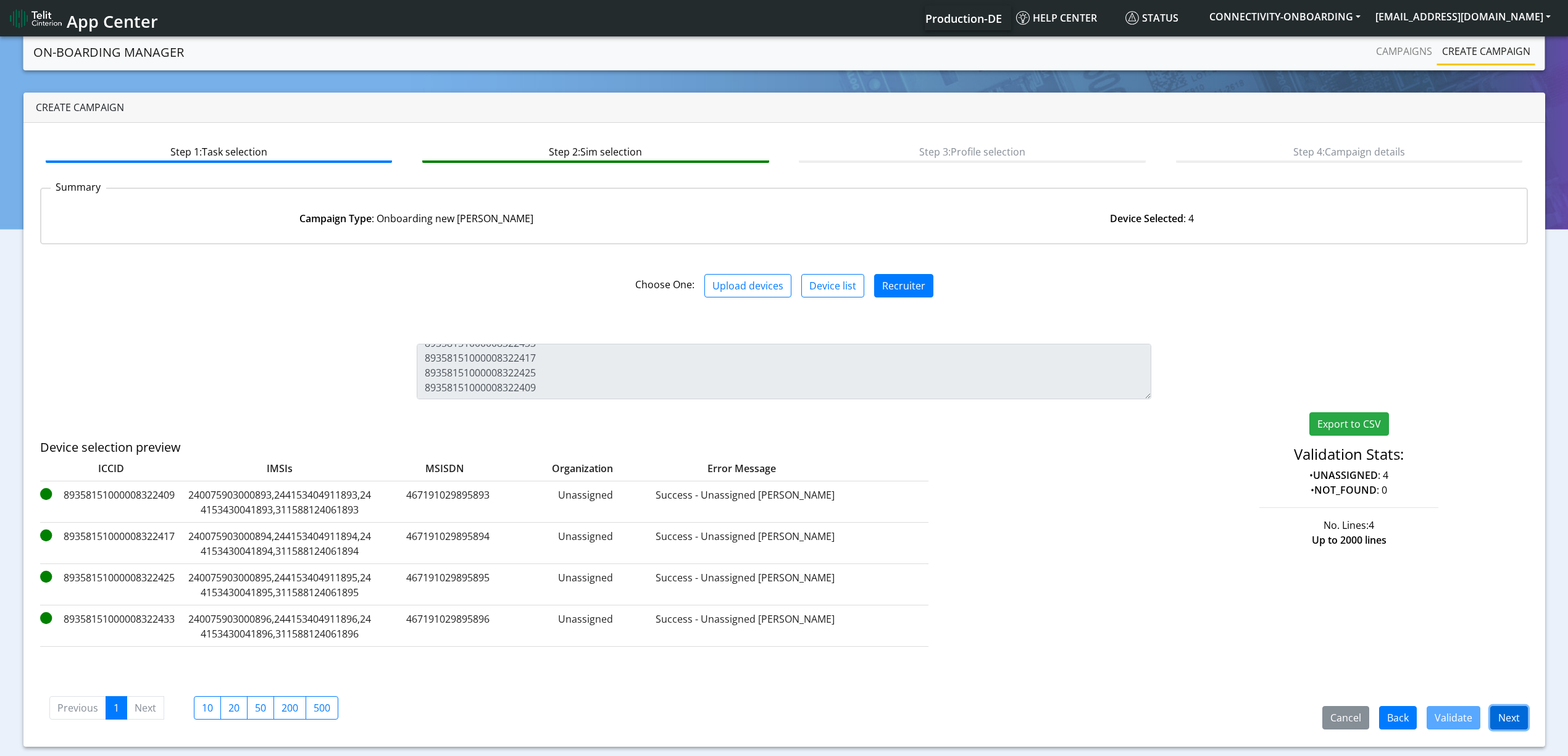
click at [1508, 710] on button "Next" at bounding box center [1509, 718] width 38 height 24
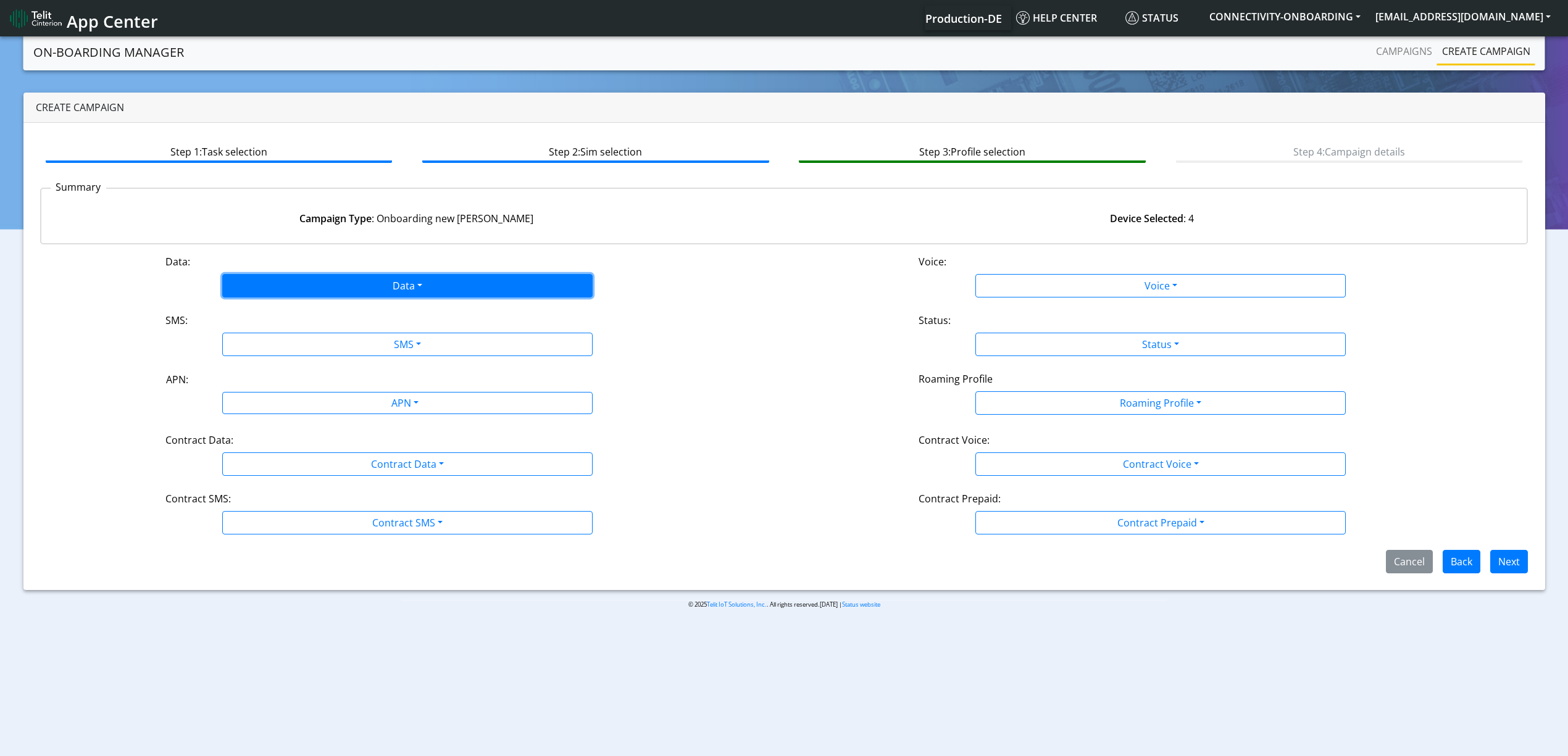
click at [278, 292] on button "Data" at bounding box center [407, 285] width 370 height 24
click at [260, 329] on button "Enabled" at bounding box center [408, 334] width 370 height 20
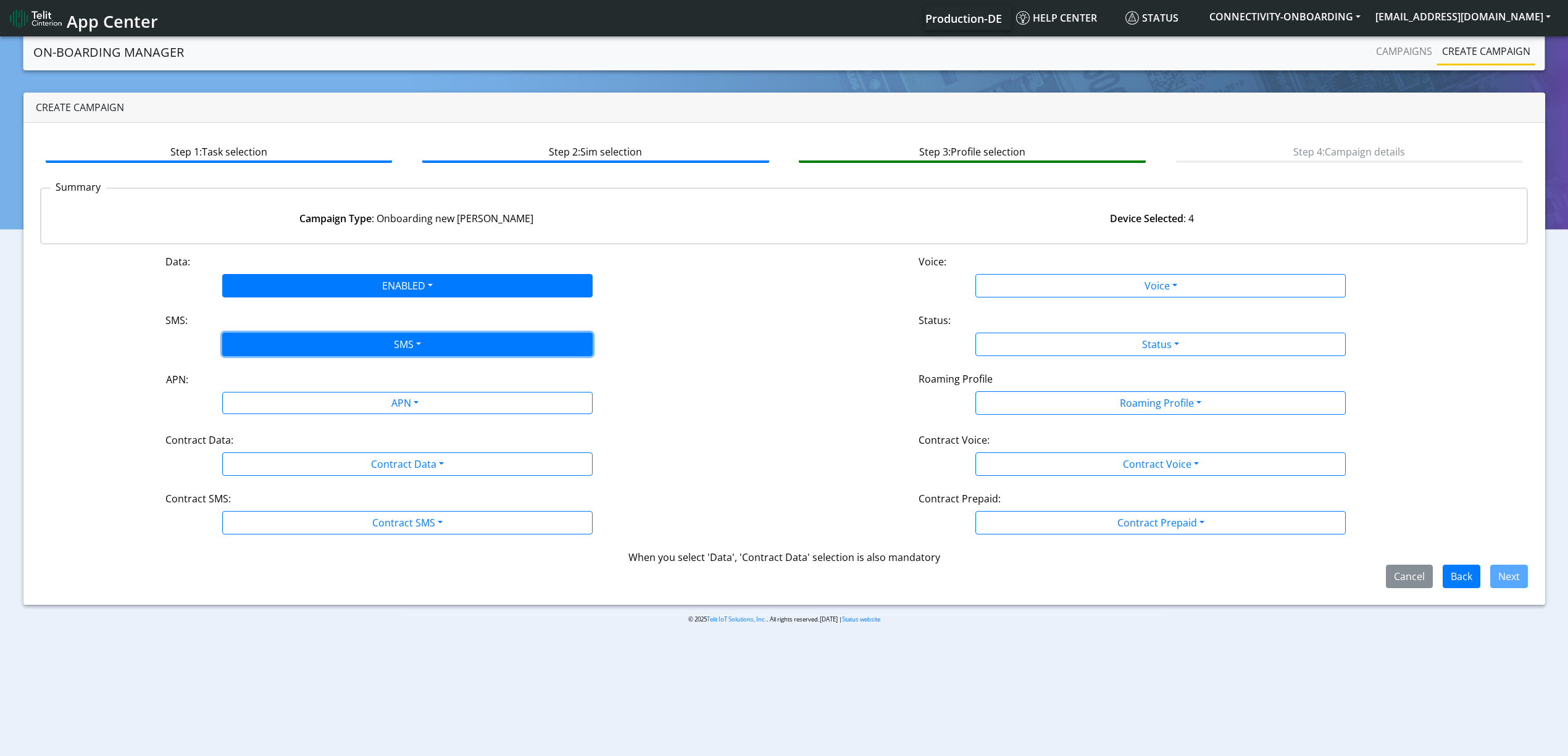
click at [264, 348] on button "SMS" at bounding box center [407, 344] width 370 height 24
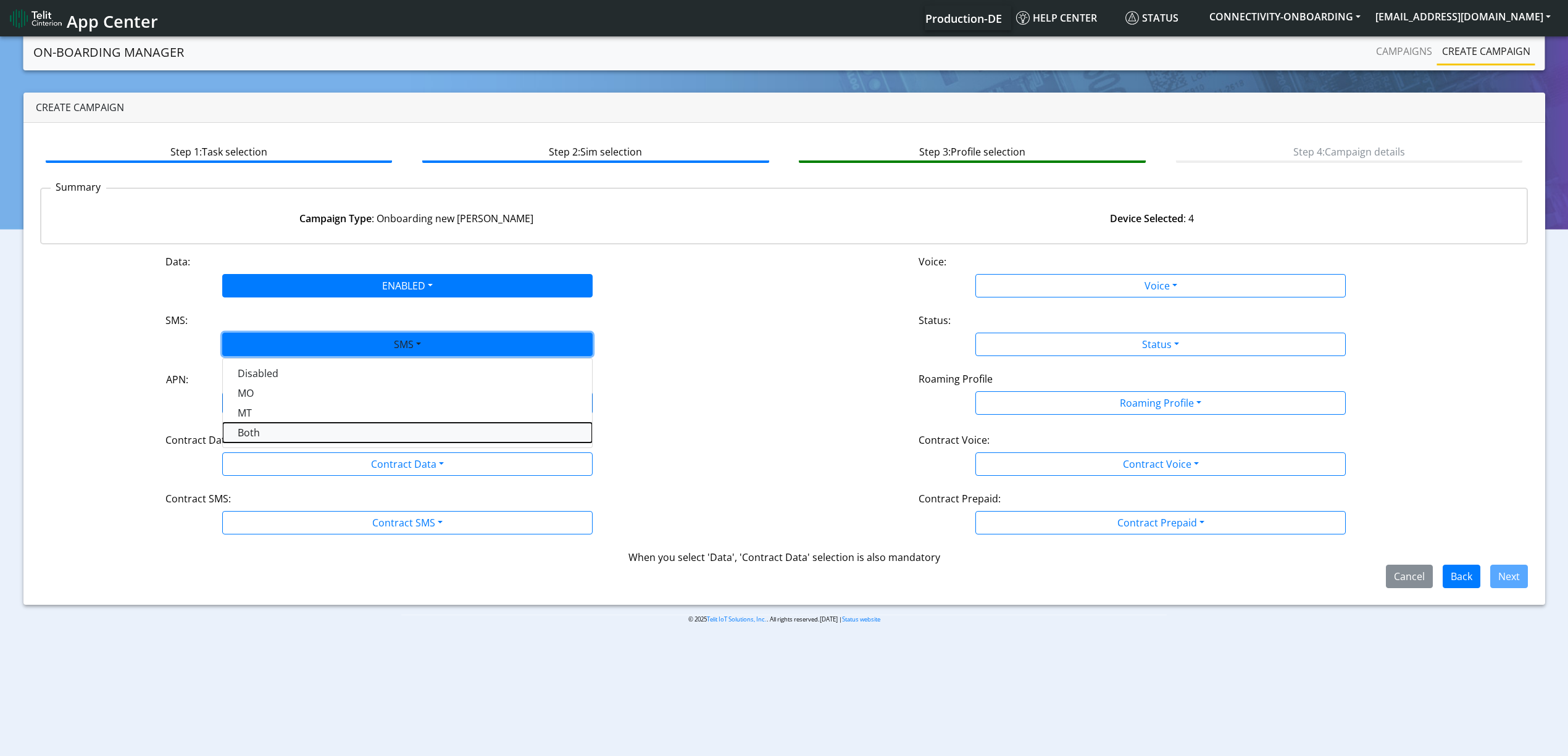
click at [263, 432] on button "Both" at bounding box center [408, 432] width 370 height 20
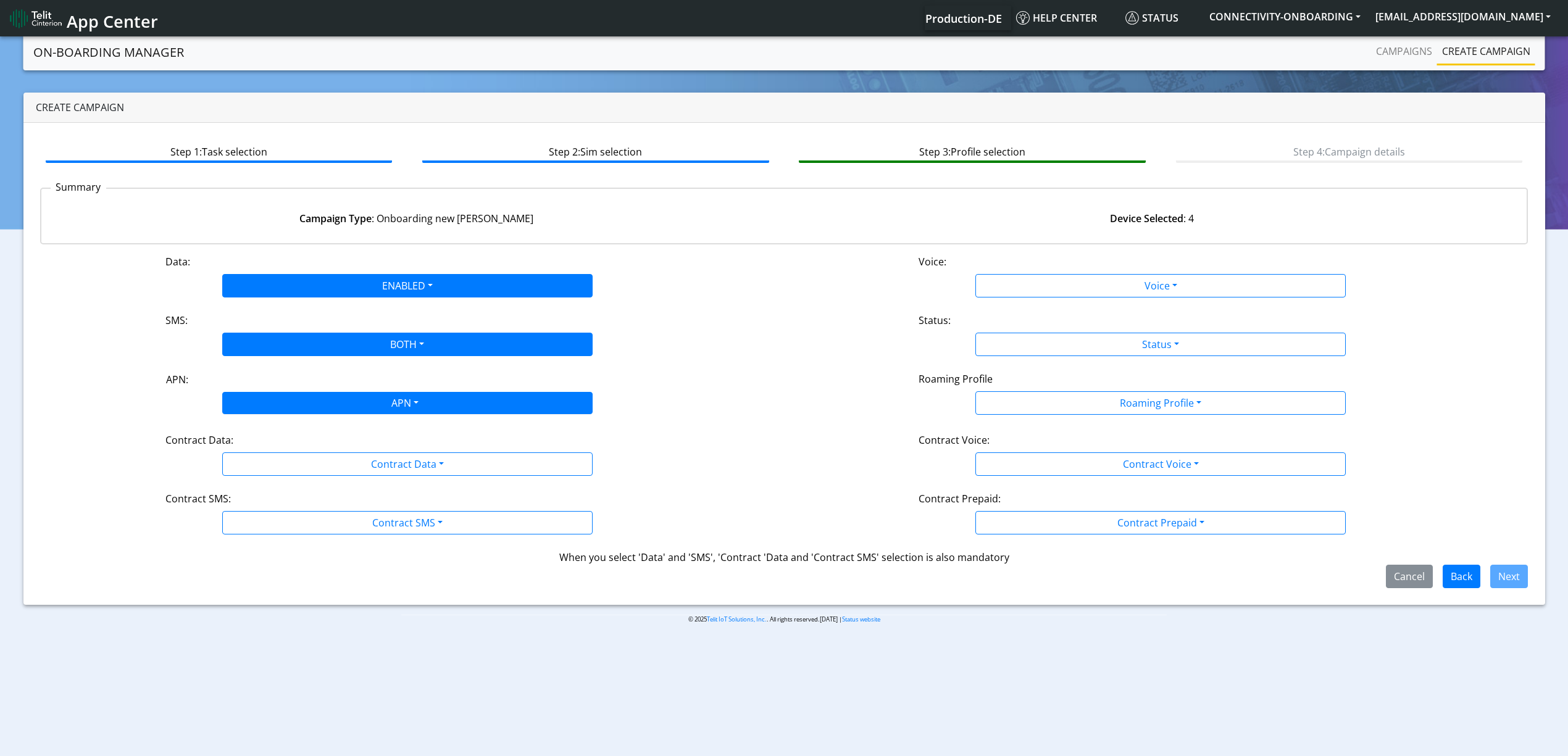
click at [294, 409] on div "APN" at bounding box center [404, 404] width 392 height 24
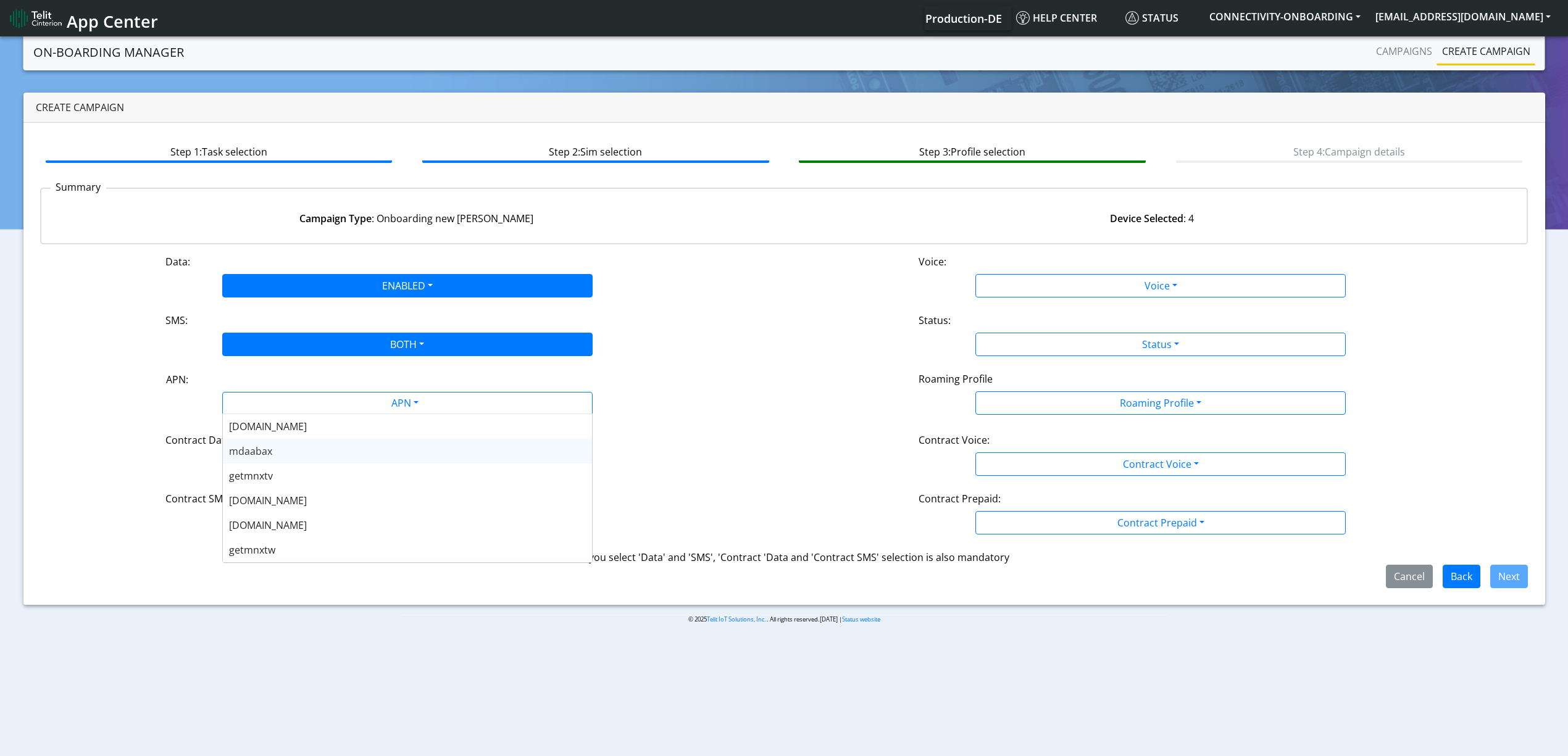
scroll to position [247, 0]
click at [307, 503] on div "nxtesim1.net" at bounding box center [408, 500] width 370 height 25
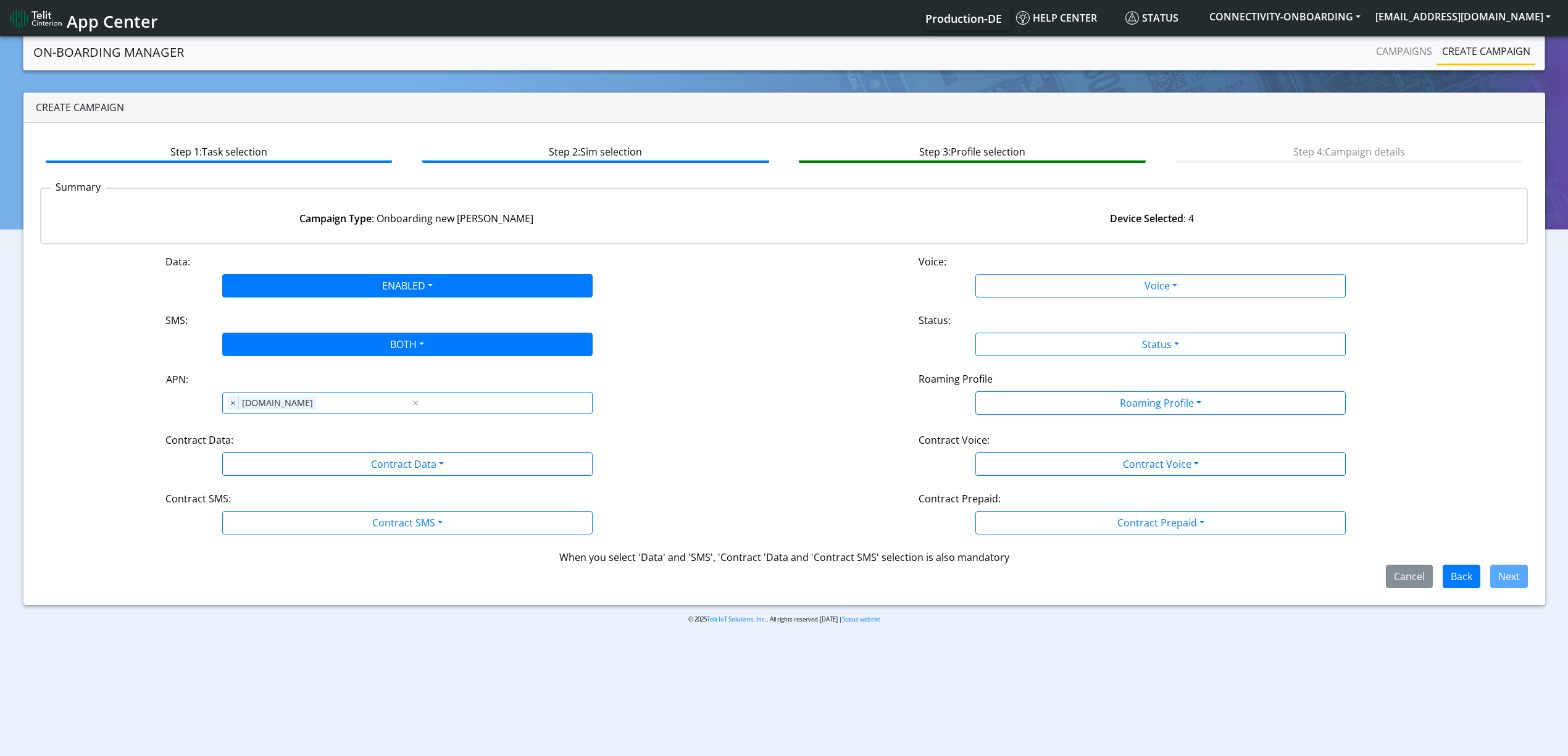
click at [310, 478] on div "Data: ENABLED Disabled Enabled Voice: Voice Disabled Enabled SMS: BOTH Disabled…" at bounding box center [784, 421] width 1489 height 334
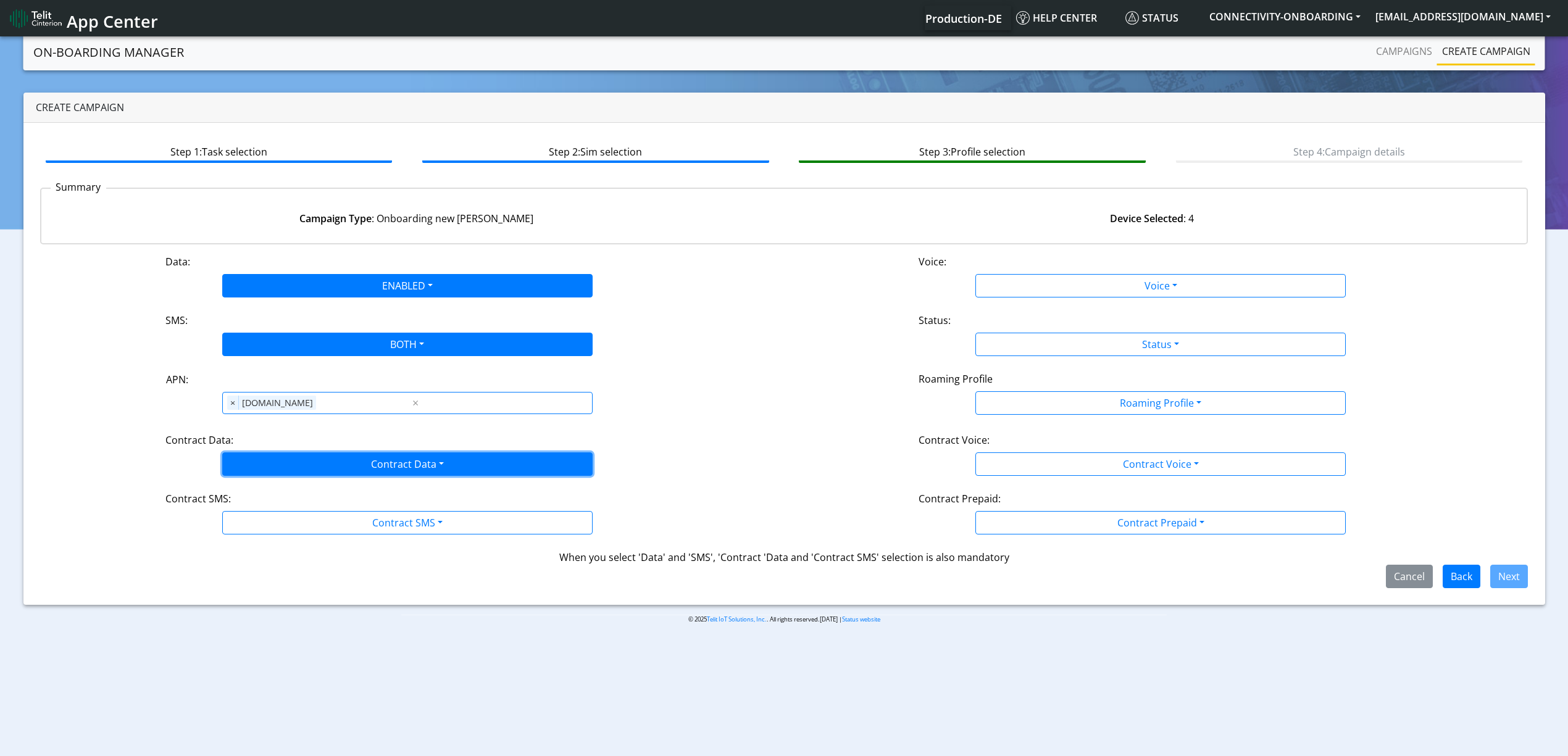
click at [311, 462] on button "Contract Data" at bounding box center [407, 464] width 370 height 24
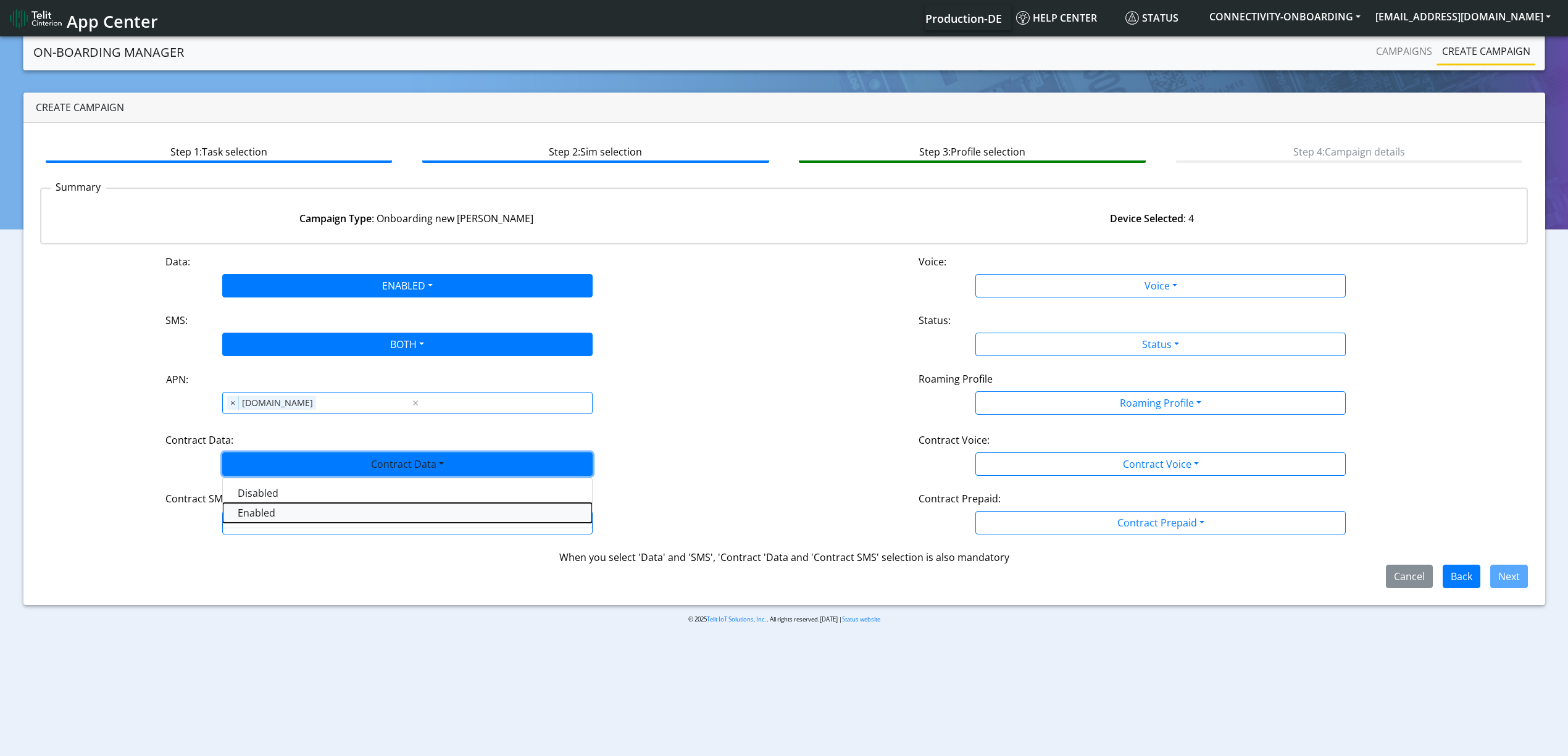
click at [277, 520] on Dataenabled-dropdown "Enabled" at bounding box center [408, 513] width 370 height 20
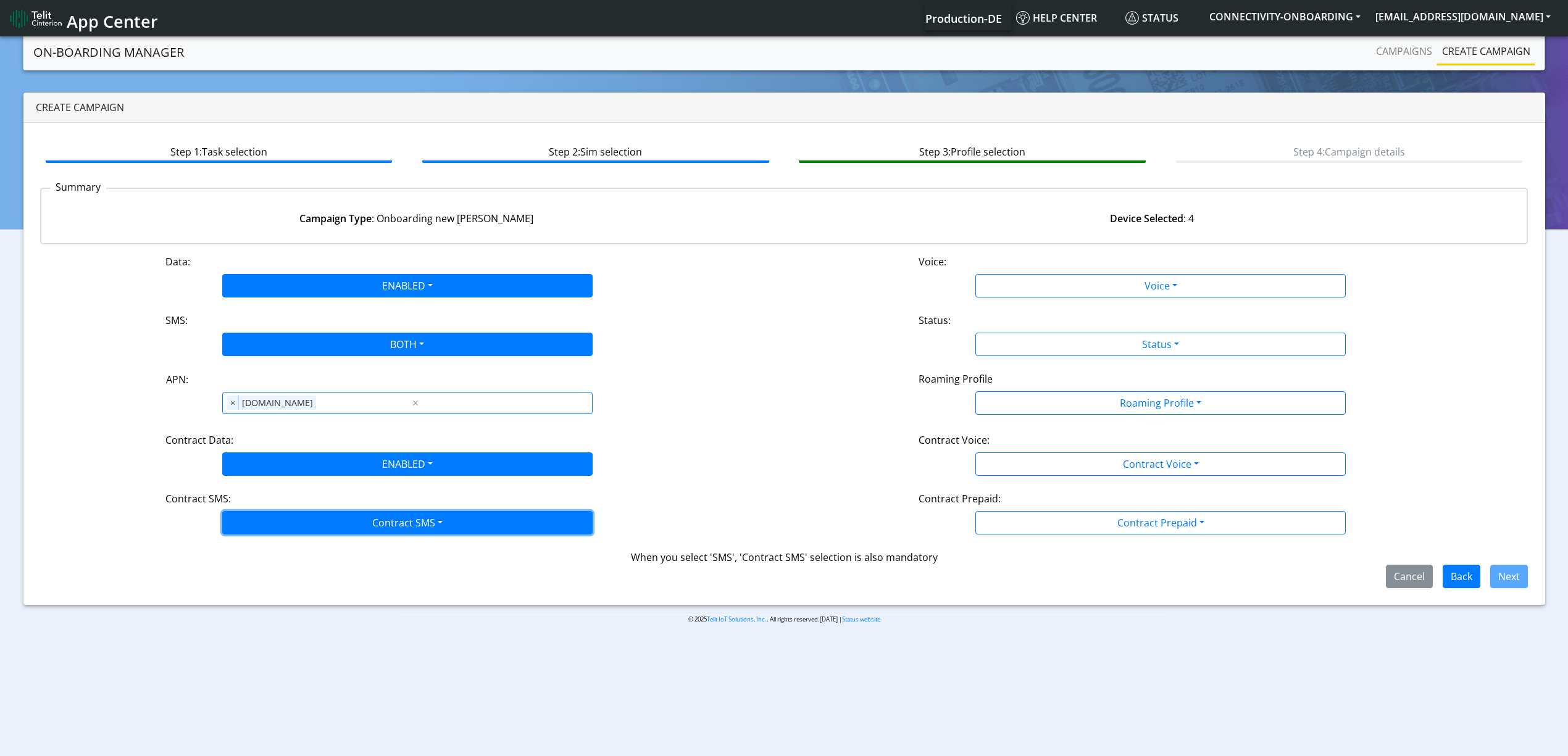
click at [284, 520] on button "Contract SMS" at bounding box center [407, 522] width 370 height 24
click at [267, 605] on SMSboth-dropdown "Both" at bounding box center [408, 611] width 370 height 20
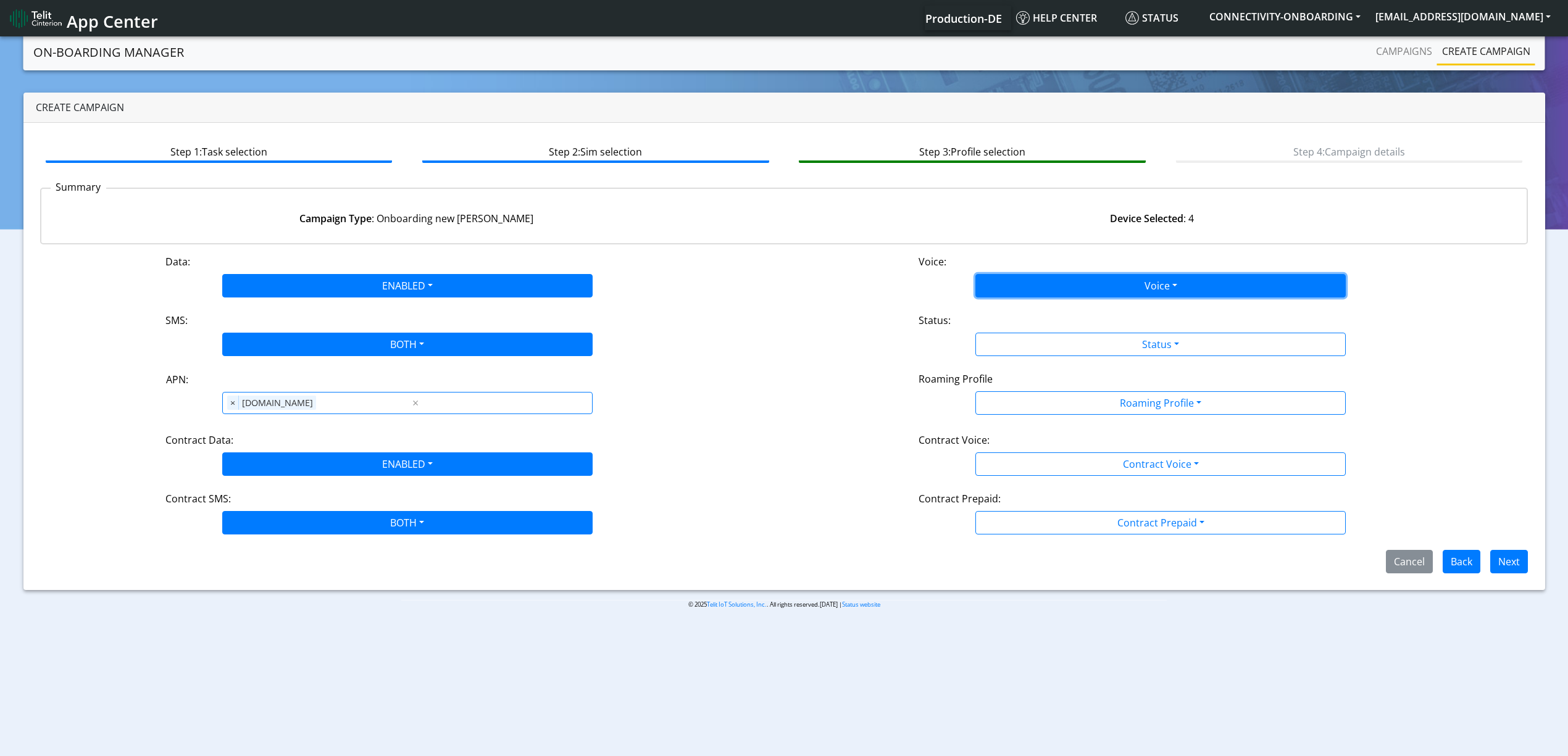
click at [1019, 276] on button "Voice" at bounding box center [1160, 285] width 370 height 24
click at [1015, 314] on button "Disabled" at bounding box center [1161, 315] width 370 height 20
click at [1026, 356] on div "Data: ENABLED Disabled Enabled Voice: Voice Disabled Enabled SMS: BOTH Disabled…" at bounding box center [784, 414] width 1489 height 319
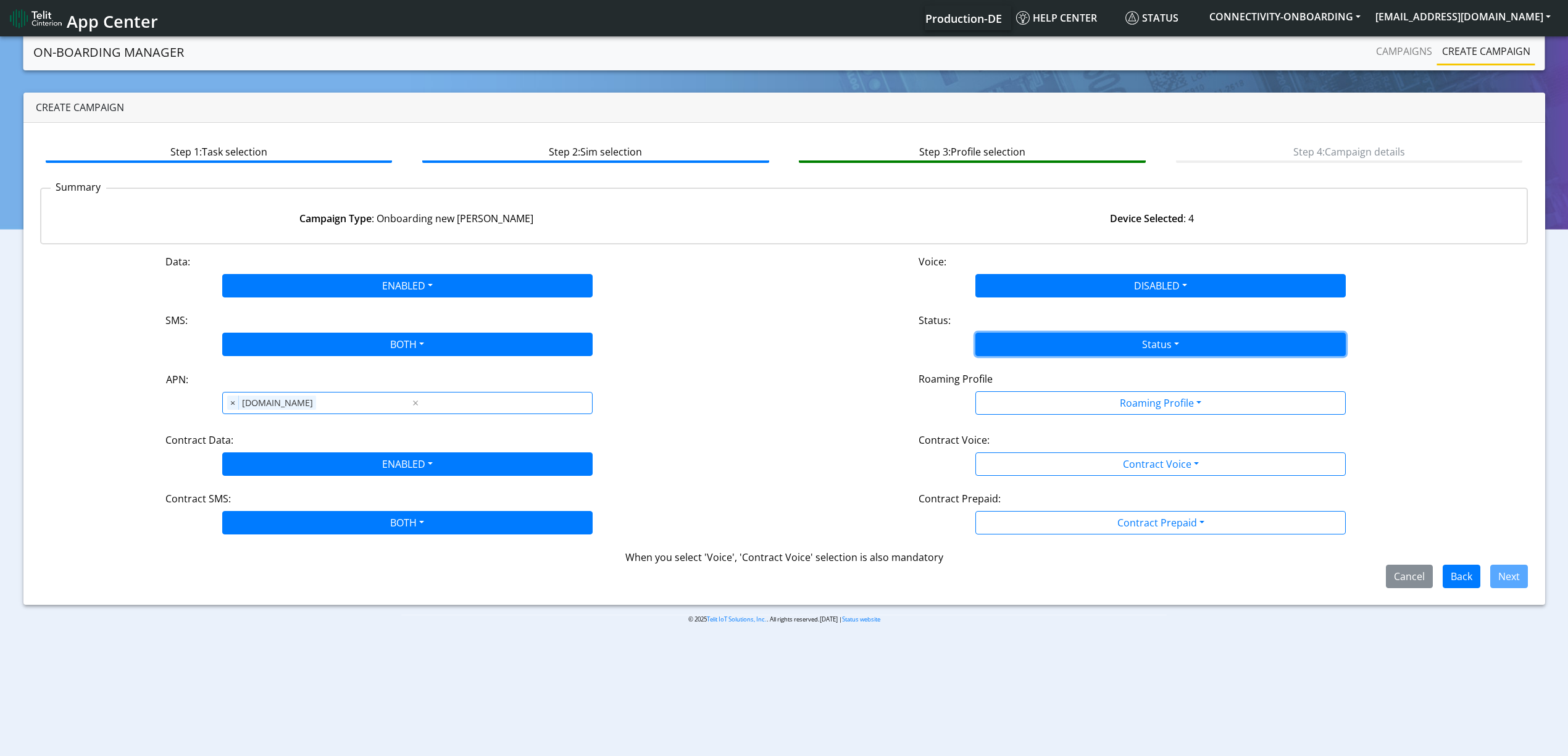
click at [1026, 337] on button "Status" at bounding box center [1160, 344] width 370 height 24
click at [1021, 376] on button "Activate" at bounding box center [1161, 374] width 370 height 20
click at [1024, 387] on div "Roaming Profile" at bounding box center [1161, 382] width 503 height 20
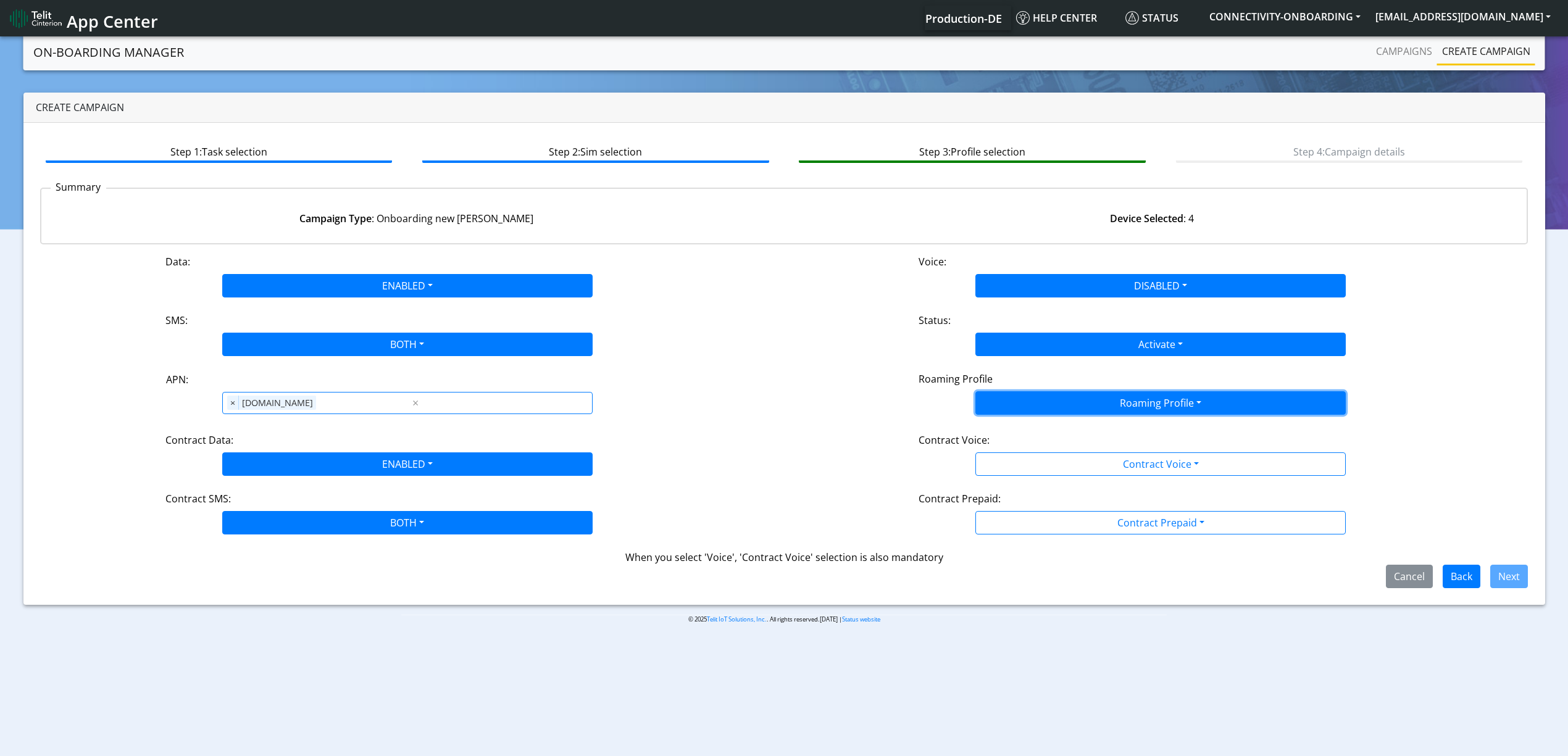
click at [1033, 411] on button "Roaming Profile" at bounding box center [1160, 403] width 370 height 24
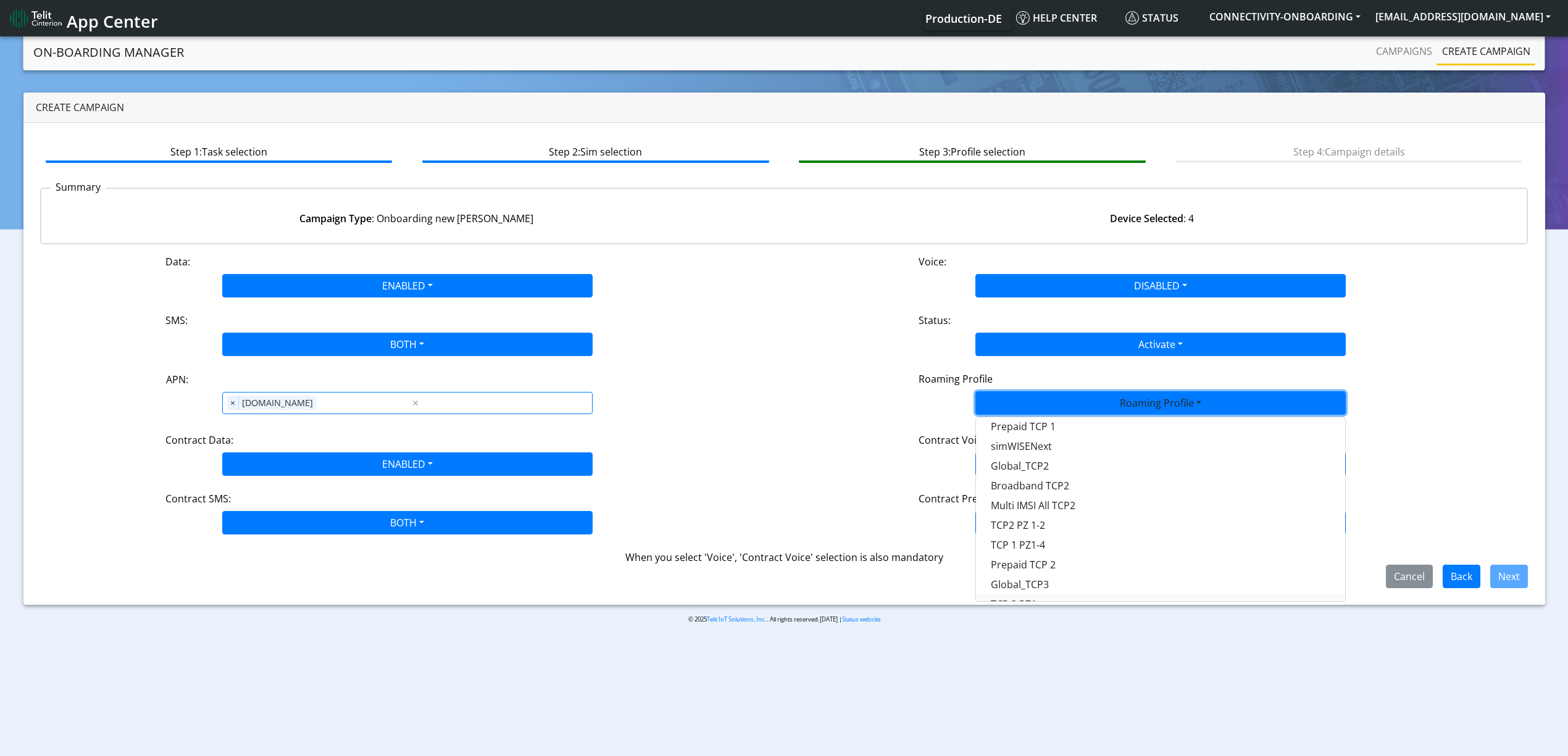
scroll to position [164, 0]
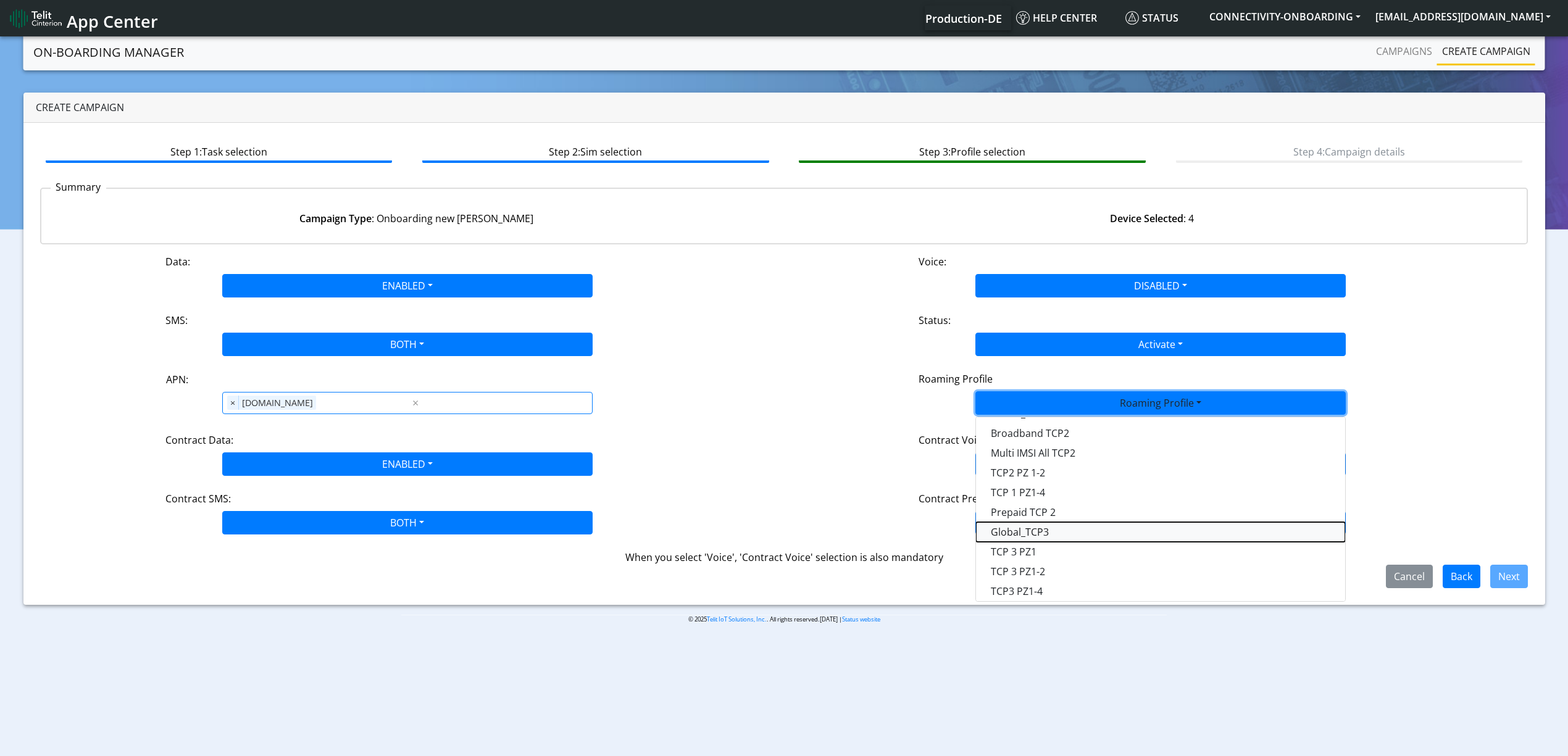
click at [1060, 536] on Profile-dropdown "Global_TCP3" at bounding box center [1161, 532] width 370 height 20
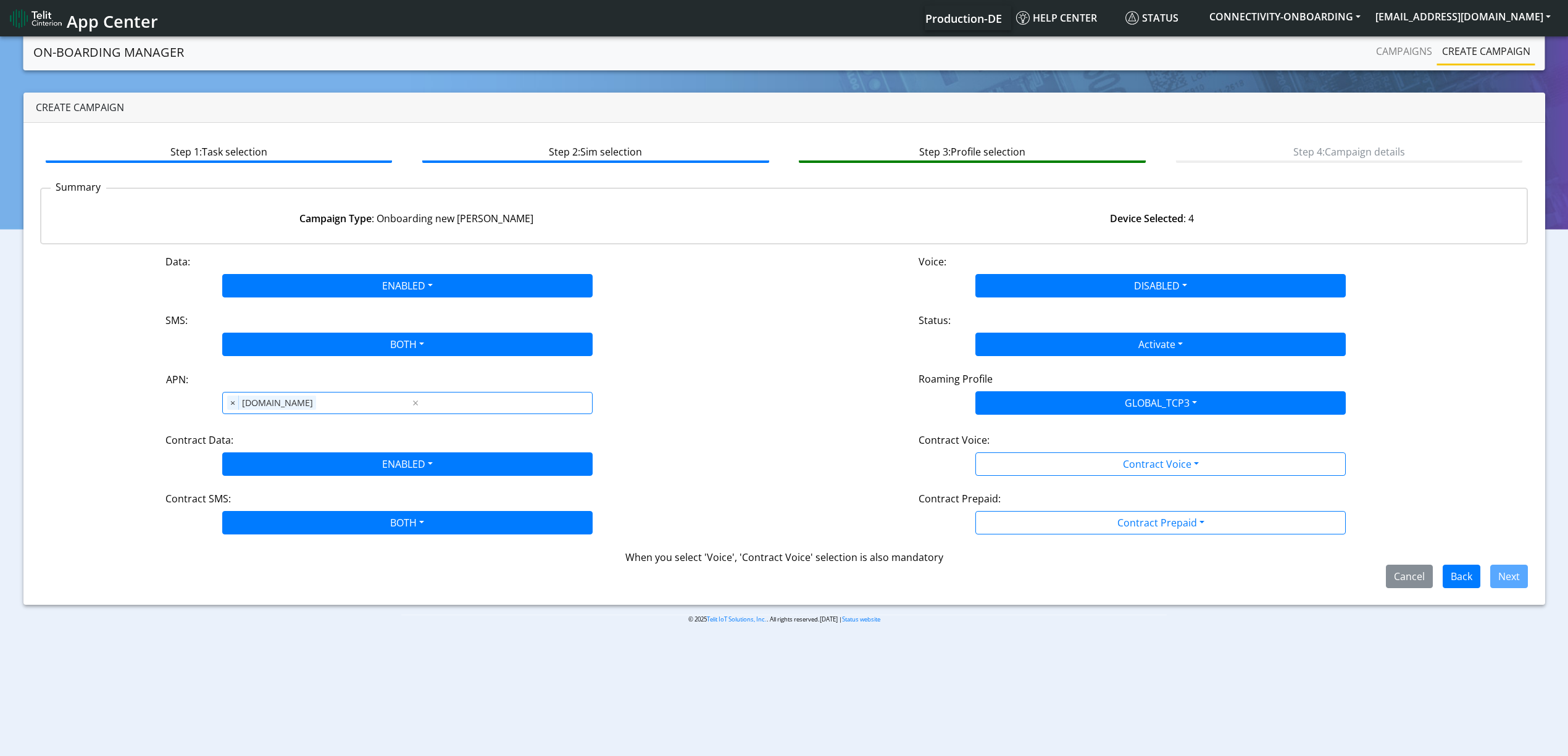
click at [1023, 501] on div "Contract Prepaid:" at bounding box center [1161, 501] width 503 height 20
click at [1011, 483] on div "Data: ENABLED Disabled Enabled Voice: DISABLED Disabled Enabled SMS: BOTH Disab…" at bounding box center [784, 421] width 1489 height 334
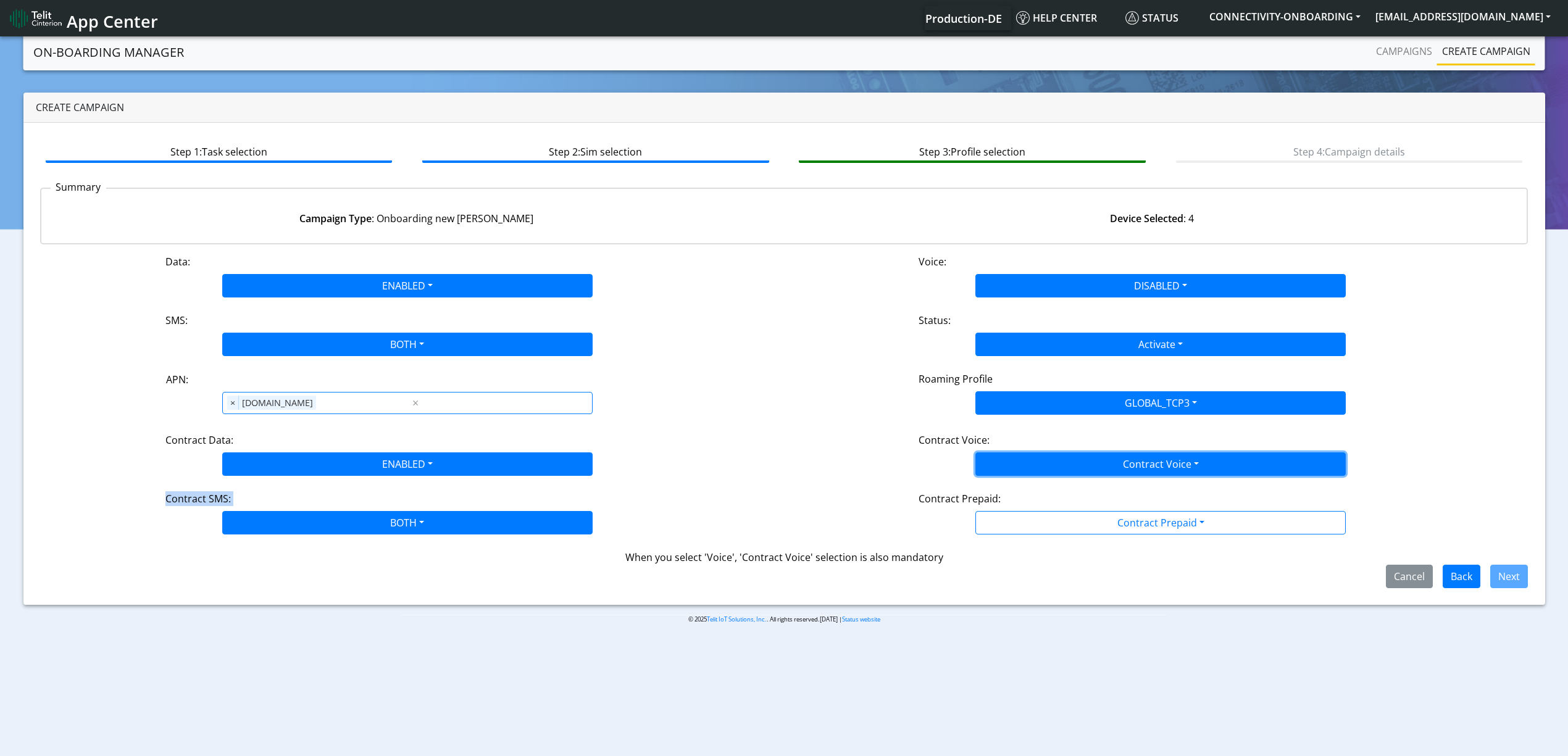
click at [1008, 476] on button "Contract Voice" at bounding box center [1160, 464] width 370 height 24
click at [1006, 485] on Voicedisabled-dropdown "Disabled" at bounding box center [1161, 493] width 370 height 20
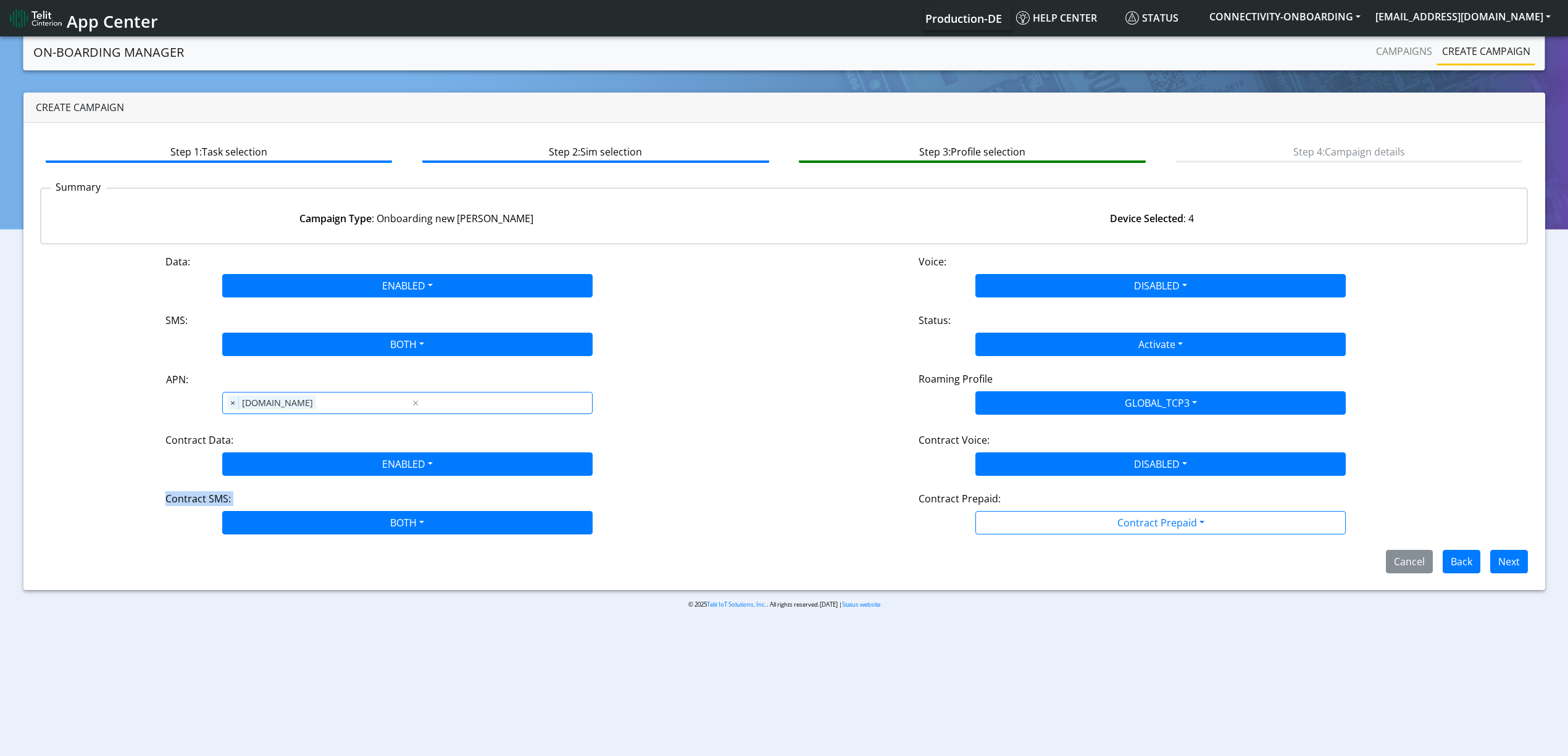
click at [1008, 509] on div "Contract Prepaid:" at bounding box center [1161, 501] width 503 height 20
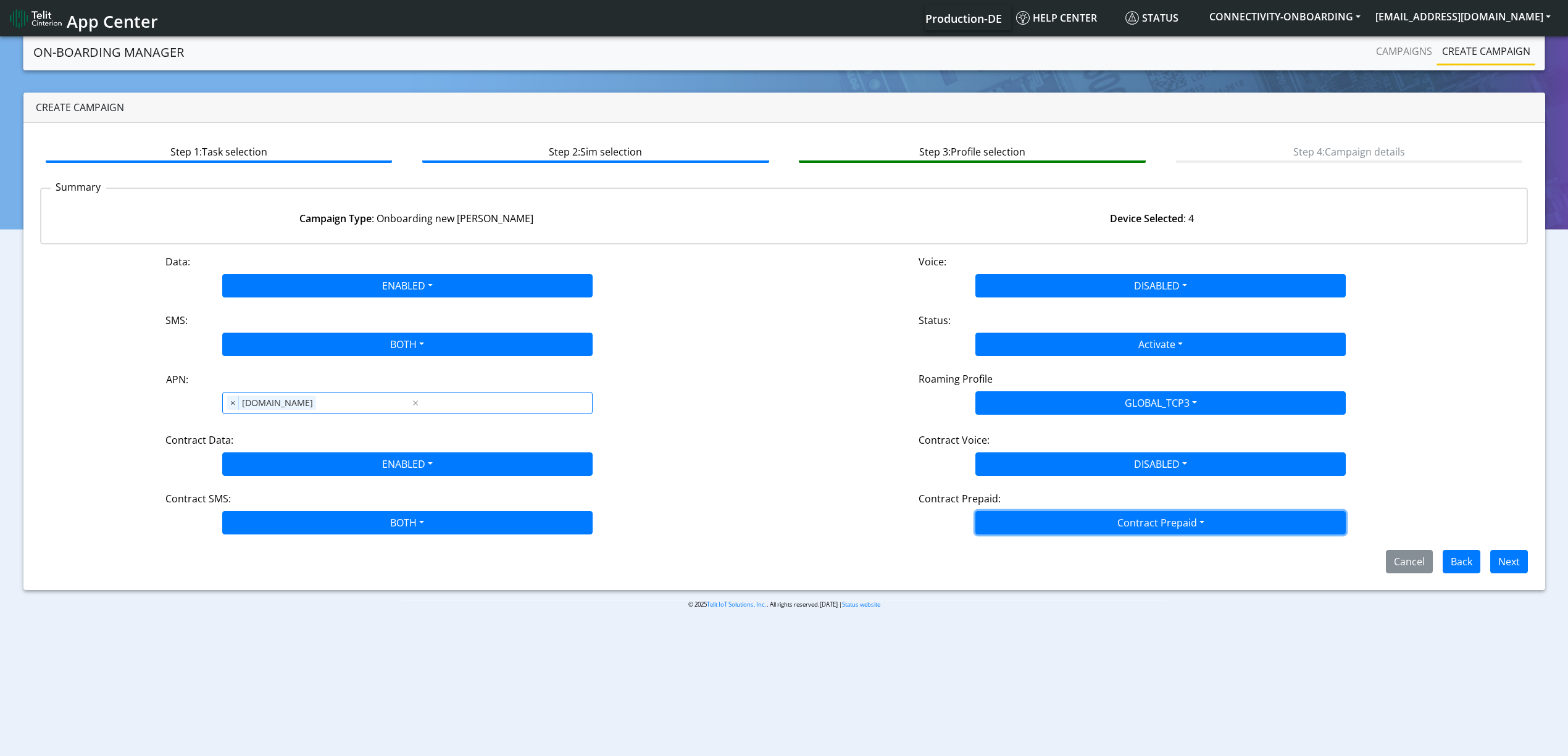
click at [1014, 529] on button "Contract Prepaid" at bounding box center [1160, 522] width 370 height 24
click at [1010, 570] on Prepaidnotprepaid-dropdown "No" at bounding box center [1161, 571] width 370 height 20
click at [1074, 575] on div "Step 1: Task selection Step 2: Sim selection Step 3: Profile selection Step 4: …" at bounding box center [785, 356] width 1522 height 467
click at [1493, 568] on button "Next" at bounding box center [1509, 561] width 38 height 24
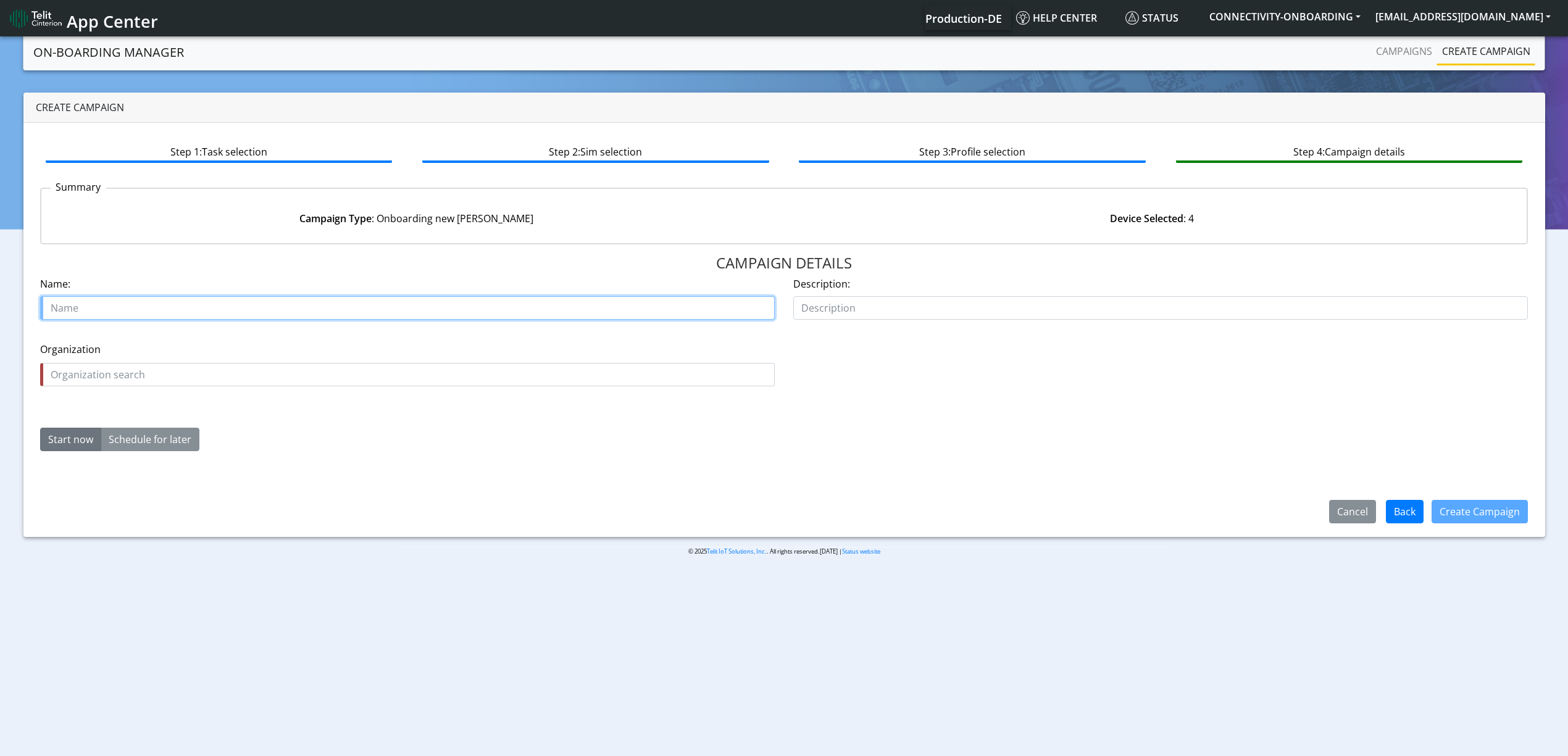
click at [237, 304] on input "text" at bounding box center [407, 308] width 735 height 24
paste input "TRACKCAM"
type input "TRACKCAM starter"
click at [199, 369] on input "text" at bounding box center [407, 374] width 735 height 24
paste input "TRACKCAM"
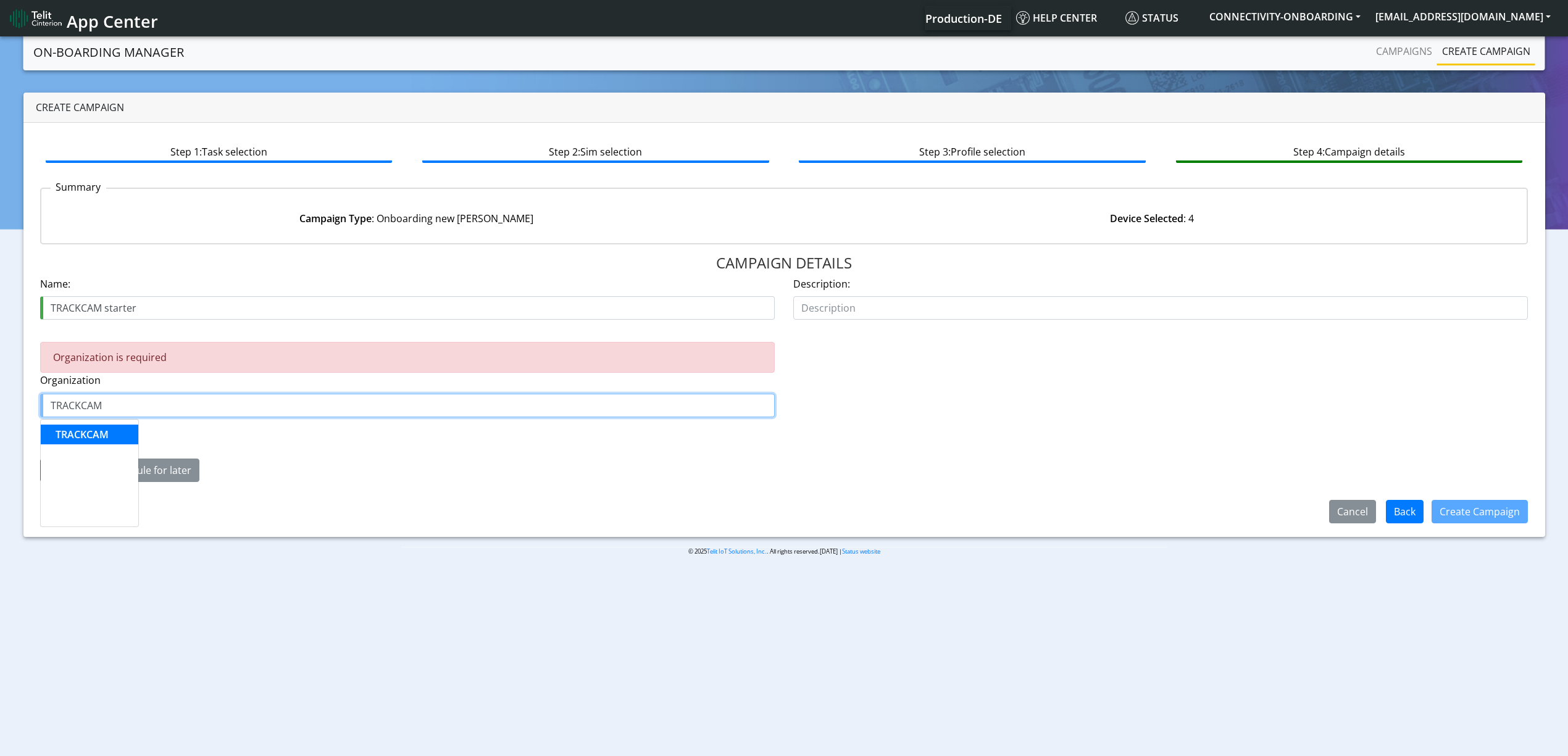
click at [102, 445] on ngb-typeahead-window "TRACKCAM" at bounding box center [89, 473] width 99 height 108
click at [107, 440] on span "TRACKCAM" at bounding box center [82, 434] width 53 height 14
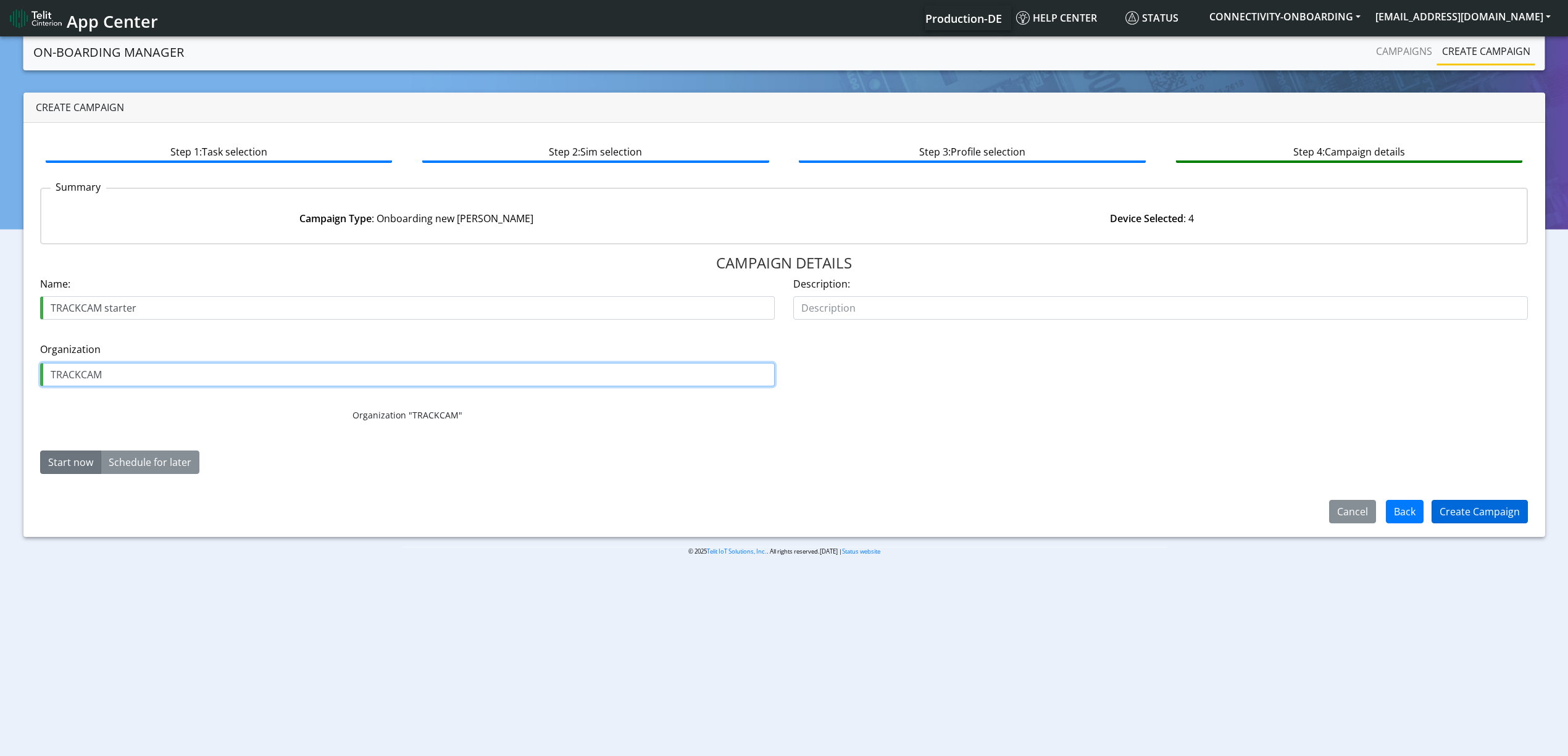
type input "TRACKCAM"
click at [1495, 519] on button "Create Campaign" at bounding box center [1481, 512] width 96 height 24
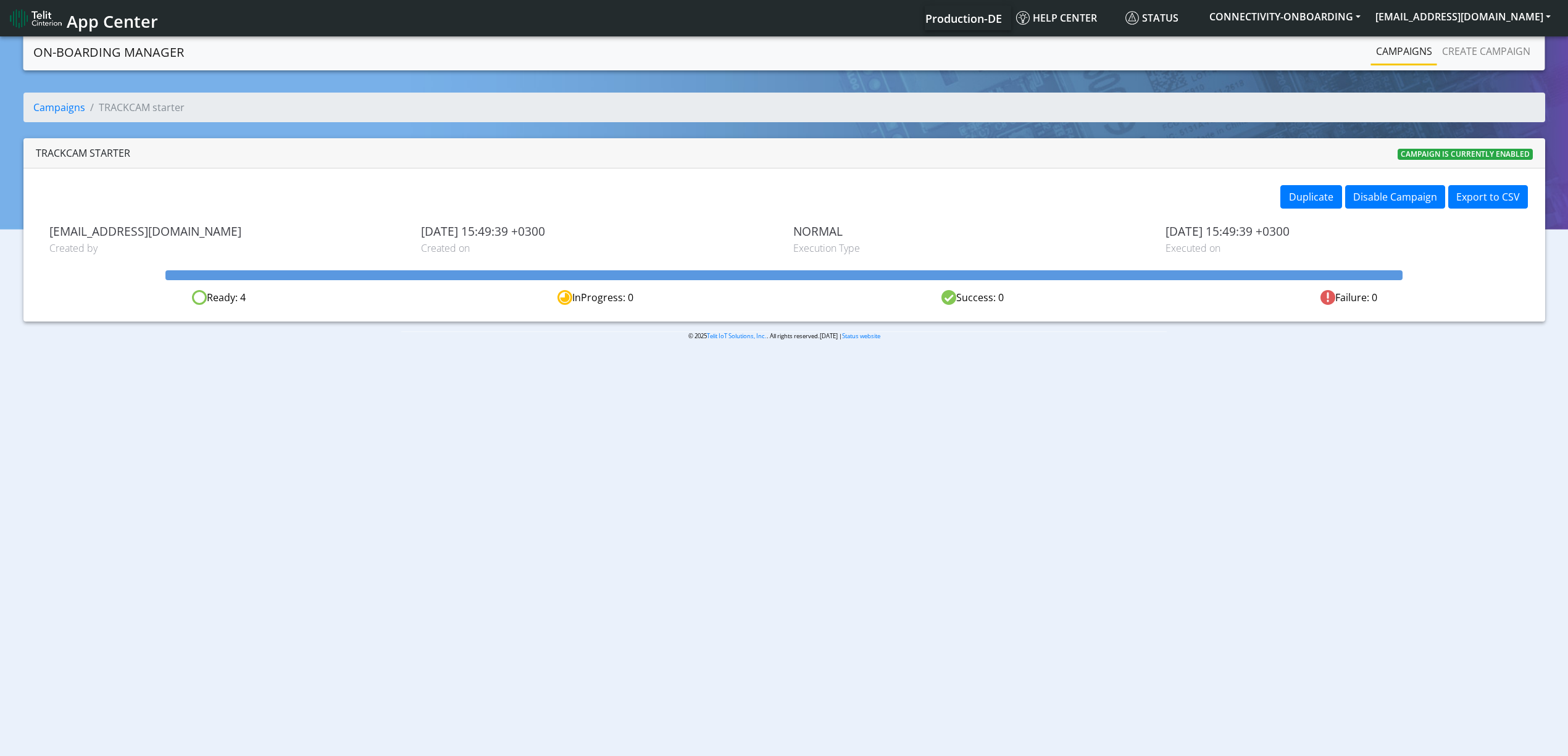
click at [1398, 58] on link "Campaigns" at bounding box center [1404, 51] width 66 height 25
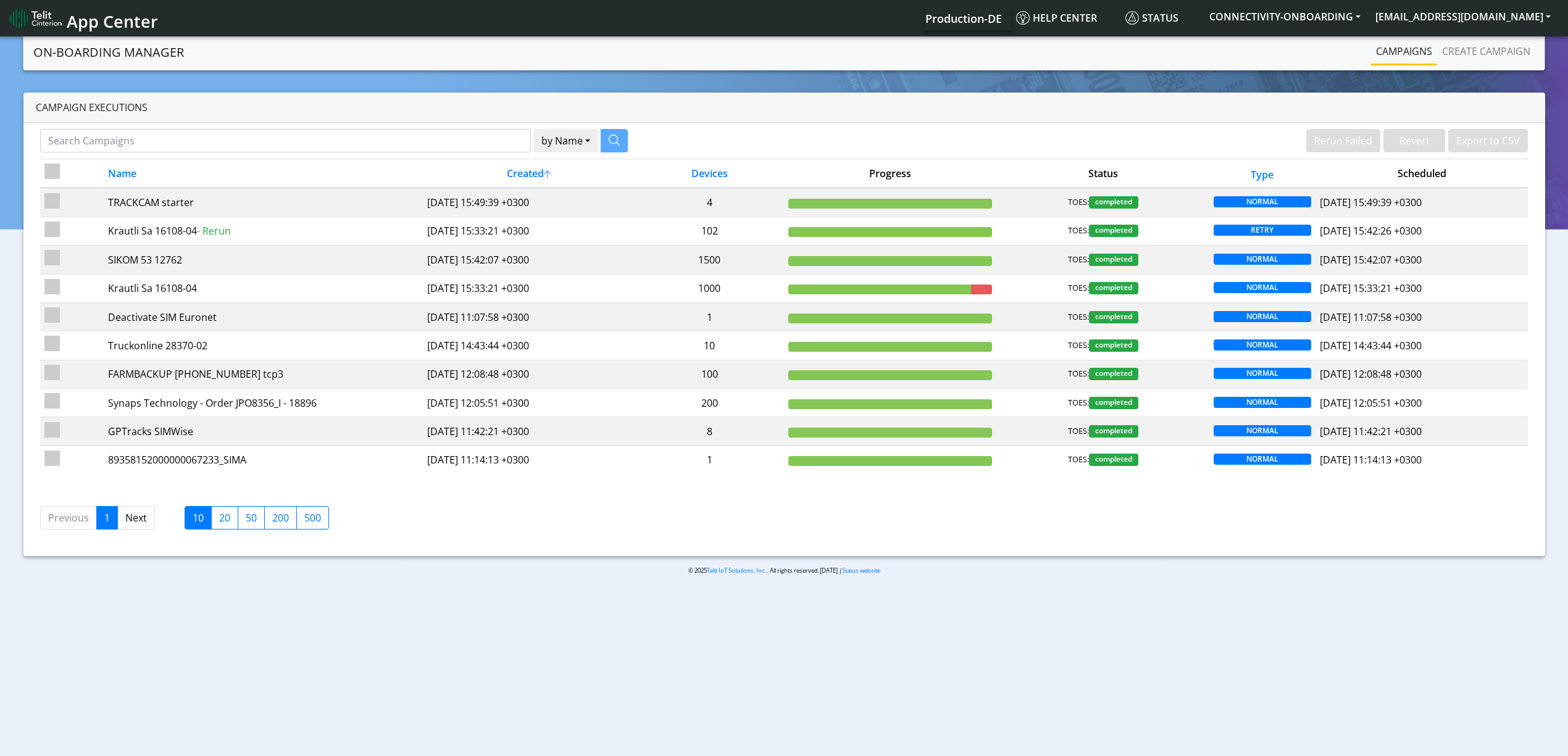
click at [1481, 36] on nav "App Center Production-DE Help center Status CONNECTIVITY-ONBOARDING yaniv.avrah…" at bounding box center [784, 18] width 1568 height 37
click at [1480, 29] on div "Your username" at bounding box center [1485, 42] width 74 height 26
click at [1478, 27] on button "[EMAIL_ADDRESS][DOMAIN_NAME]" at bounding box center [1463, 16] width 190 height 22
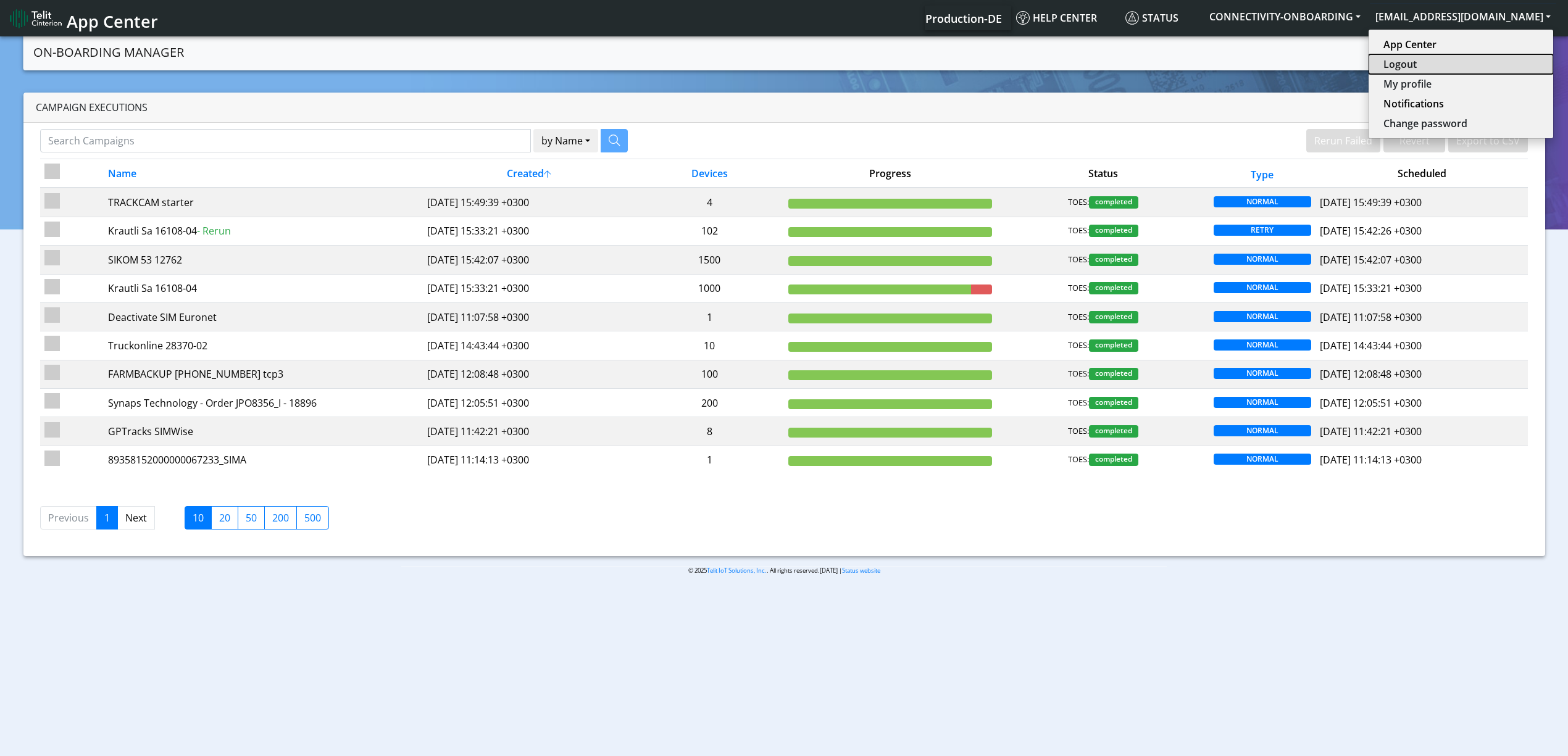
click at [1449, 67] on button "Logout" at bounding box center [1461, 64] width 185 height 20
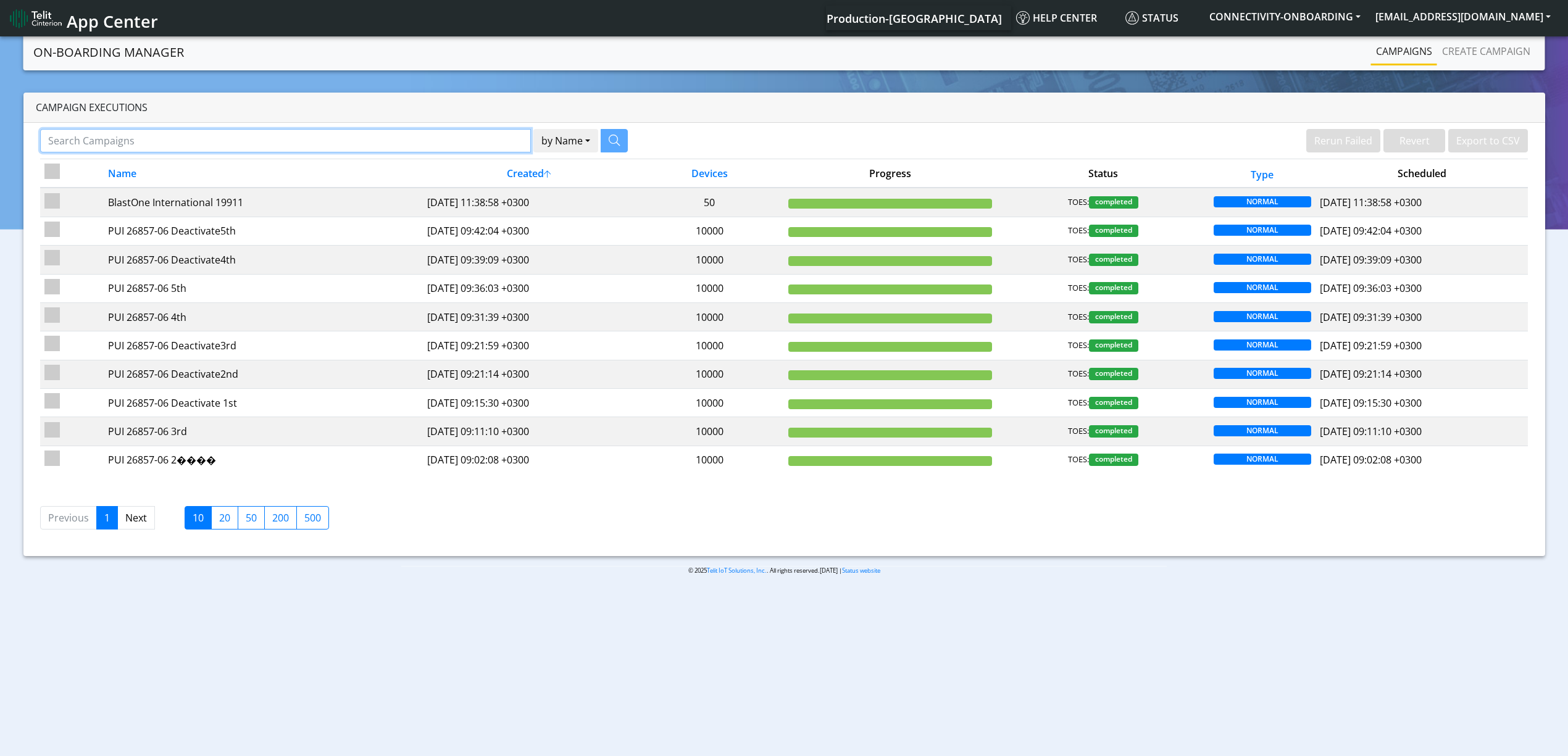
click at [381, 150] on input "Search Campaigns" at bounding box center [285, 141] width 491 height 24
type input "Ituran"
click at [594, 143] on icon "button" at bounding box center [599, 141] width 11 height 11
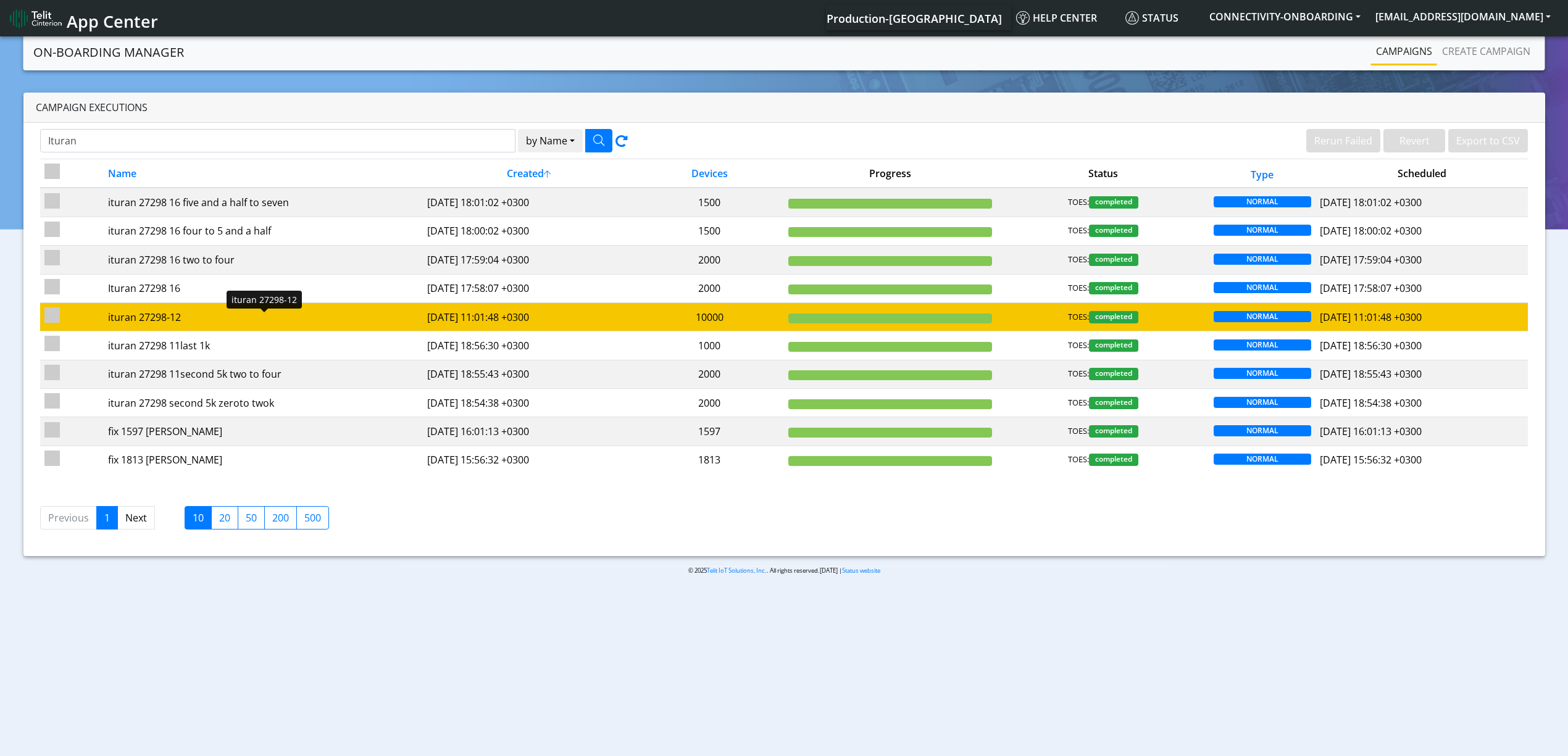
click at [286, 322] on div "ituran 27298-12" at bounding box center [262, 317] width 310 height 15
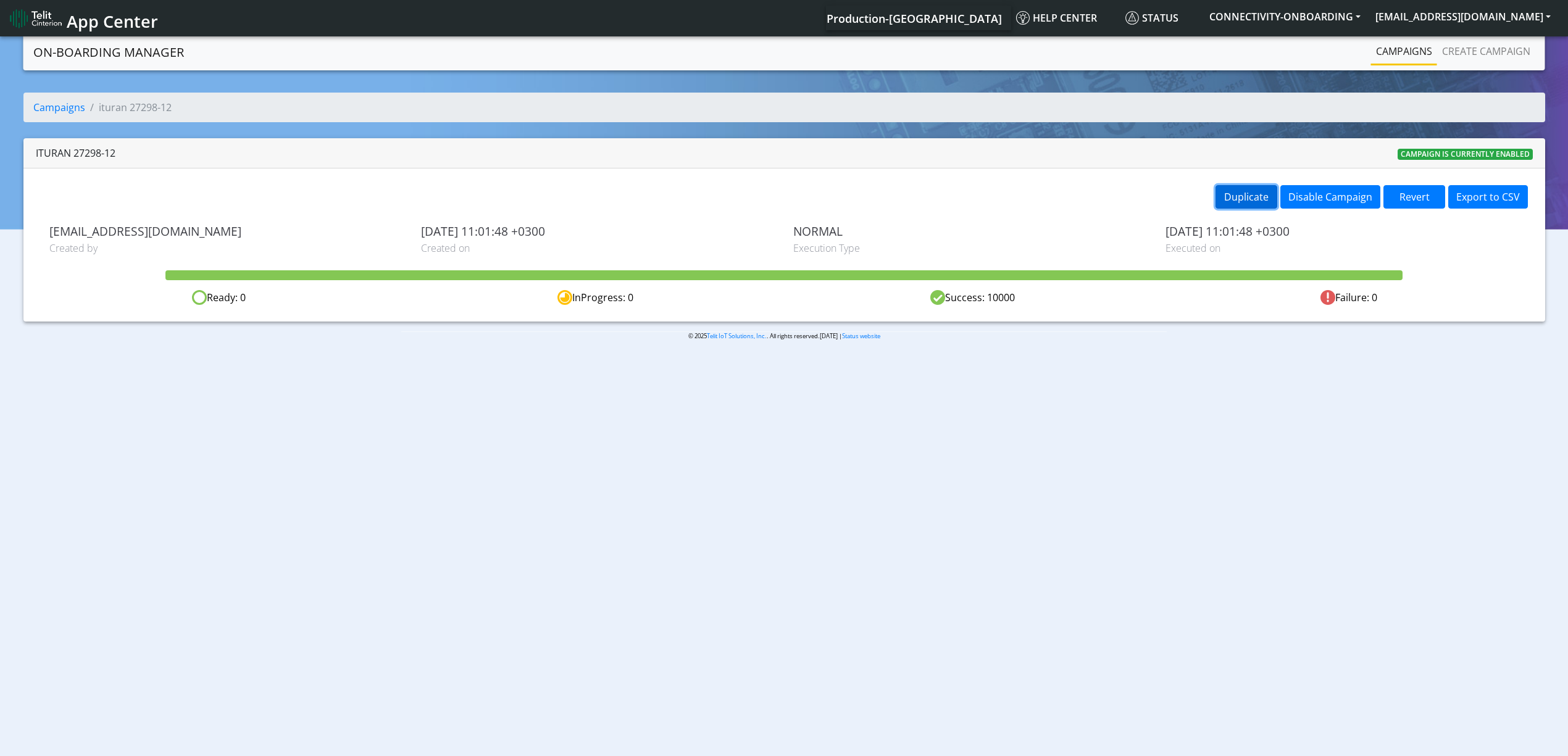
click at [1267, 194] on button "Duplicate" at bounding box center [1247, 197] width 62 height 24
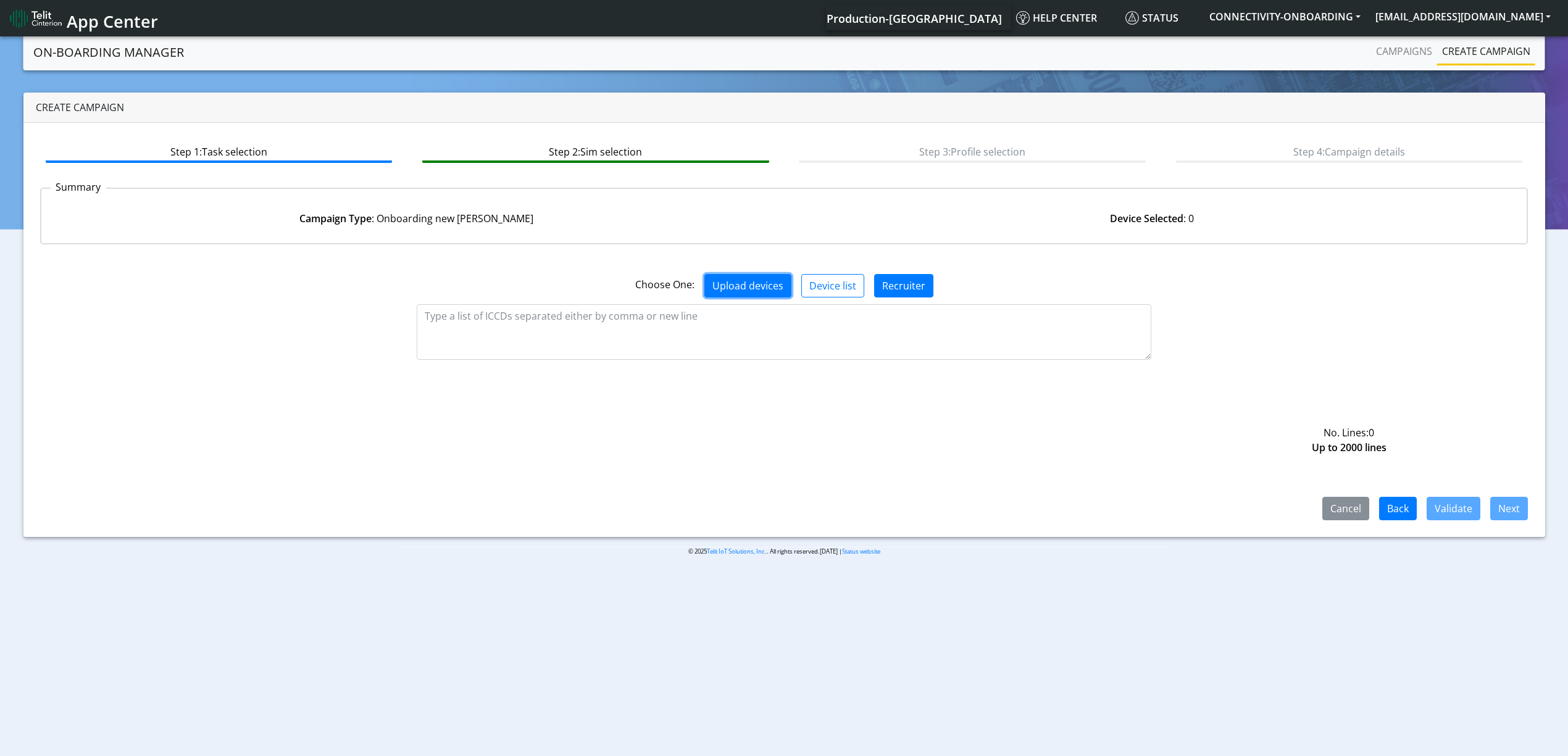
click at [759, 286] on button "Upload devices" at bounding box center [748, 285] width 87 height 24
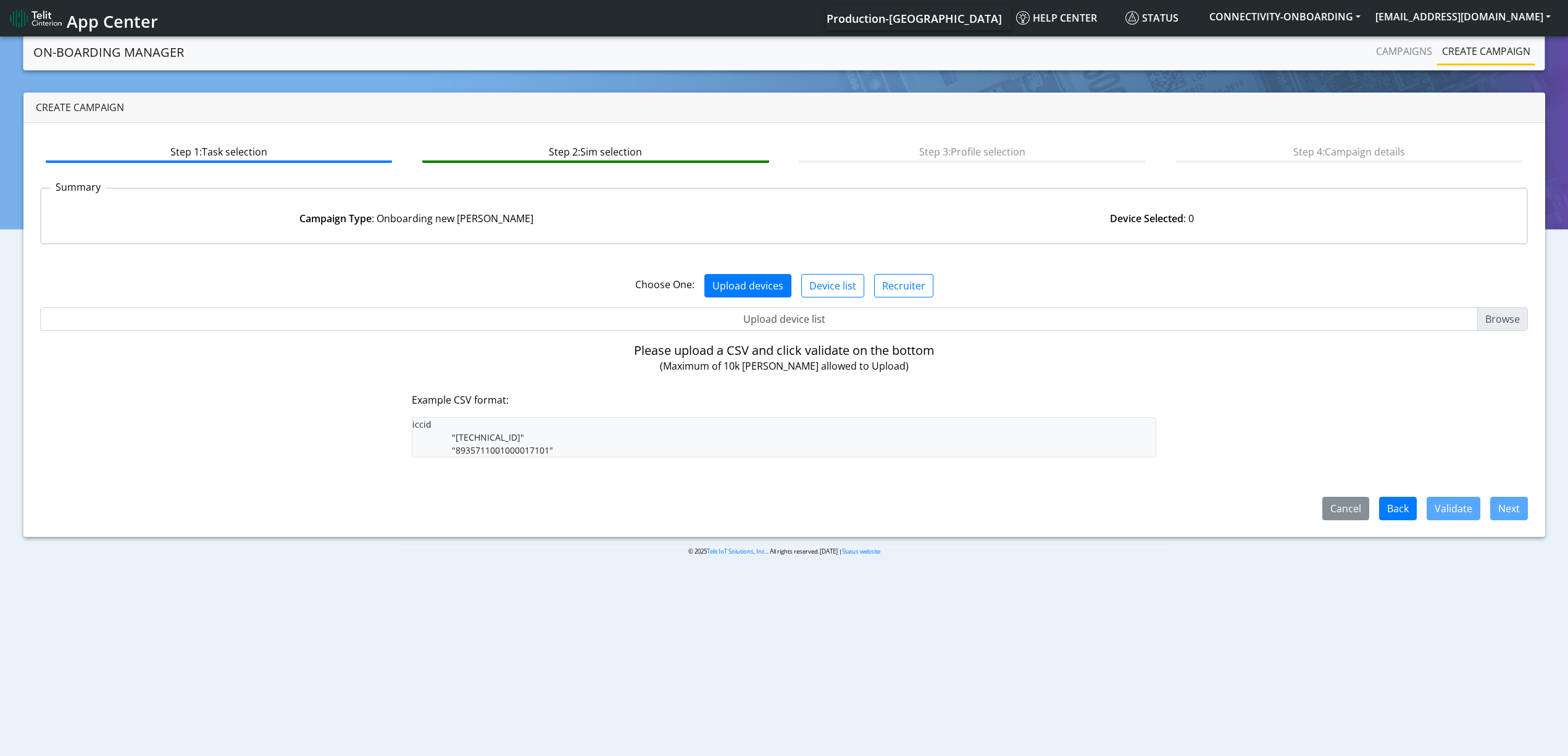
click at [757, 307] on input "Upload device list" at bounding box center [784, 319] width 1489 height 24
type input "C:\fakepath\Ituran.csv"
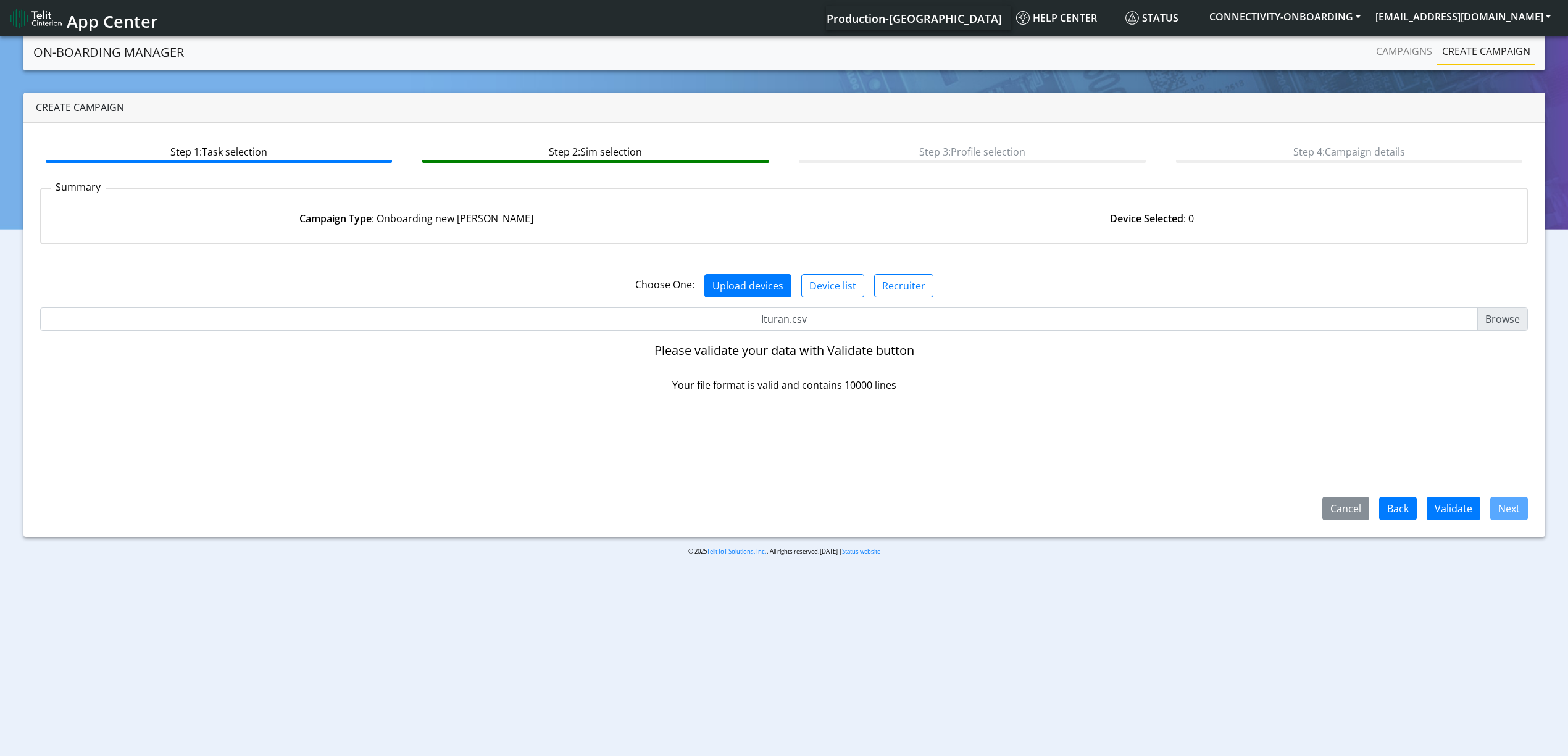
click at [1485, 501] on span "Next" at bounding box center [1504, 508] width 47 height 14
click at [1441, 501] on button "Validate" at bounding box center [1454, 508] width 54 height 24
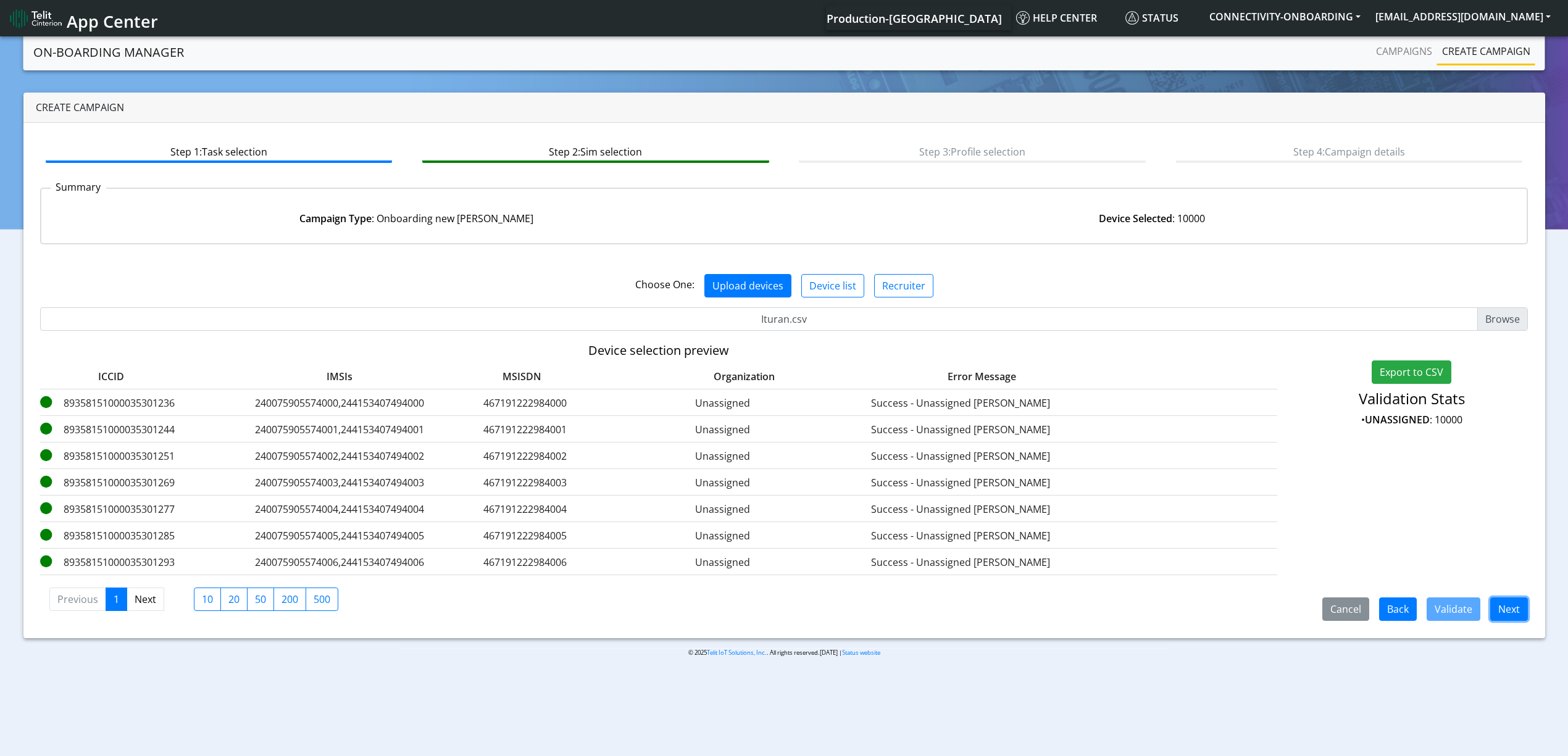
click at [1520, 607] on button "Next" at bounding box center [1509, 609] width 38 height 24
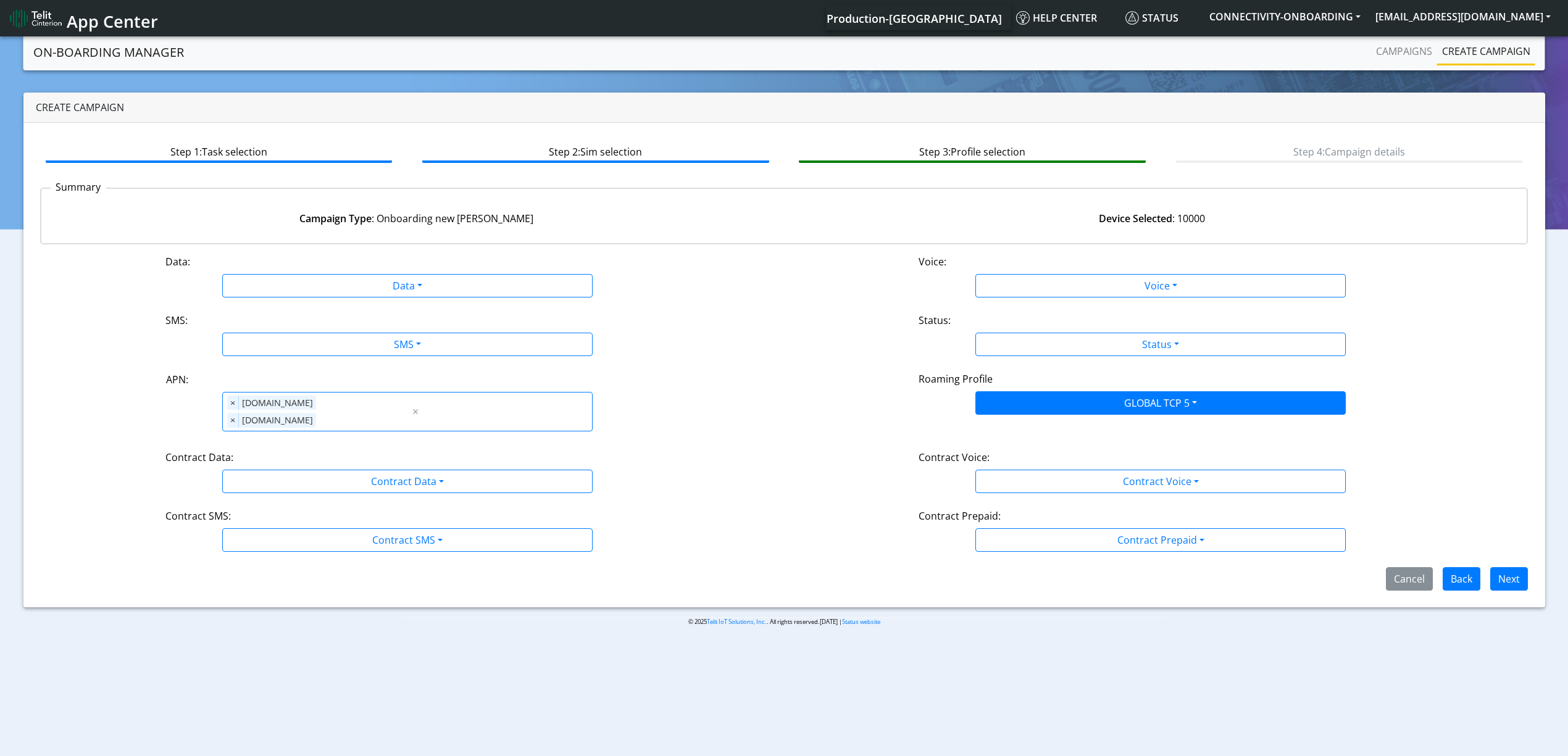
click at [336, 309] on div "Data: Data Disabled Enabled Voice: Voice Disabled Enabled SMS: SMS Disabled MO …" at bounding box center [784, 423] width 1489 height 337
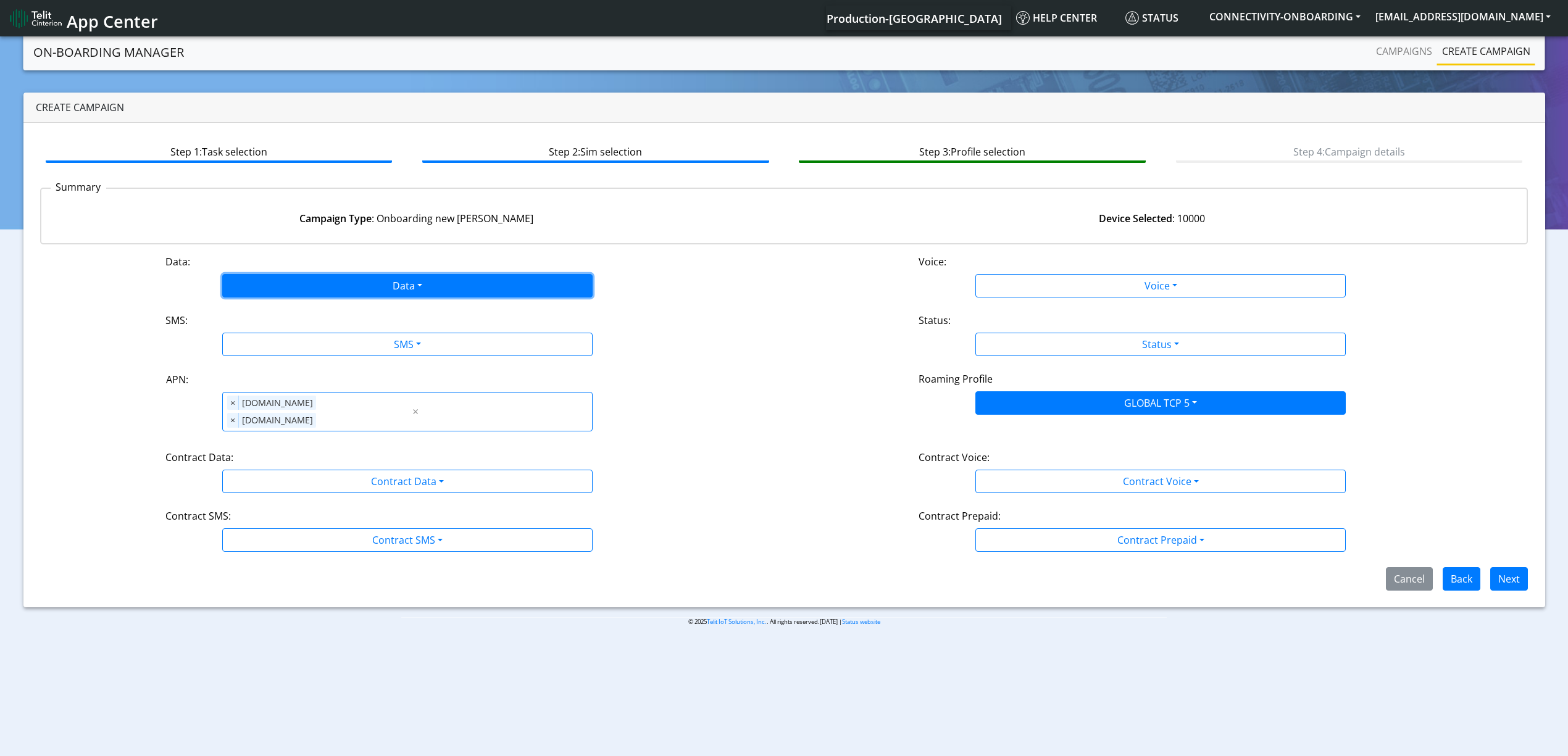
click at [334, 290] on button "Data" at bounding box center [407, 285] width 370 height 24
click at [291, 324] on button "Enabled" at bounding box center [408, 334] width 370 height 20
click at [298, 327] on div "SMS:" at bounding box center [407, 323] width 503 height 20
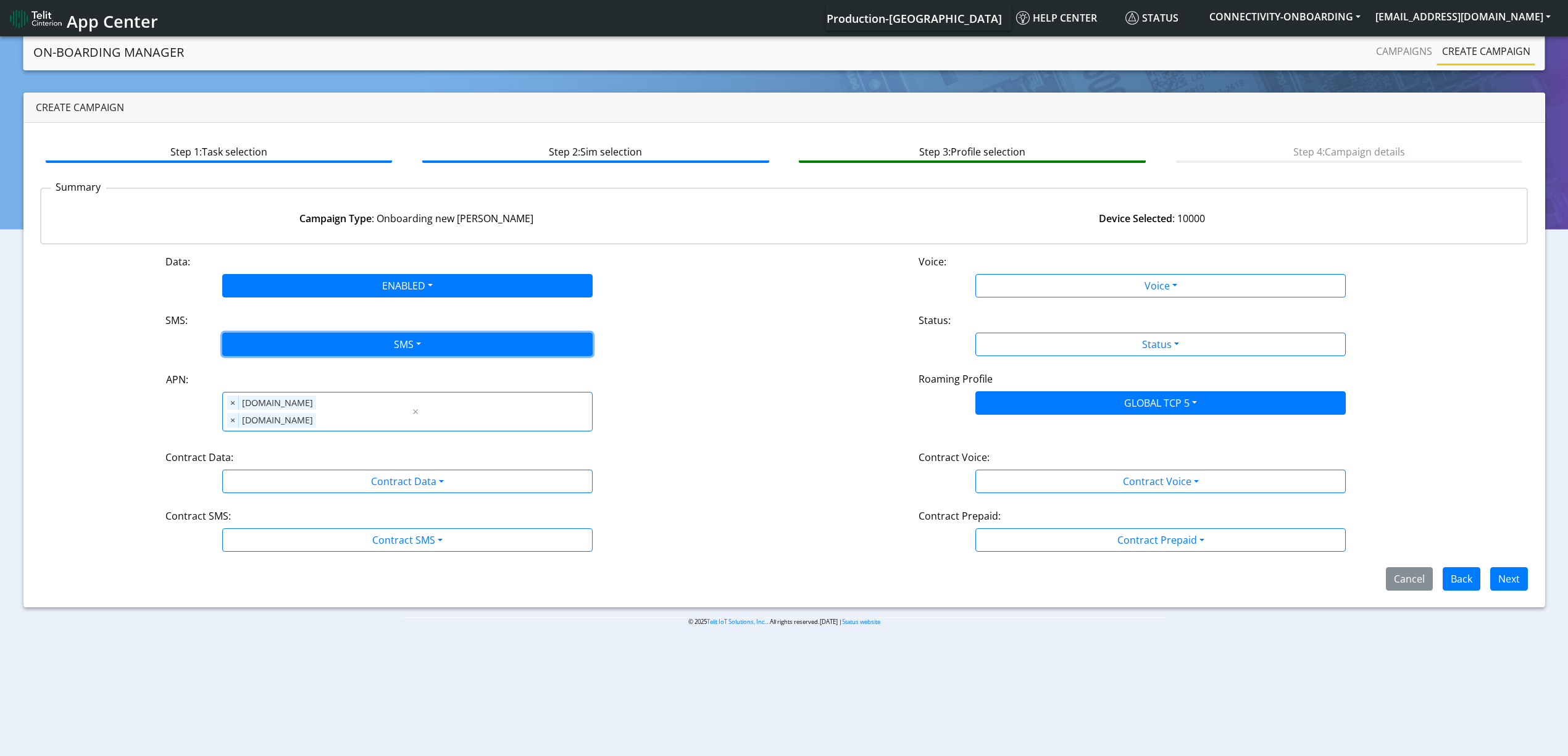
click at [297, 337] on button "SMS" at bounding box center [407, 344] width 370 height 24
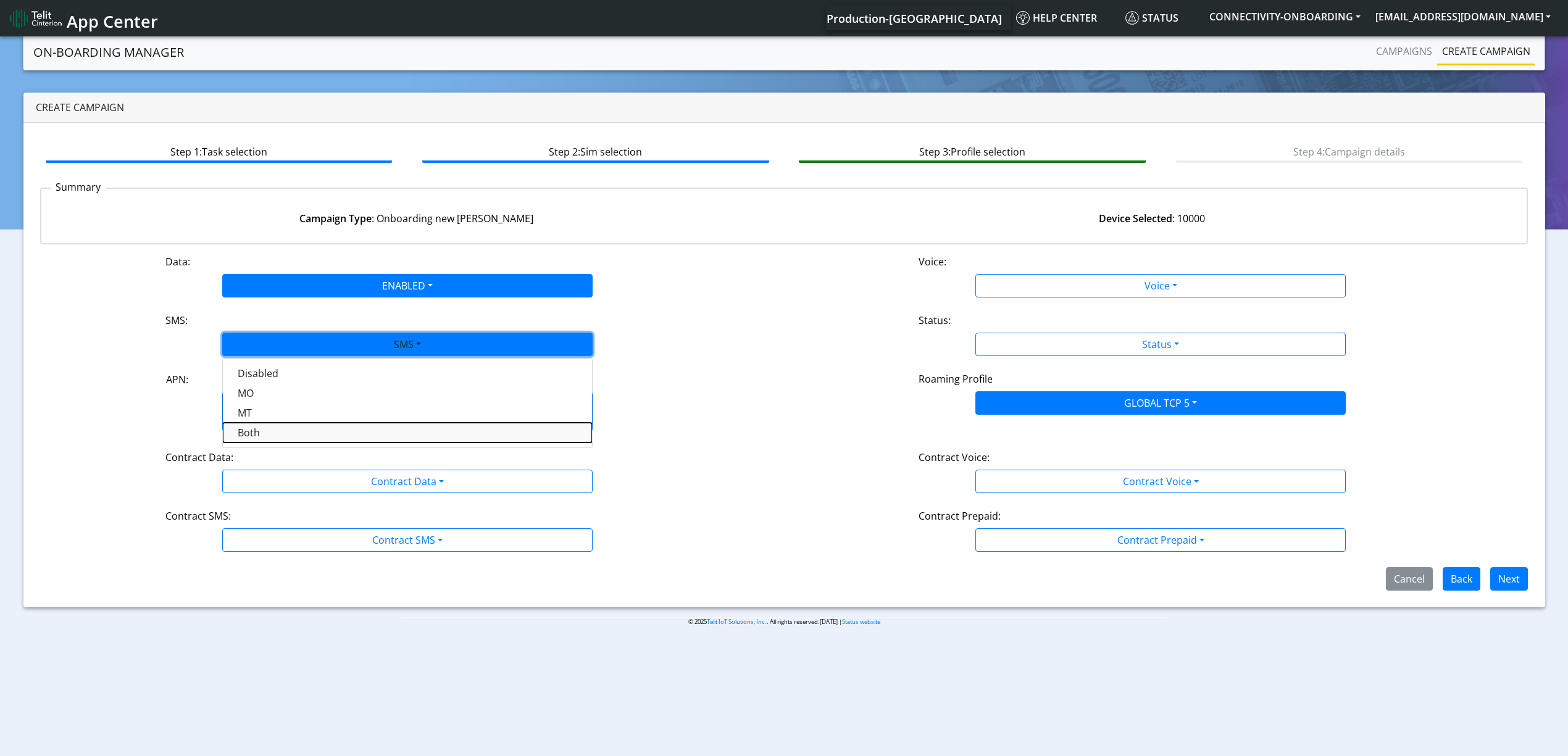
click at [256, 441] on button "Both" at bounding box center [408, 432] width 370 height 20
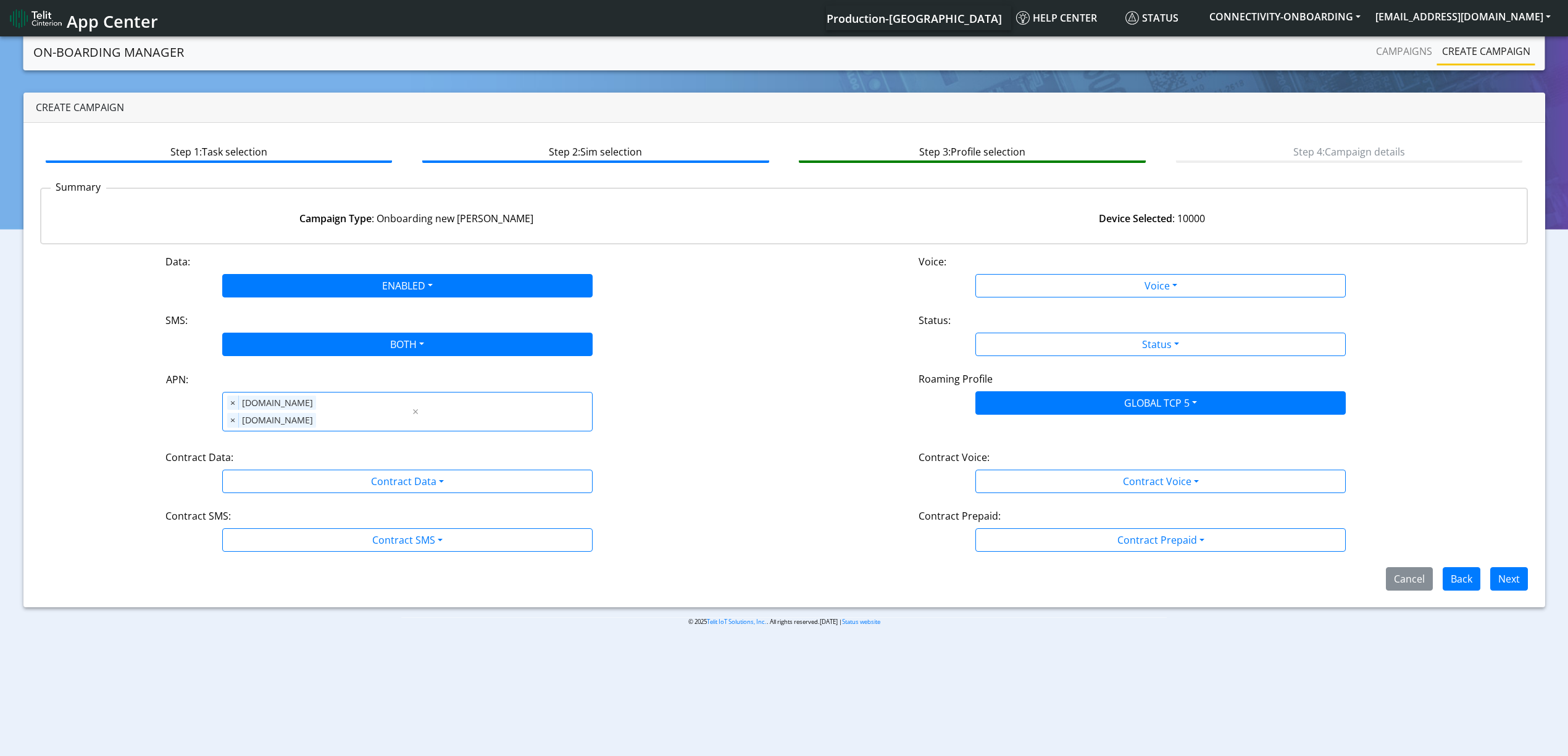
click at [273, 450] on div "Contract Data:" at bounding box center [407, 460] width 503 height 20
click at [276, 450] on div "Contract Data:" at bounding box center [407, 460] width 503 height 20
click at [291, 452] on div "Contract Data:" at bounding box center [407, 460] width 503 height 20
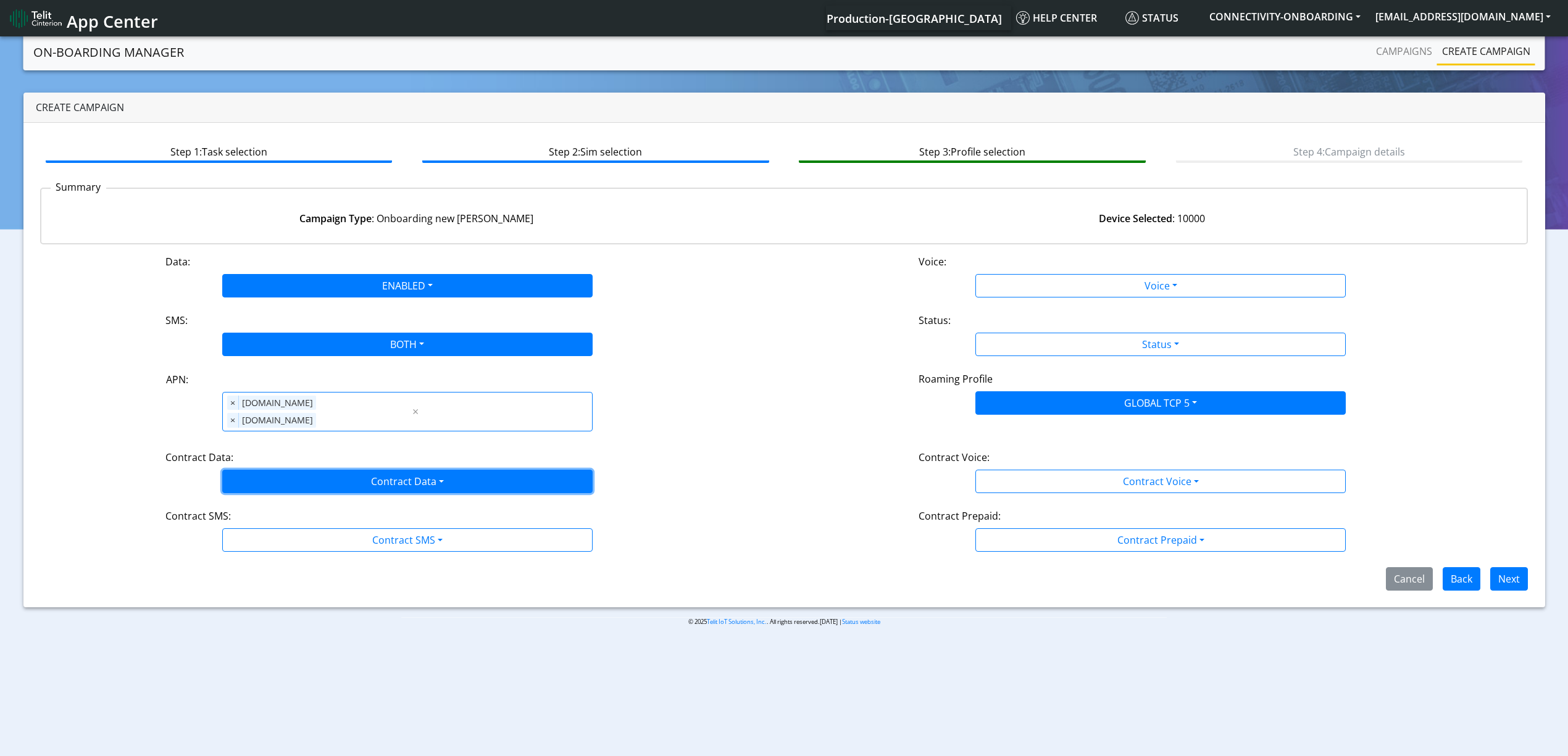
click at [293, 470] on button "Contract Data" at bounding box center [407, 481] width 370 height 24
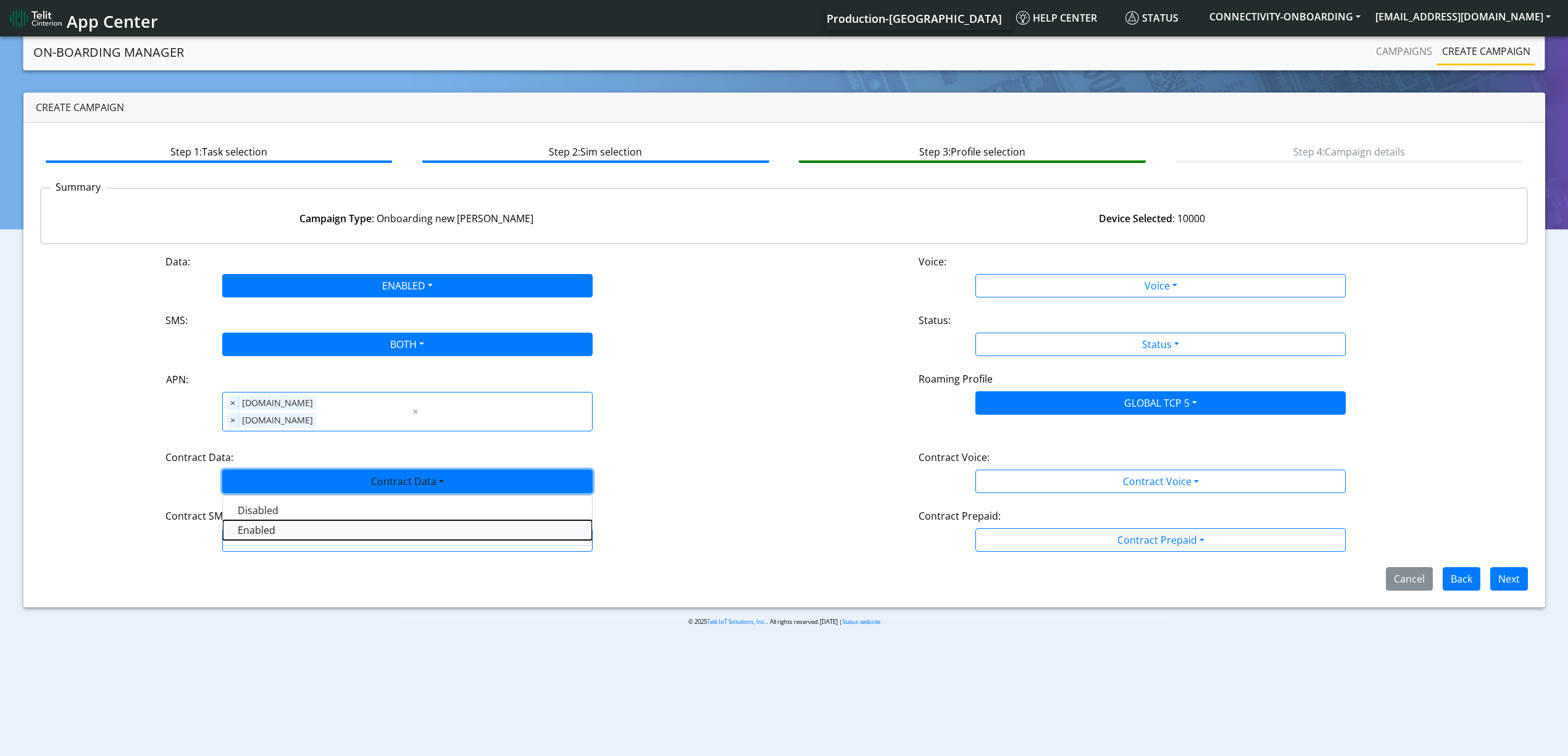
click at [253, 521] on Dataenabled-dropdown "Enabled" at bounding box center [408, 530] width 370 height 20
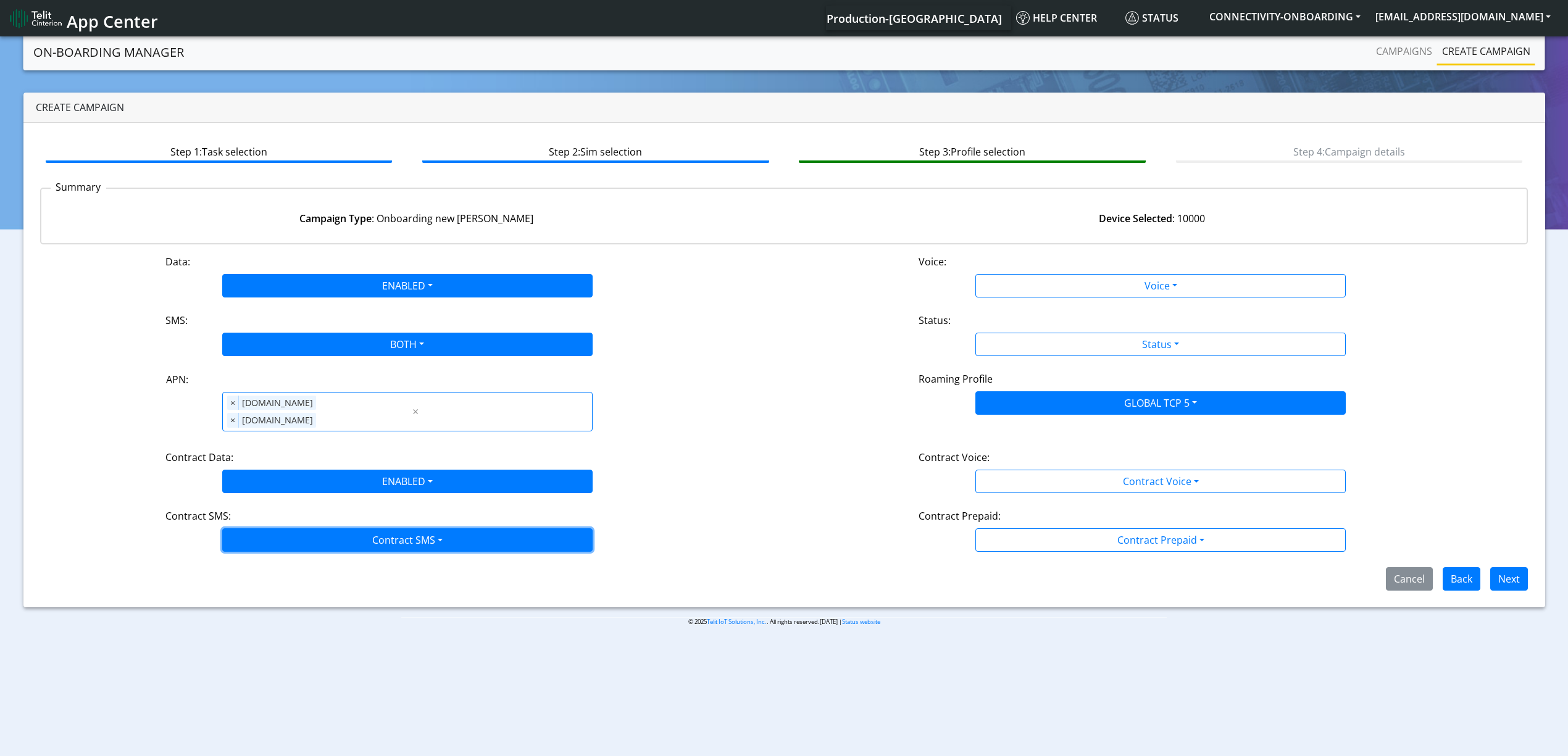
click at [274, 529] on button "Contract SMS" at bounding box center [407, 540] width 370 height 24
drag, startPoint x: 259, startPoint y: 618, endPoint x: 279, endPoint y: 599, distance: 27.6
click at [259, 619] on SMSboth-dropdown "Both" at bounding box center [408, 629] width 370 height 20
click at [974, 309] on div "Data: ENABLED Disabled Enabled Voice: Voice Disabled Enabled SMS: BOTH Disabled…" at bounding box center [784, 423] width 1489 height 337
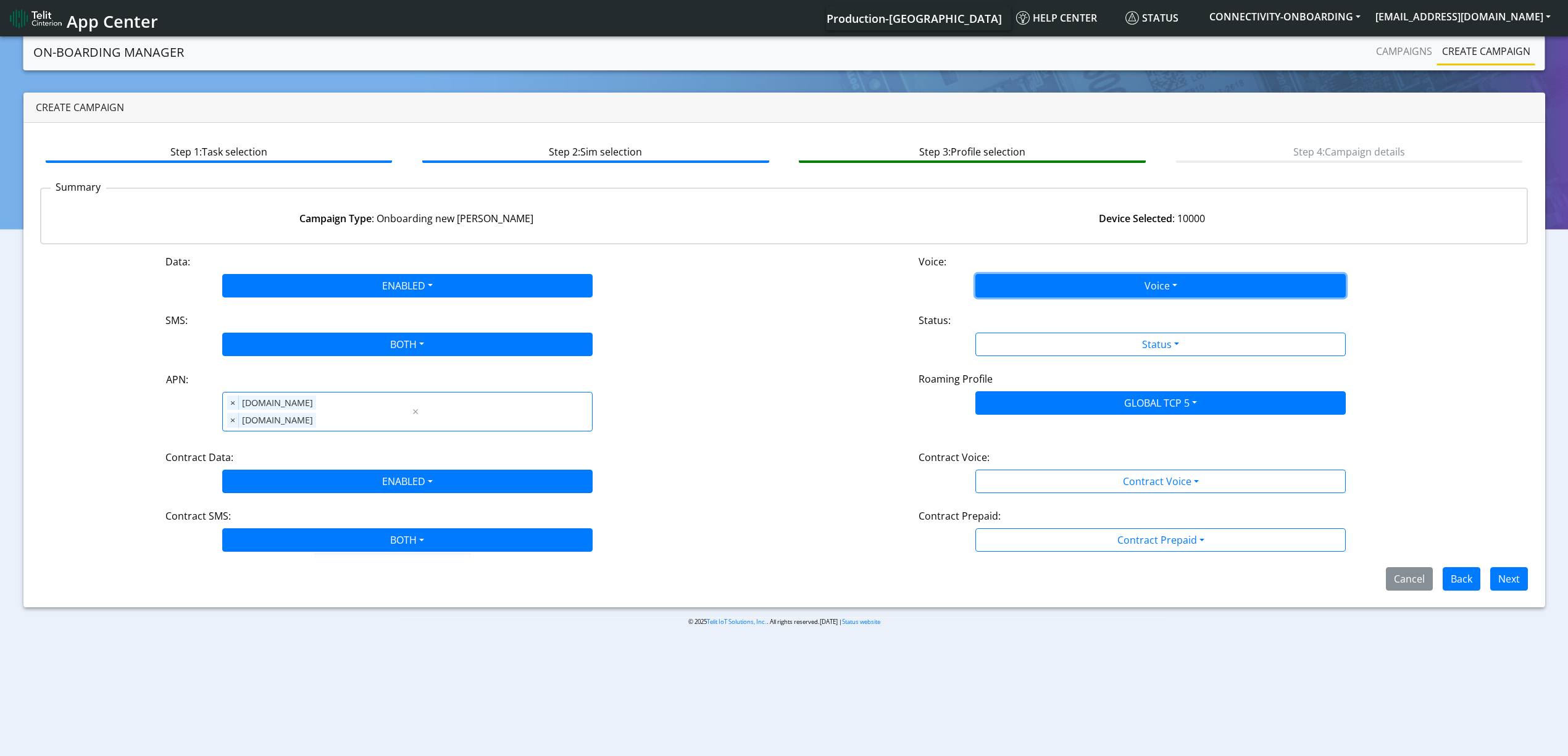
click at [1031, 288] on button "Voice" at bounding box center [1160, 285] width 370 height 24
drag, startPoint x: 1028, startPoint y: 310, endPoint x: 1028, endPoint y: 317, distance: 7.0
click at [1028, 311] on button "Disabled" at bounding box center [1161, 315] width 370 height 20
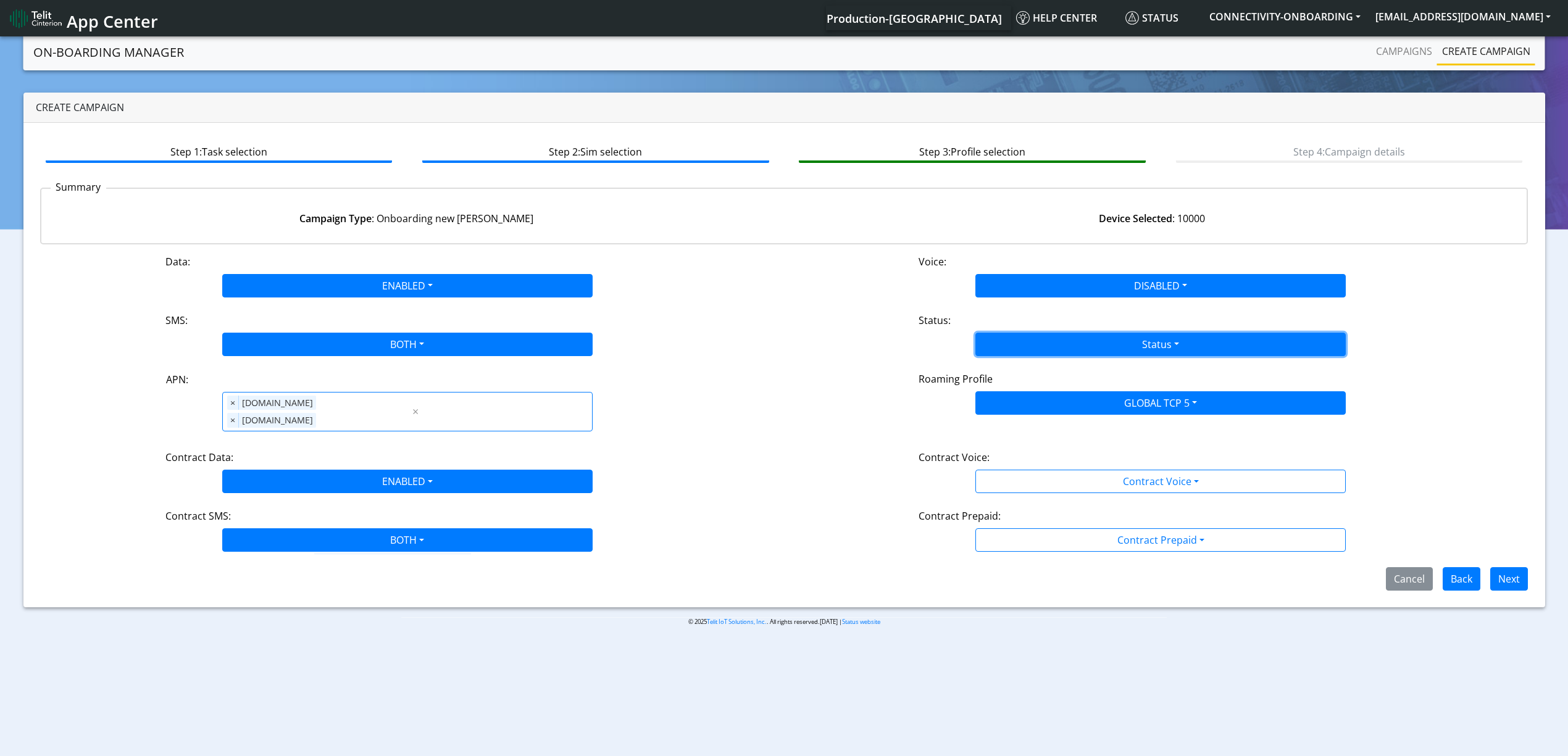
click at [1031, 338] on button "Status" at bounding box center [1160, 344] width 370 height 24
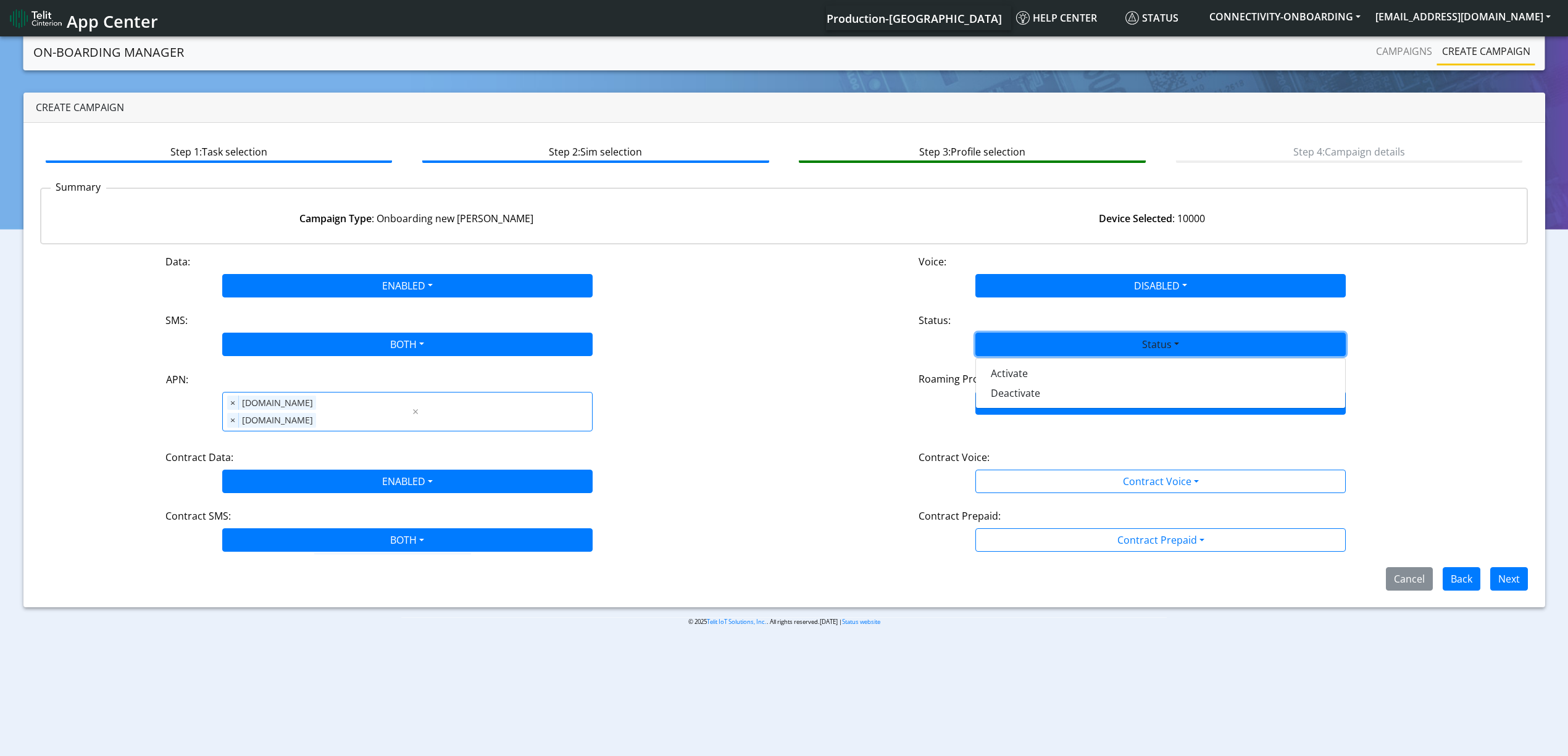
click at [1024, 361] on div "Activate Deactivate" at bounding box center [1160, 383] width 370 height 51
click at [1033, 375] on button "Activate" at bounding box center [1161, 374] width 370 height 20
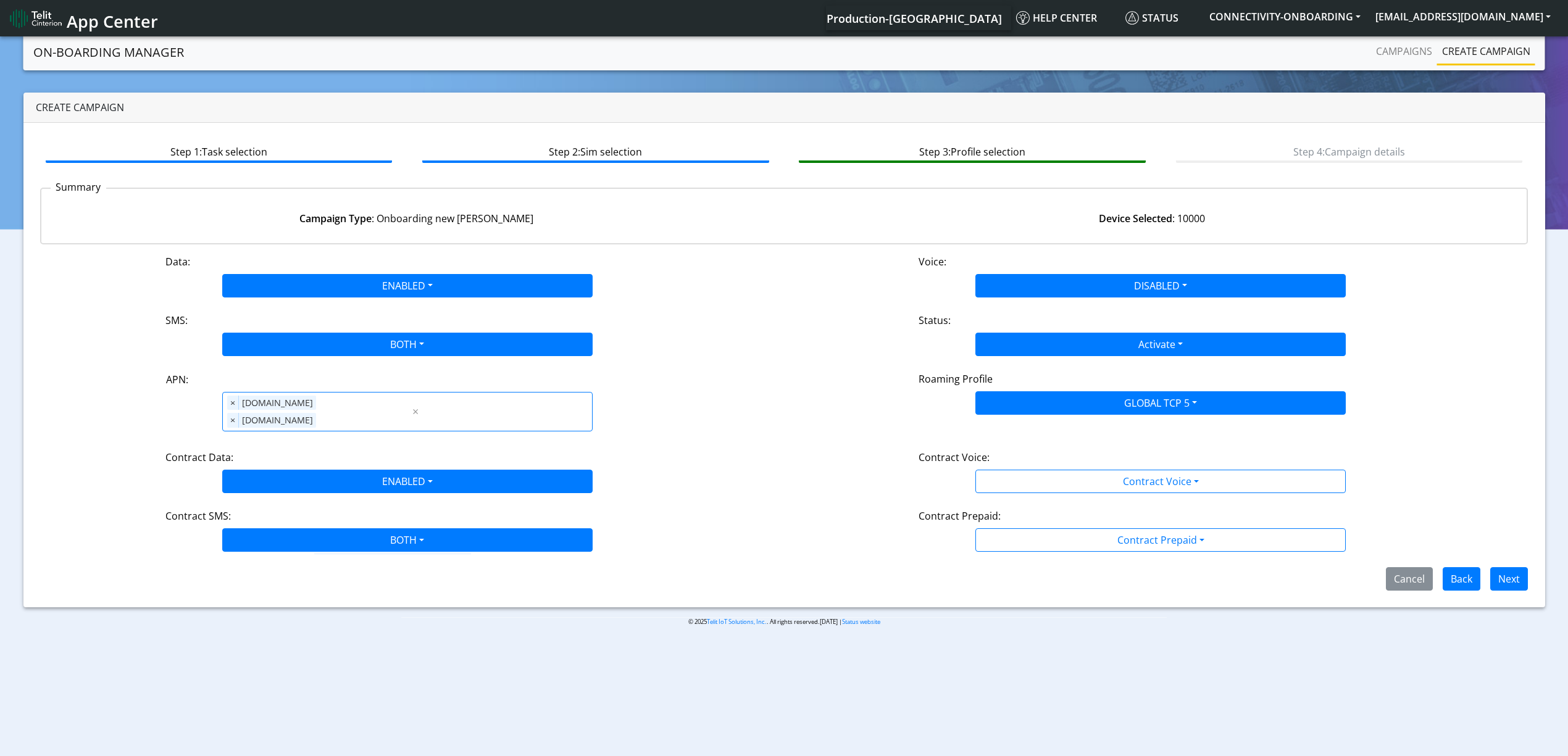
click at [1050, 426] on div "Data: ENABLED Disabled Enabled Voice: DISABLED Disabled Enabled SMS: BOTH Disab…" at bounding box center [784, 423] width 1489 height 337
click at [1058, 450] on div "Contract Voice:" at bounding box center [1161, 460] width 503 height 20
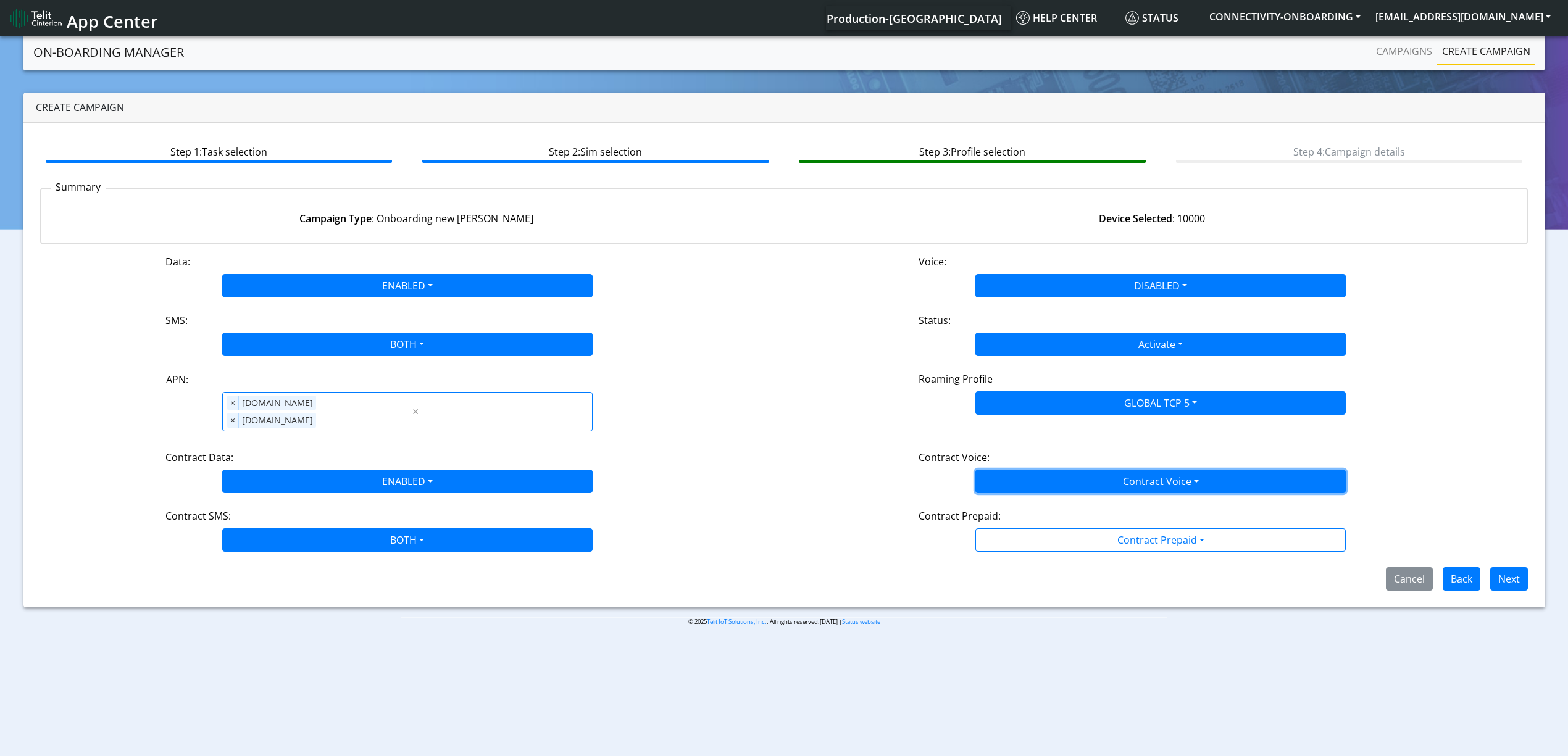
click at [1064, 470] on button "Contract Voice" at bounding box center [1160, 481] width 370 height 24
click at [1036, 501] on Voicedisabled-dropdown "Disabled" at bounding box center [1161, 511] width 370 height 20
click at [1046, 514] on div "Contract Prepaid: Contract Prepaid Yes No" at bounding box center [1160, 530] width 753 height 43
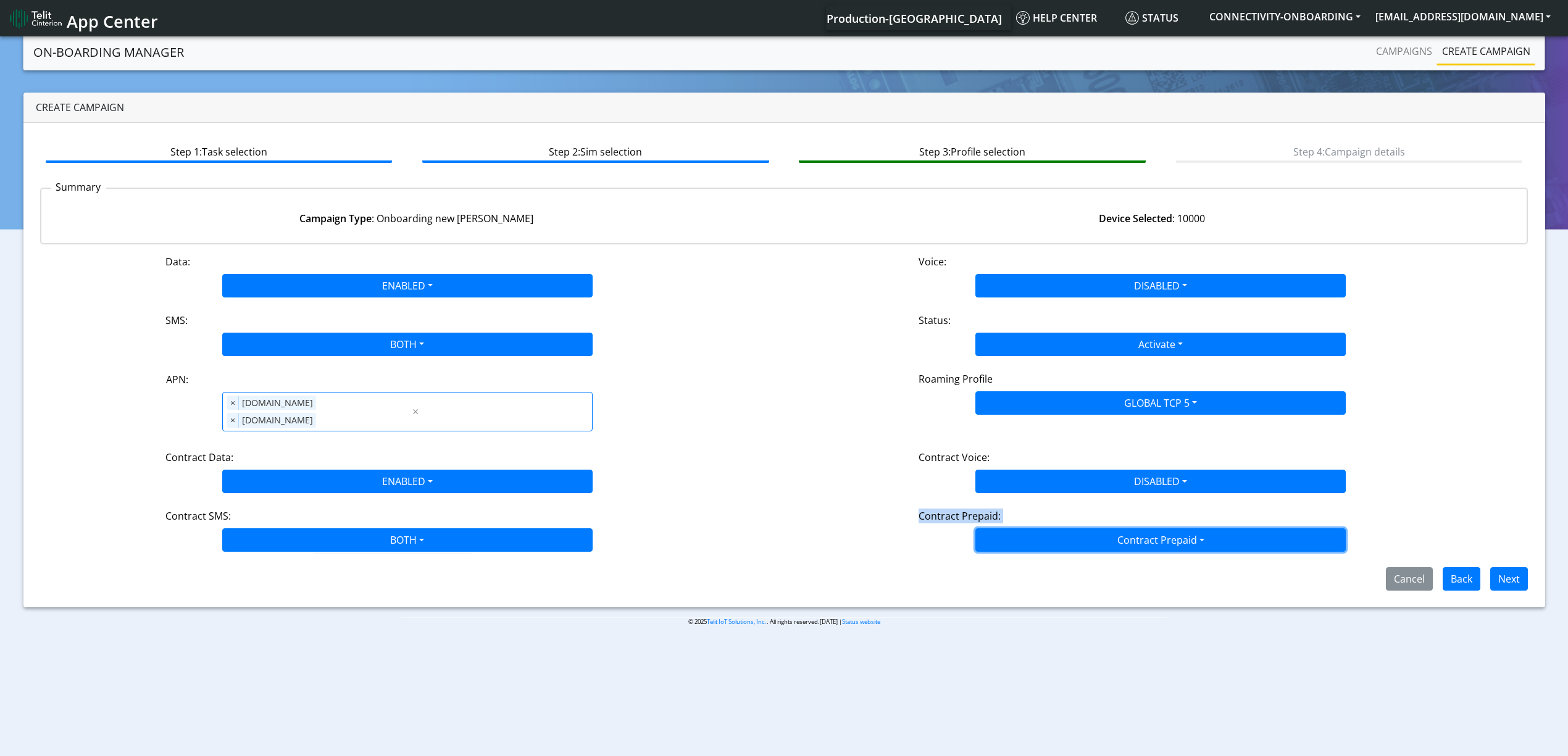
click at [1041, 529] on button "Contract Prepaid" at bounding box center [1160, 540] width 370 height 24
click at [1035, 579] on Prepaidnotprepaid-dropdown "No" at bounding box center [1161, 588] width 370 height 20
click at [1095, 567] on div "Cancel Back Next" at bounding box center [785, 579] width 1508 height 24
click at [1488, 571] on span "Next" at bounding box center [1504, 578] width 47 height 14
click at [1498, 567] on button "Next" at bounding box center [1509, 579] width 38 height 24
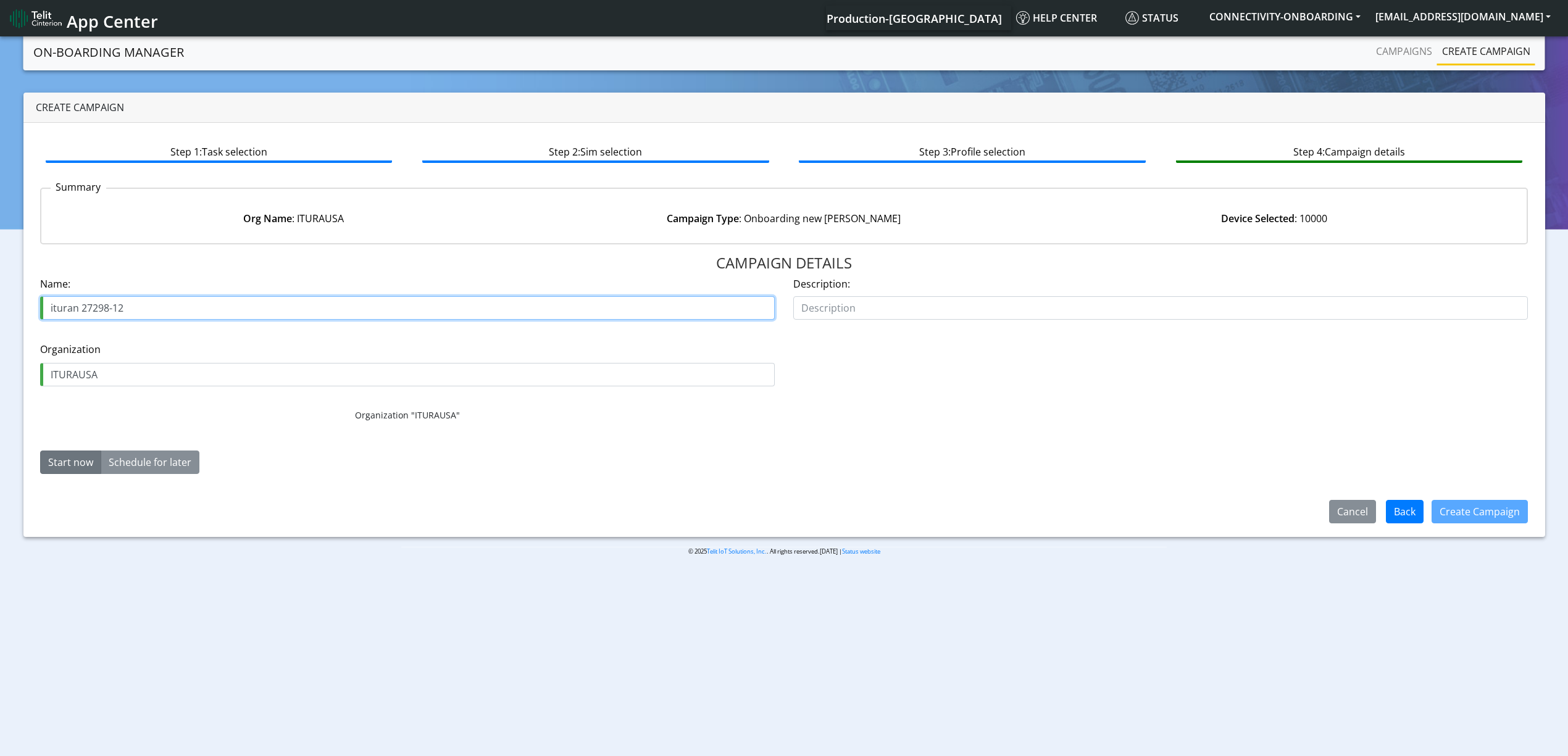
drag, startPoint x: 118, startPoint y: 306, endPoint x: 145, endPoint y: 305, distance: 27.0
click at [145, 305] on input "ituran 27298-12" at bounding box center [407, 308] width 735 height 24
type input "ituran 27298-13"
click at [1494, 479] on form "Name: ituran 27298-13 Description: Organization ITURAUSA Organization "ITURAUSA…" at bounding box center [784, 380] width 1489 height 208
click at [1490, 494] on div "CAMPAIGN DETAILS Name: ituran 27298-13 Description: Organization ITURAUSA Organ…" at bounding box center [784, 387] width 1489 height 266
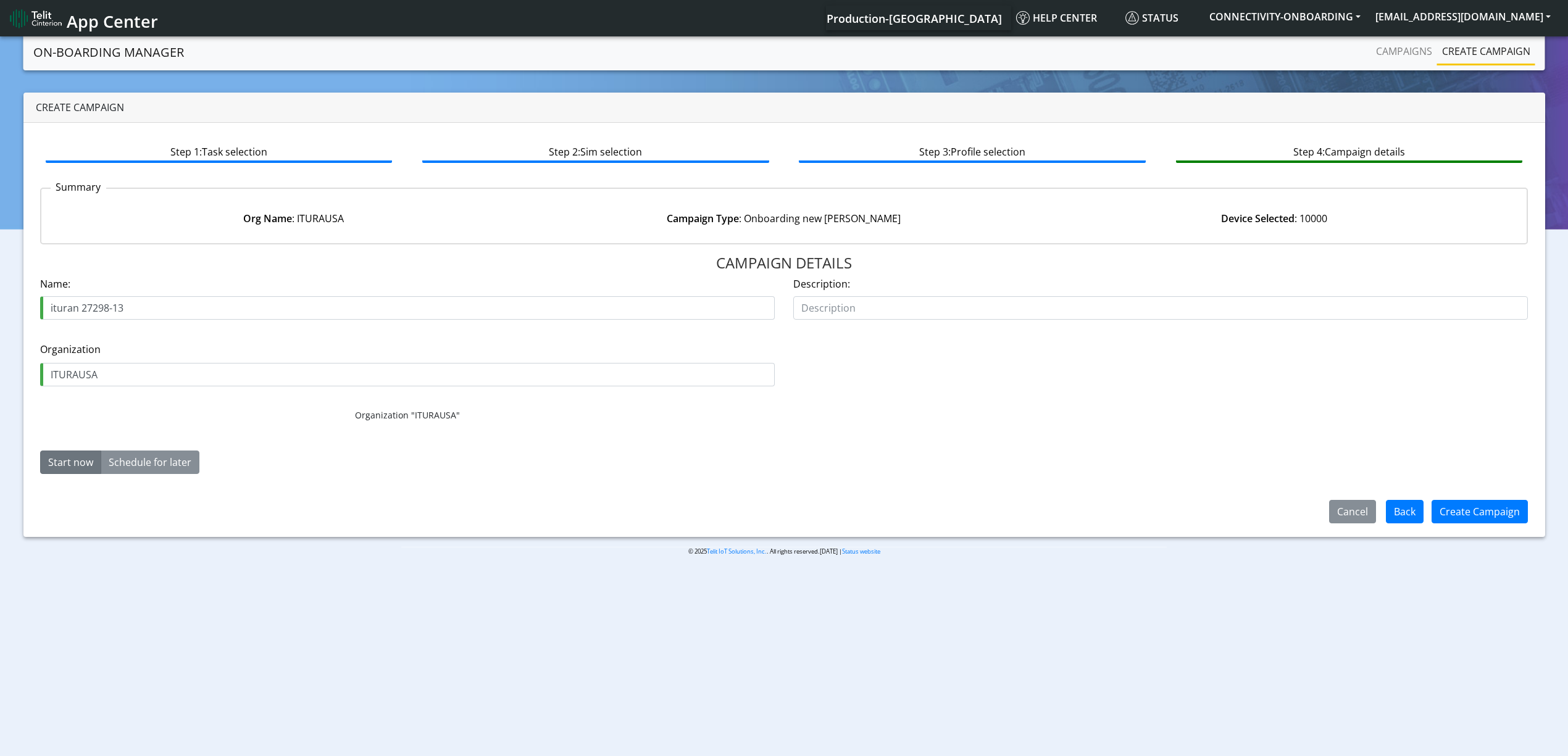
click at [1490, 500] on div "Create Campaign" at bounding box center [1481, 512] width 96 height 24
click at [1449, 500] on button "Create Campaign" at bounding box center [1481, 512] width 96 height 24
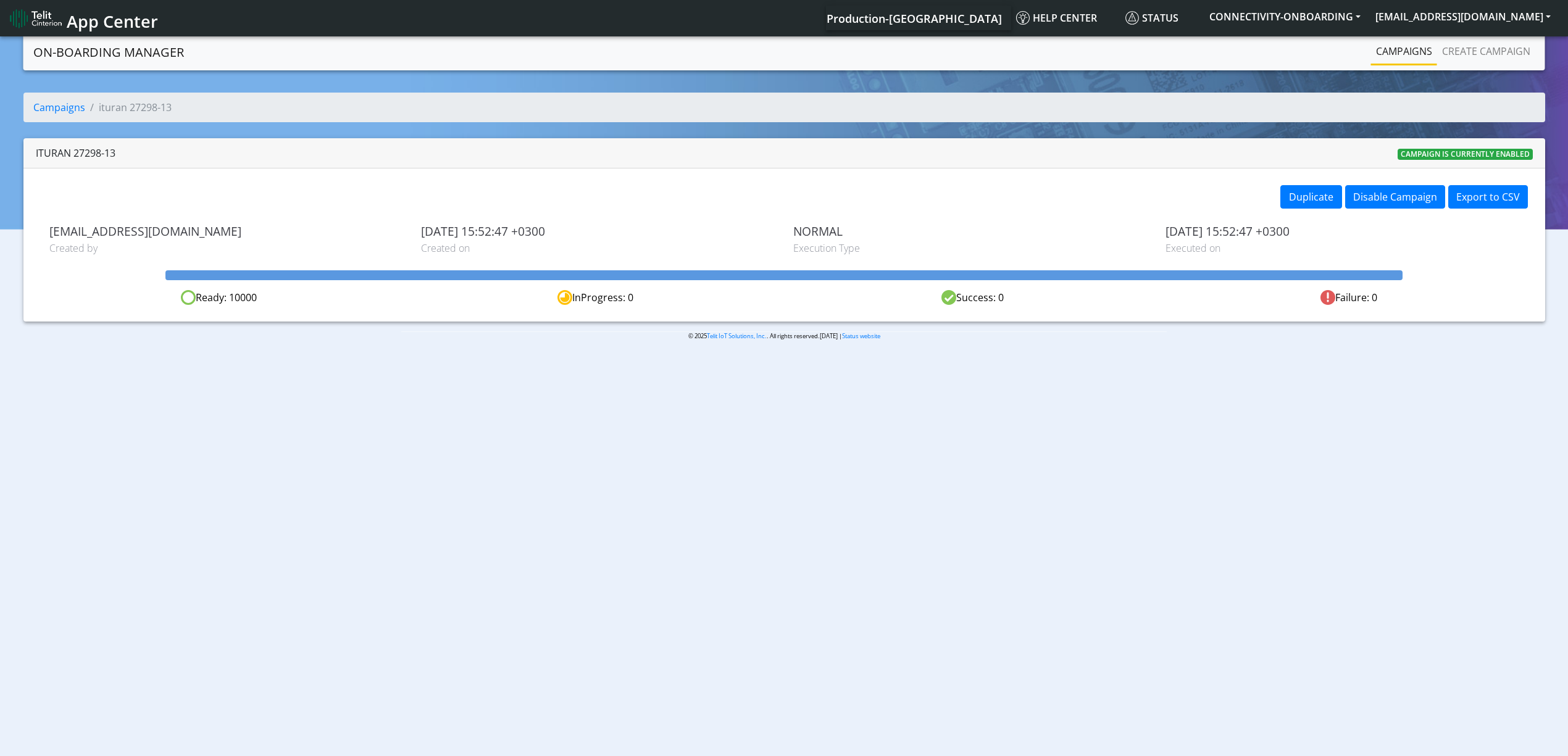
click at [1417, 52] on link "Campaigns" at bounding box center [1404, 51] width 66 height 25
